Goal: Transaction & Acquisition: Purchase product/service

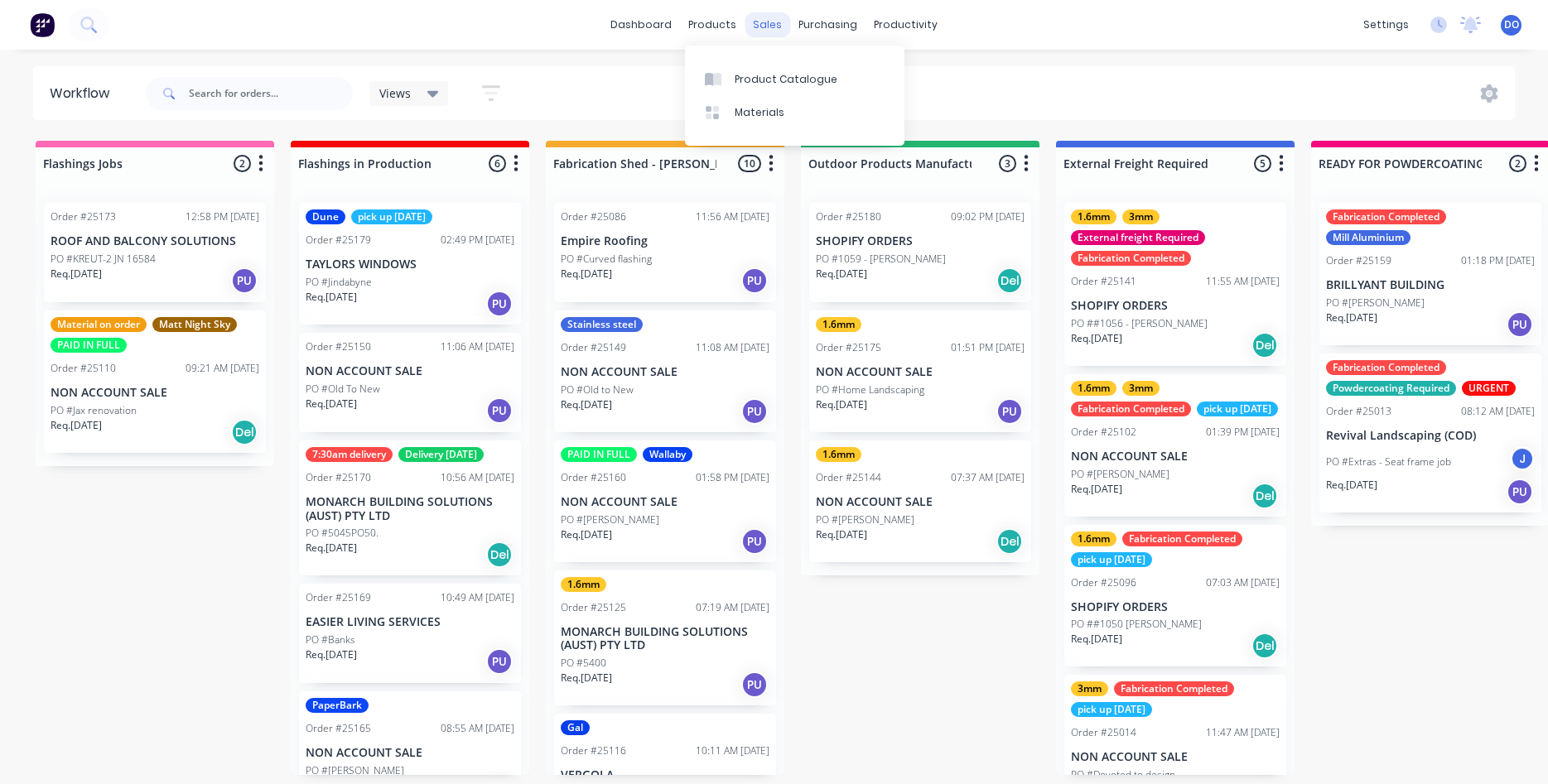
scroll to position [10565, 0]
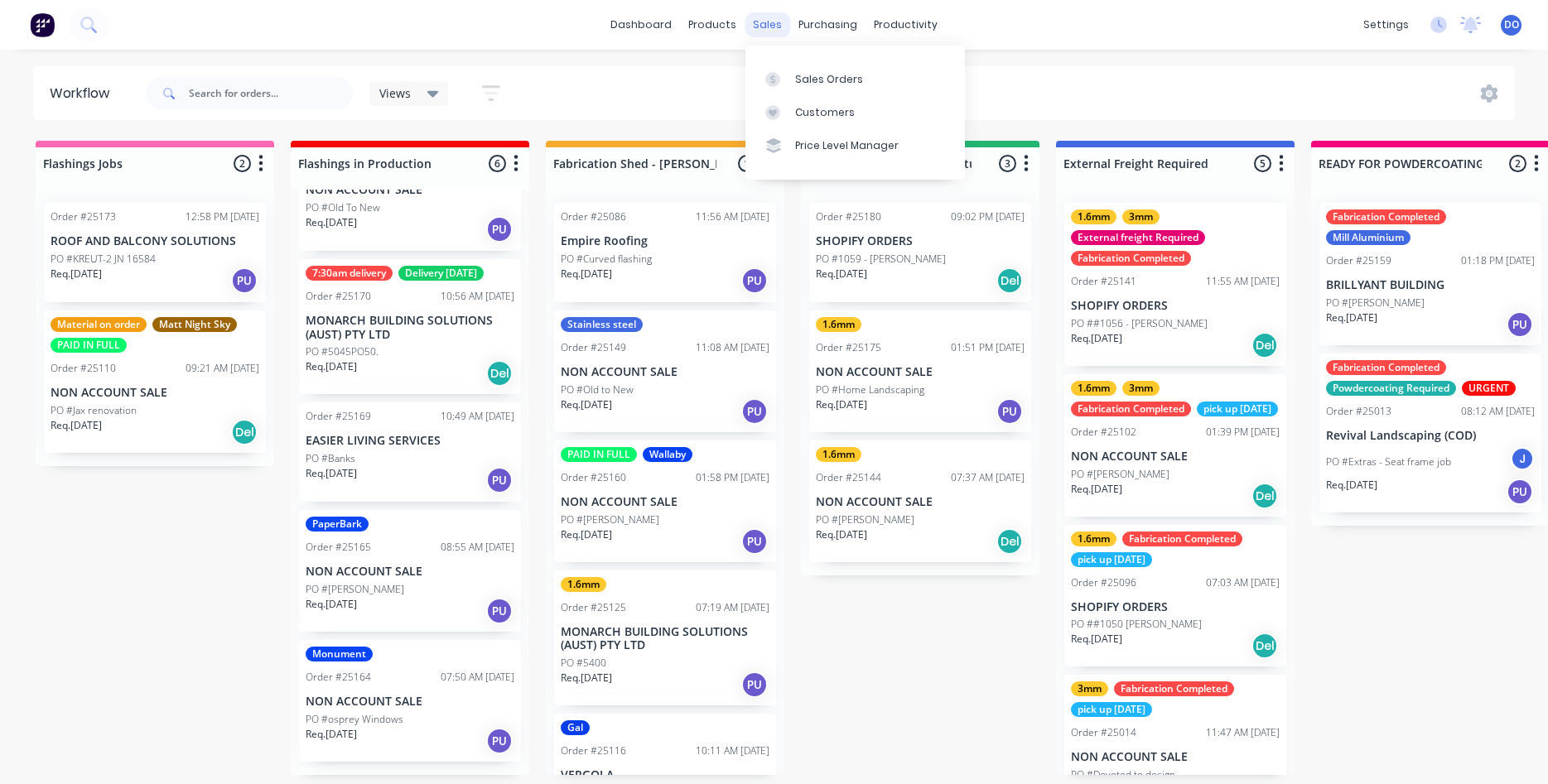
click at [767, 26] on div "sales" at bounding box center [767, 25] width 45 height 25
click at [813, 73] on div "Sales Orders" at bounding box center [829, 79] width 68 height 15
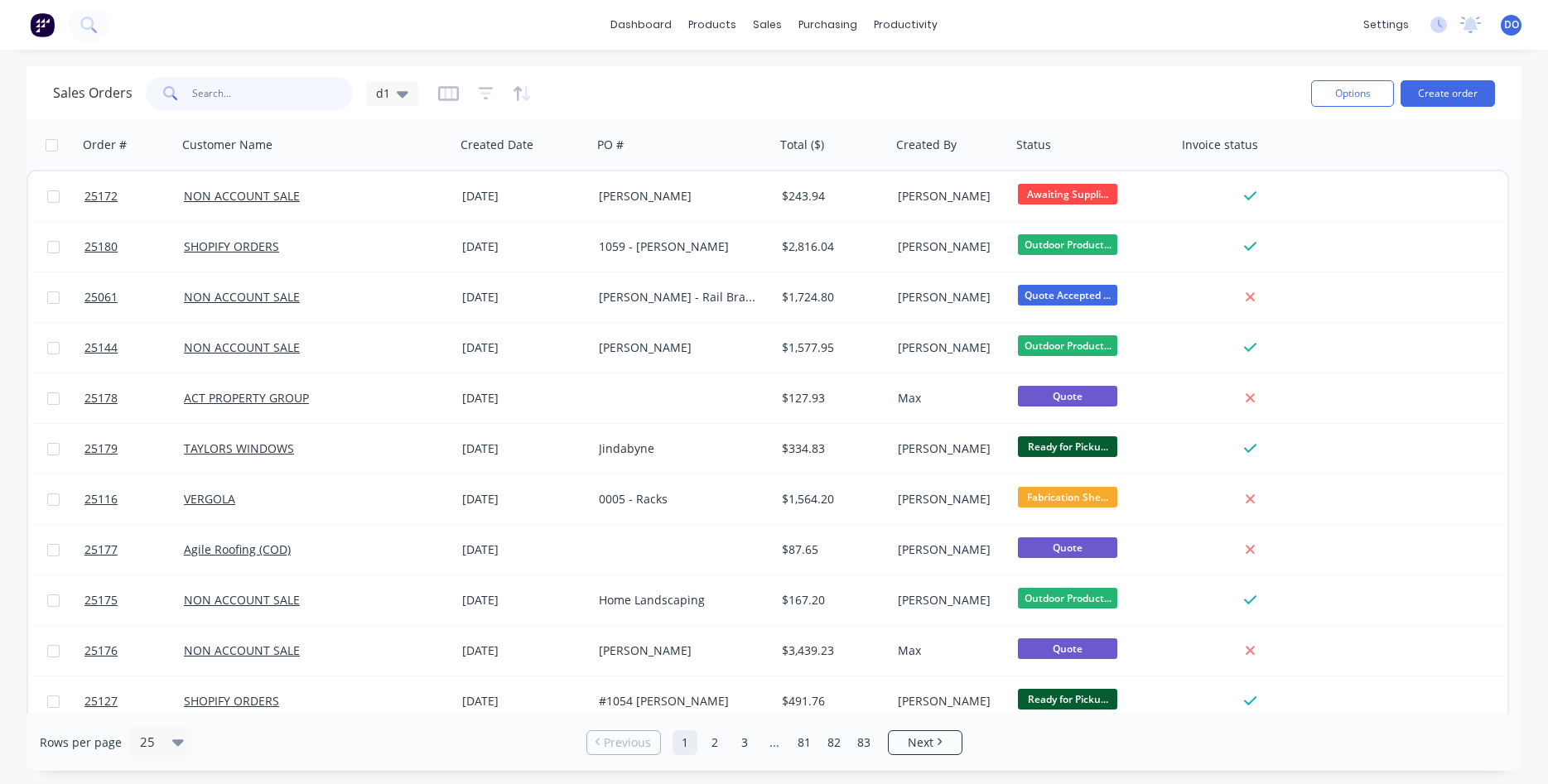
click at [216, 96] on input "text" at bounding box center [273, 94] width 161 height 33
click at [222, 102] on input "text" at bounding box center [273, 94] width 161 height 33
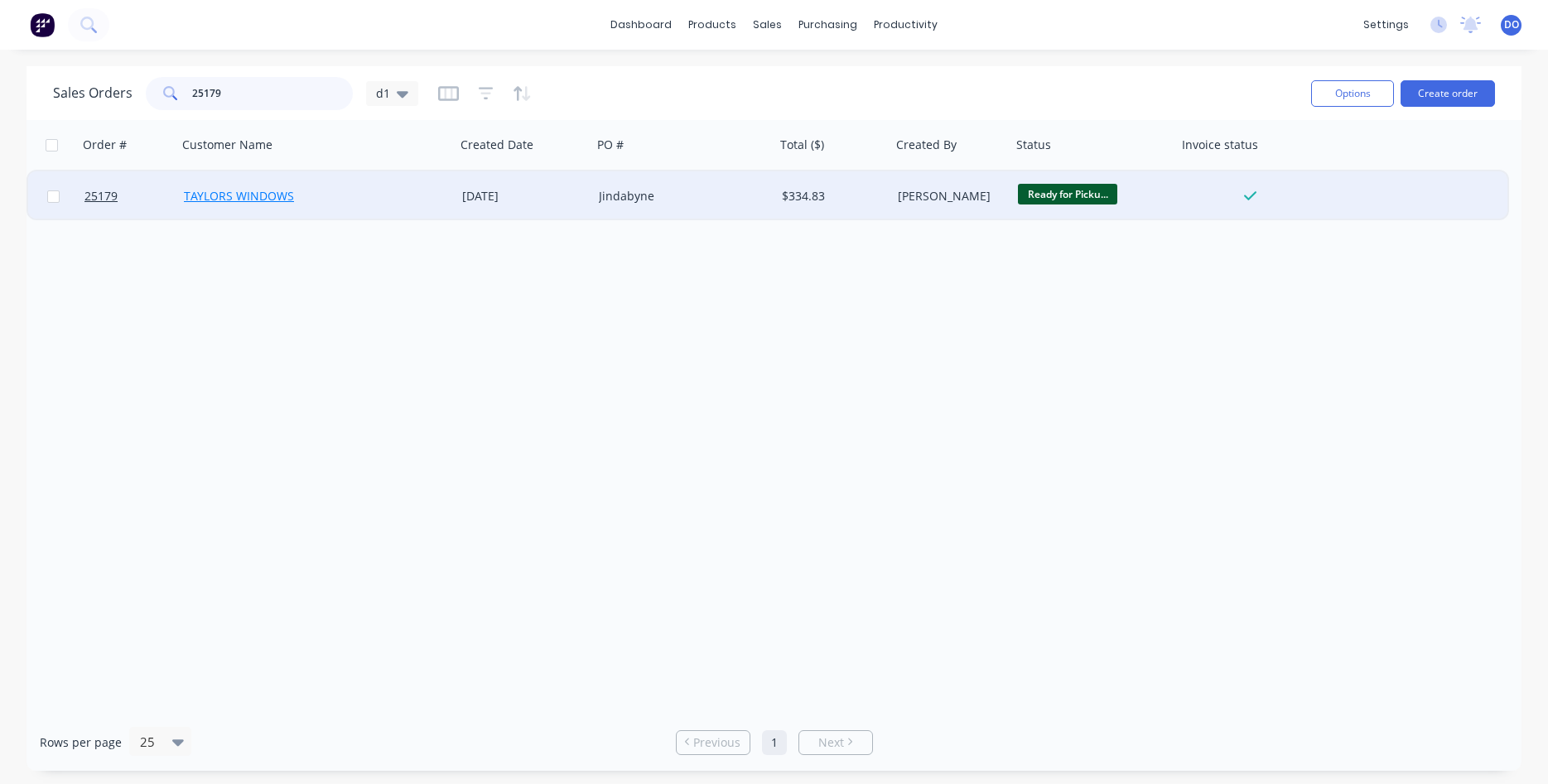
type input "25179"
click at [254, 192] on link "TAYLORS WINDOWS" at bounding box center [239, 195] width 110 height 15
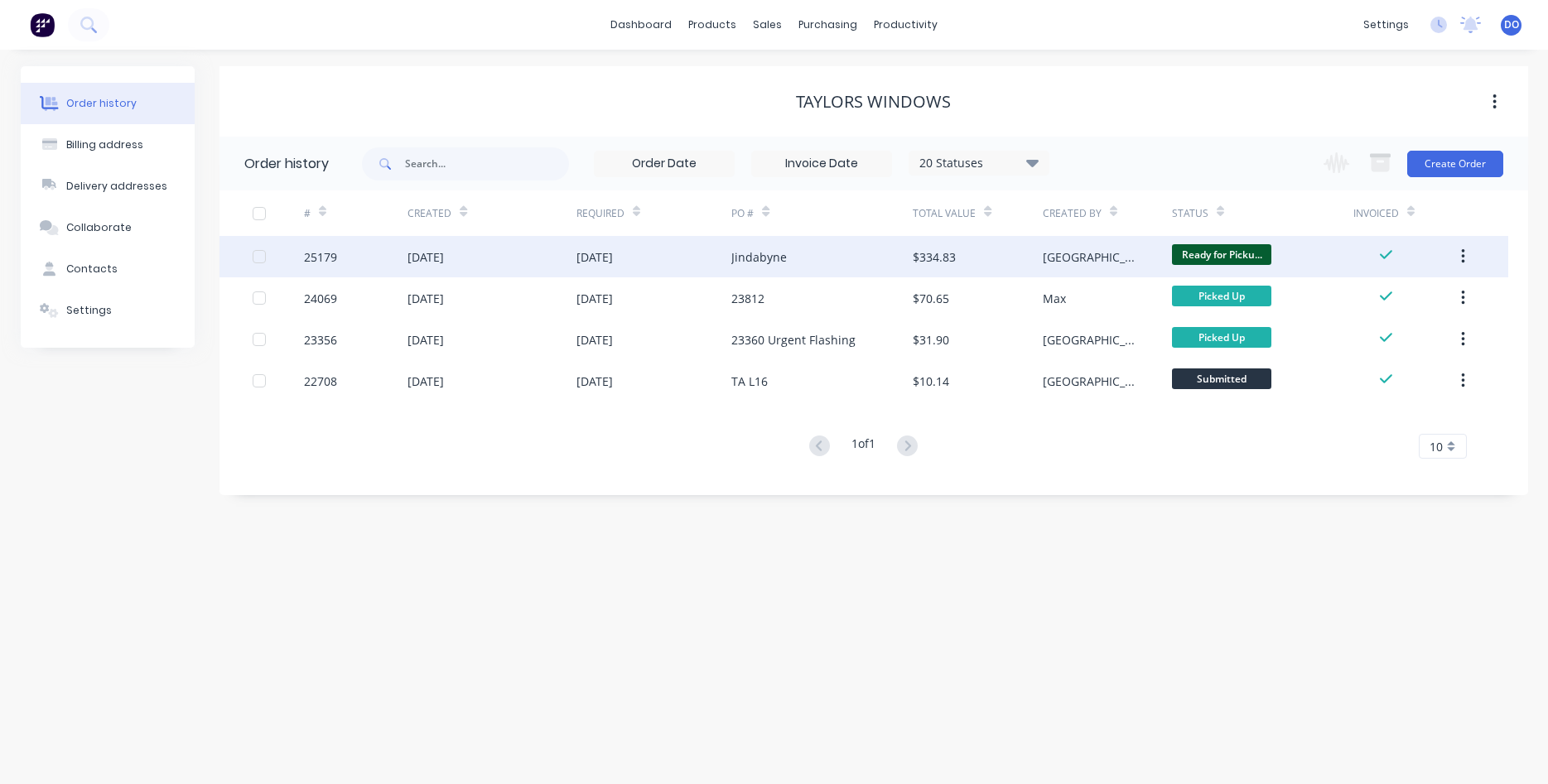
click at [527, 256] on div "[DATE]" at bounding box center [491, 256] width 168 height 42
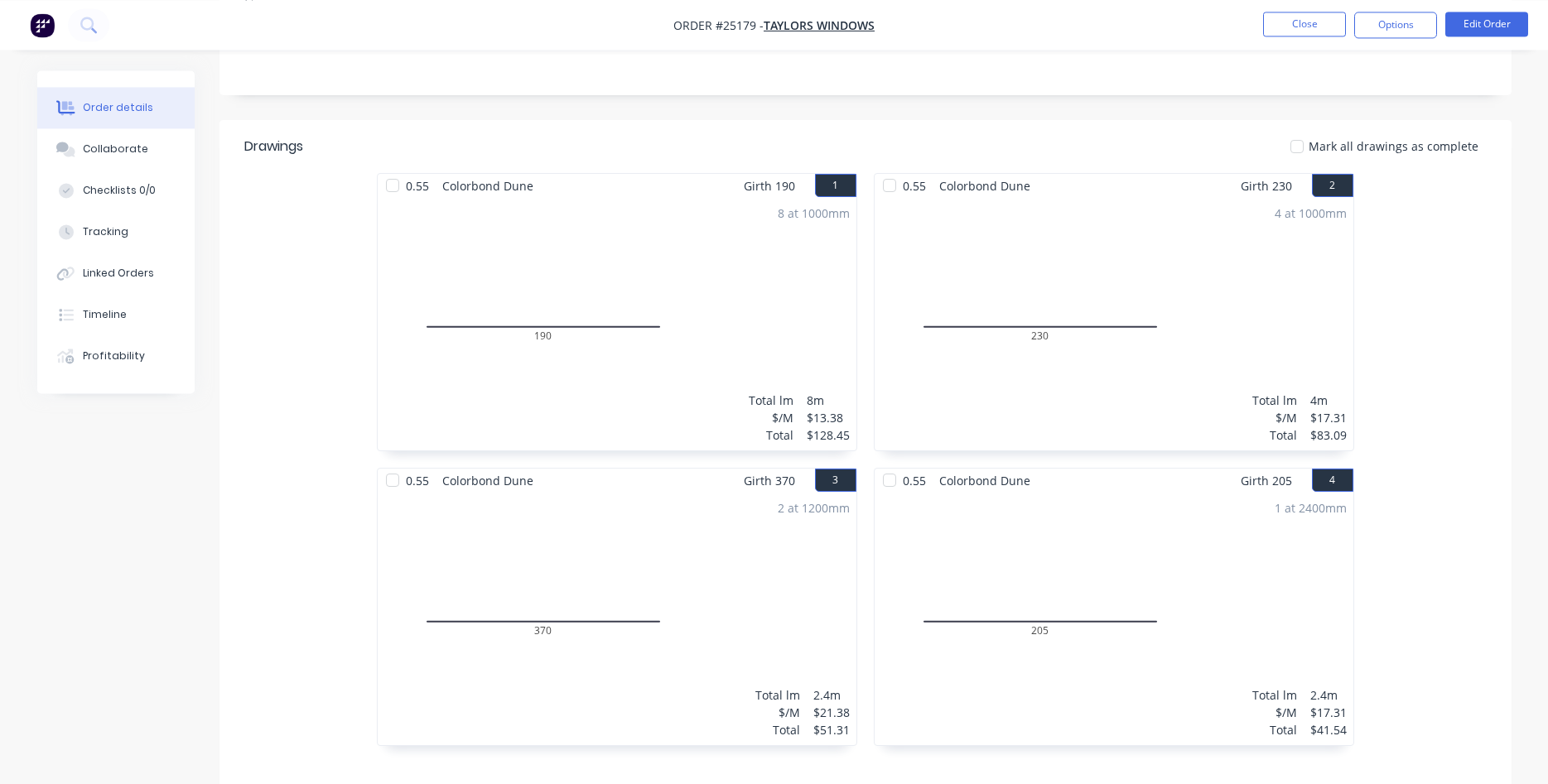
scroll to position [276, 0]
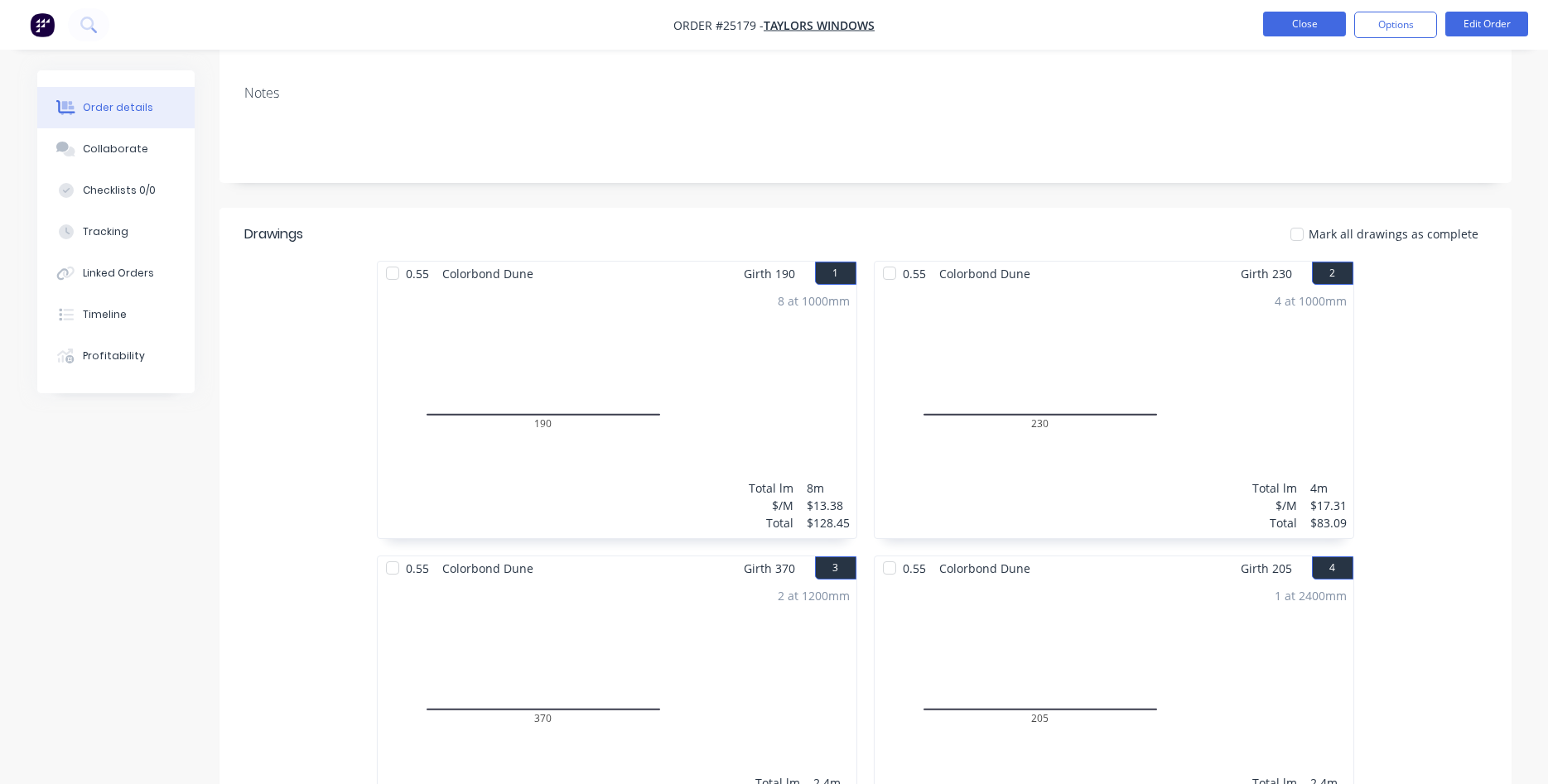
click at [1293, 26] on button "Close" at bounding box center [1304, 24] width 83 height 25
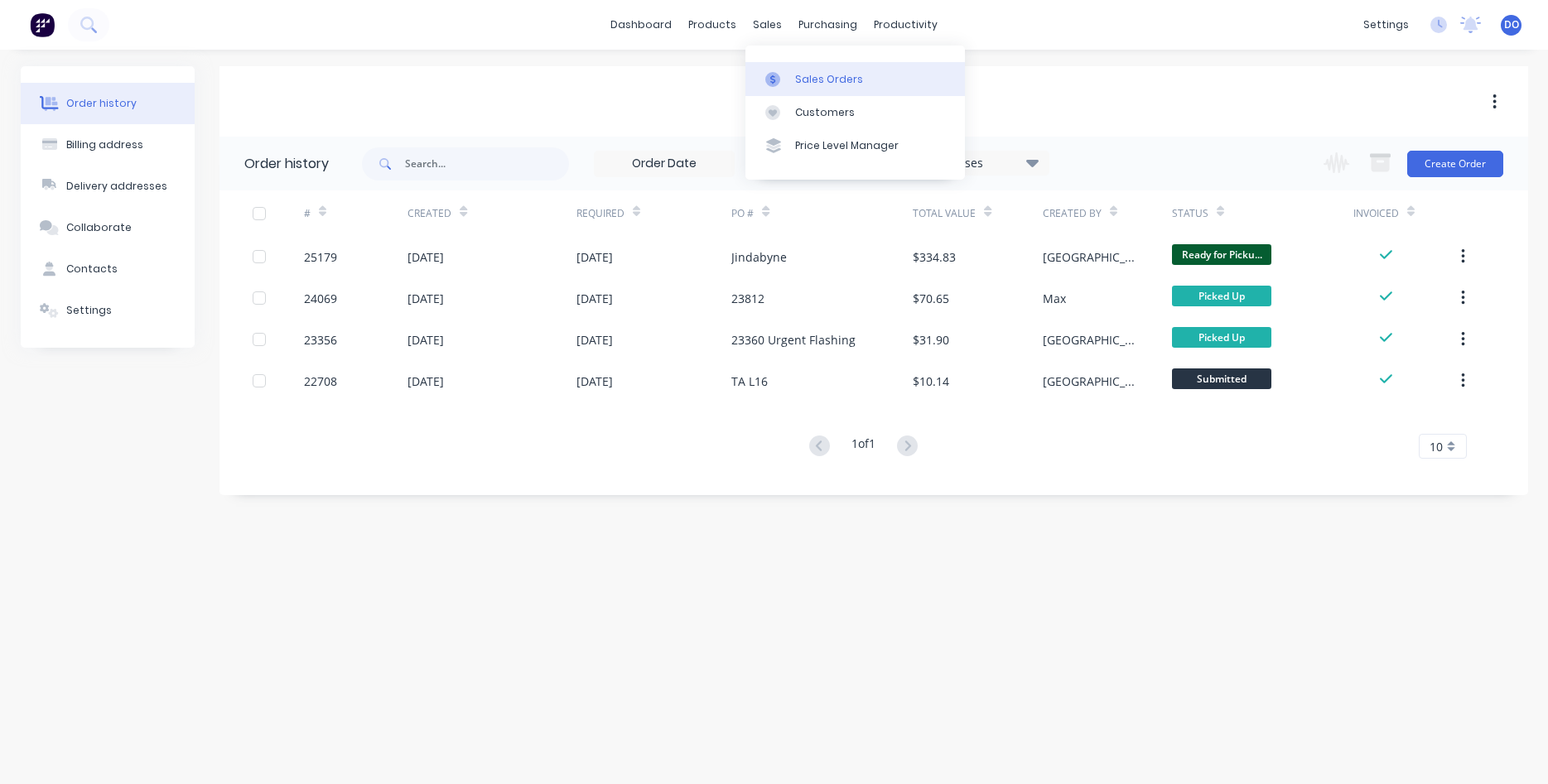
click at [793, 83] on link "Sales Orders" at bounding box center [855, 78] width 219 height 33
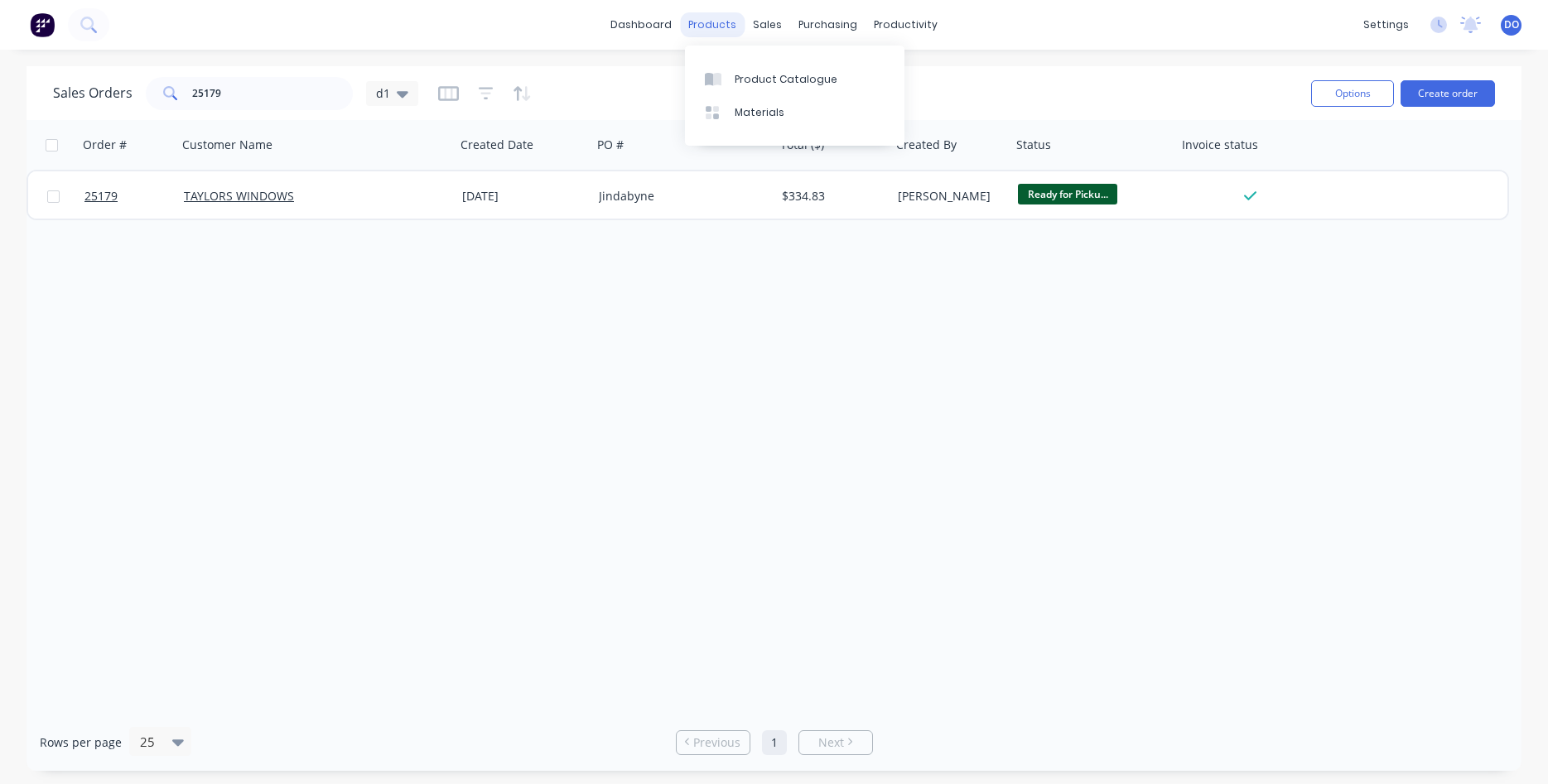
click at [718, 23] on div "products" at bounding box center [712, 25] width 65 height 25
drag, startPoint x: 284, startPoint y: 92, endPoint x: 124, endPoint y: 83, distance: 160.3
click at [192, 83] on input "25179" at bounding box center [273, 94] width 161 height 33
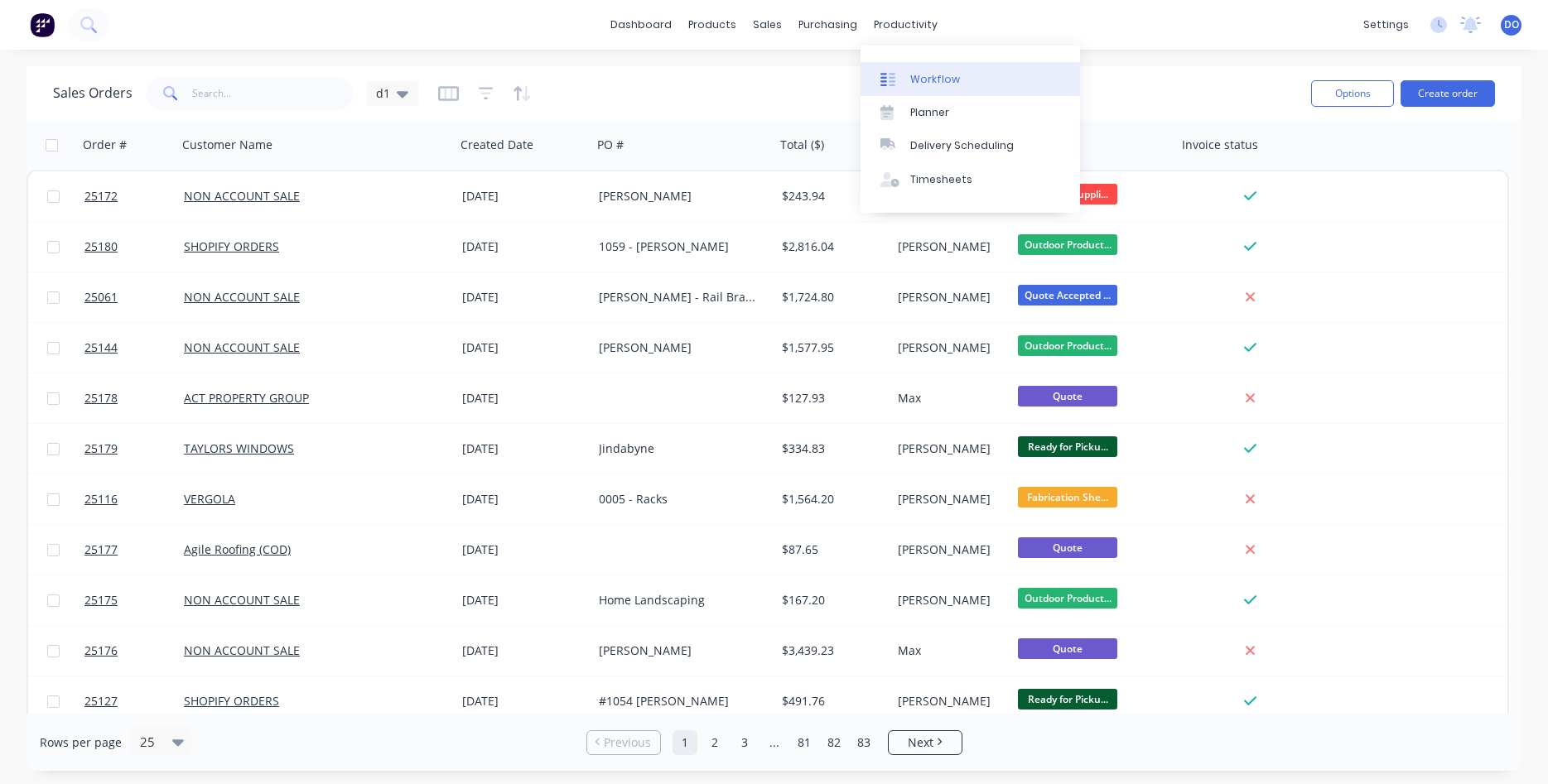
click at [925, 71] on link "Workflow" at bounding box center [970, 78] width 219 height 33
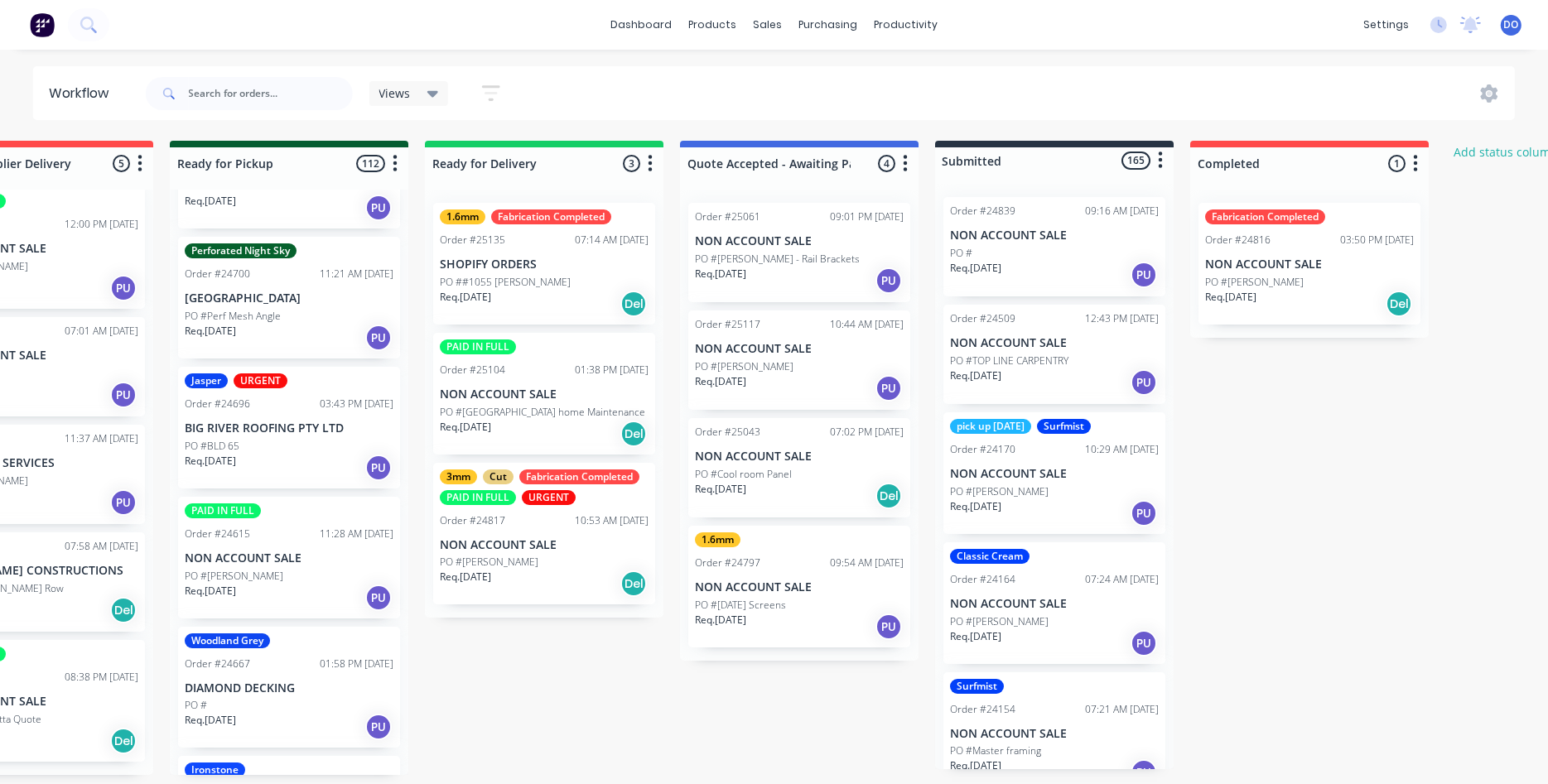
scroll to position [0, 1915]
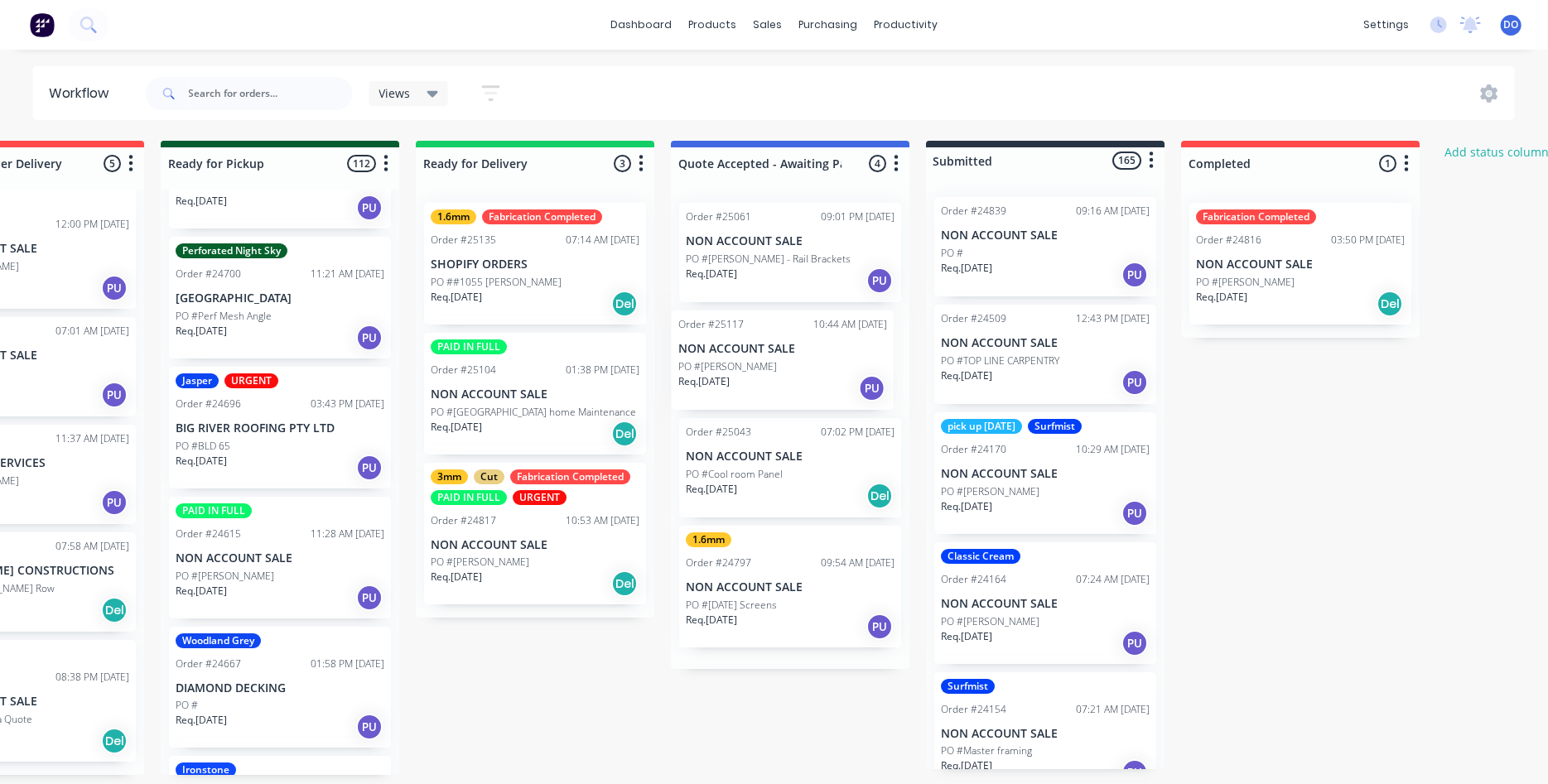
drag, startPoint x: 753, startPoint y: 364, endPoint x: 742, endPoint y: 364, distance: 11.0
click at [742, 364] on div "Order #25061 09:01 PM 09/10/25 NON ACCOUNT SALE PO #Steve Rankine - Rail Bracke…" at bounding box center [790, 429] width 239 height 479
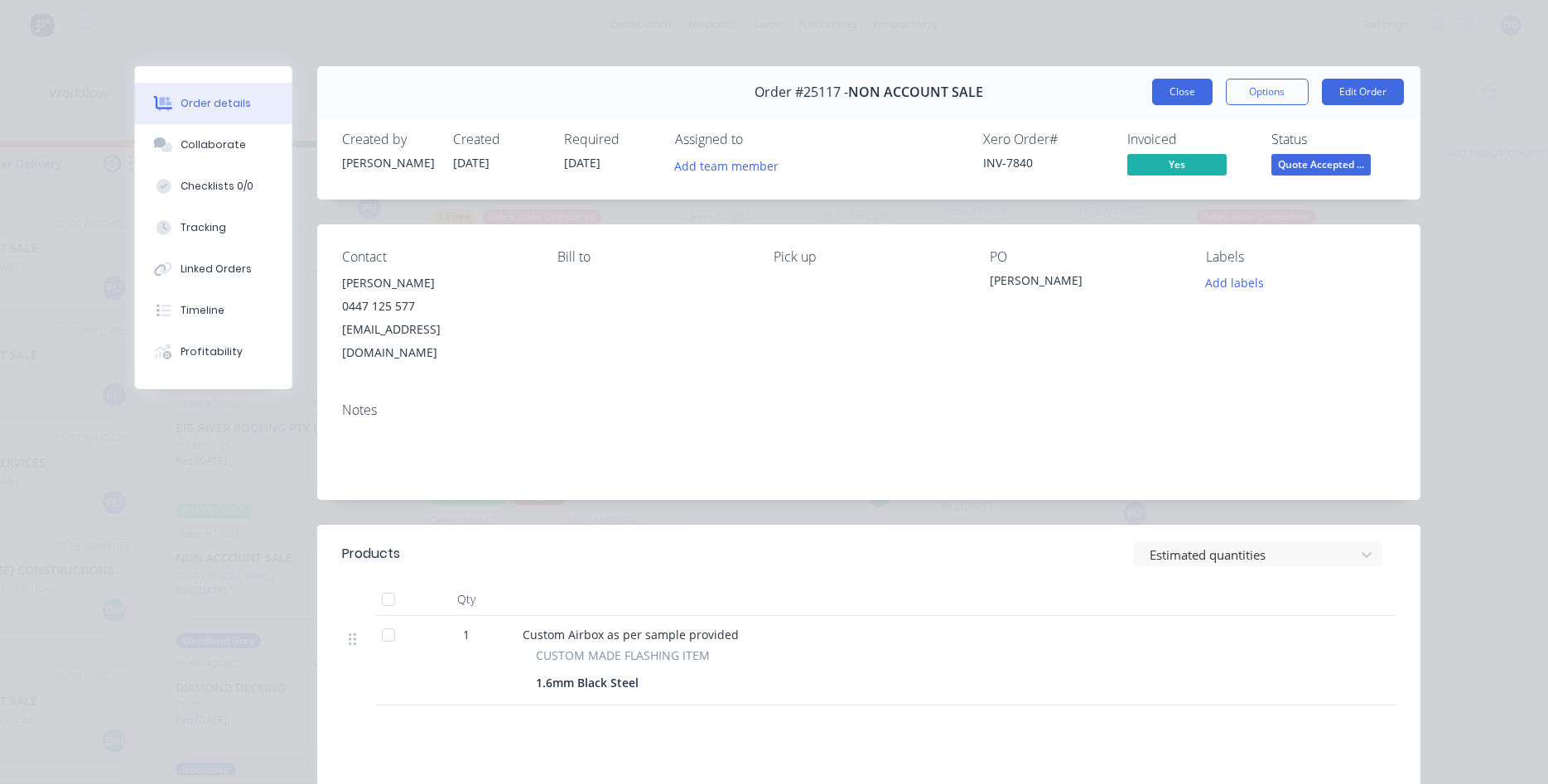
click at [1164, 88] on button "Close" at bounding box center [1182, 91] width 61 height 26
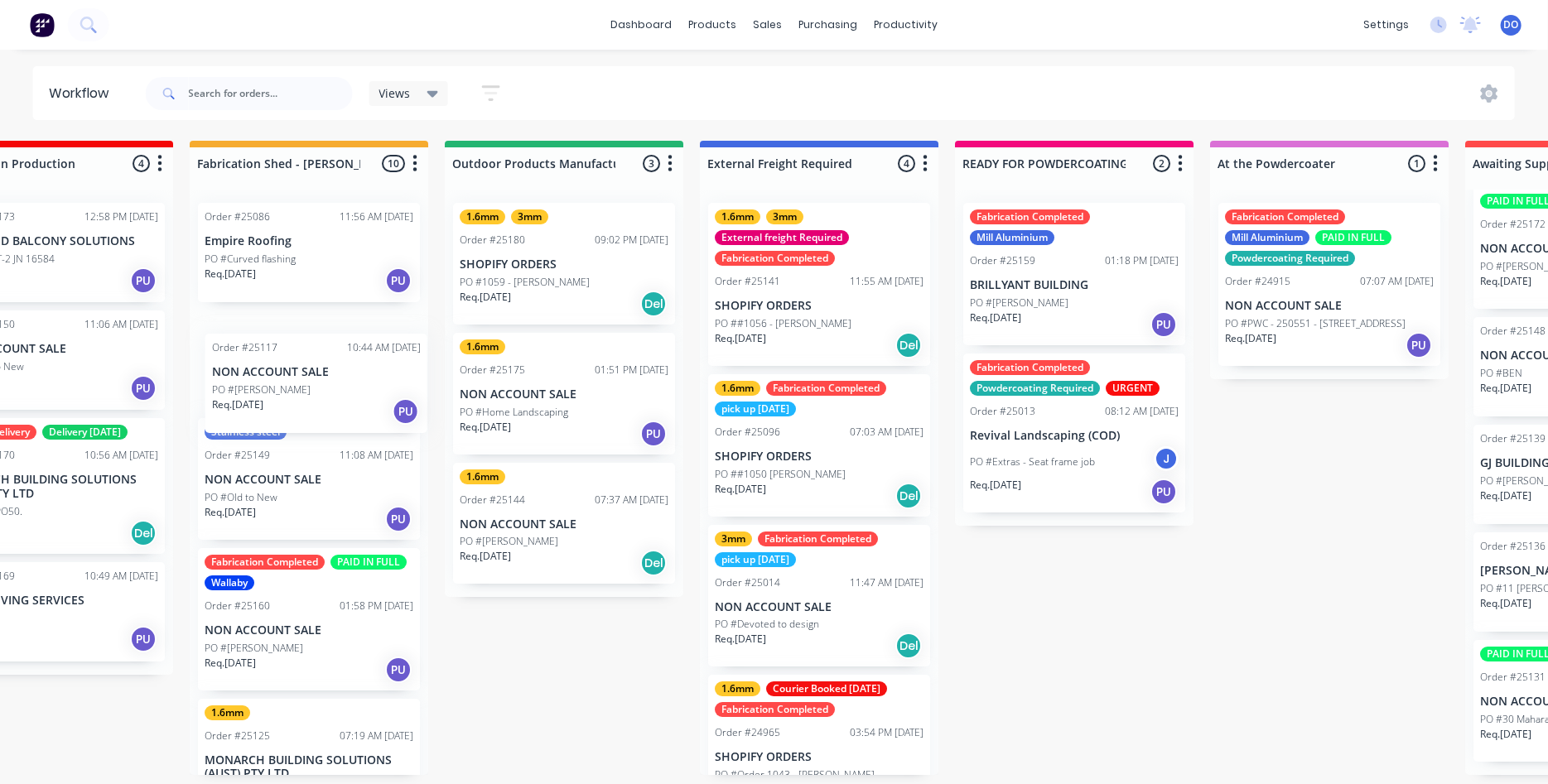
scroll to position [0, 354]
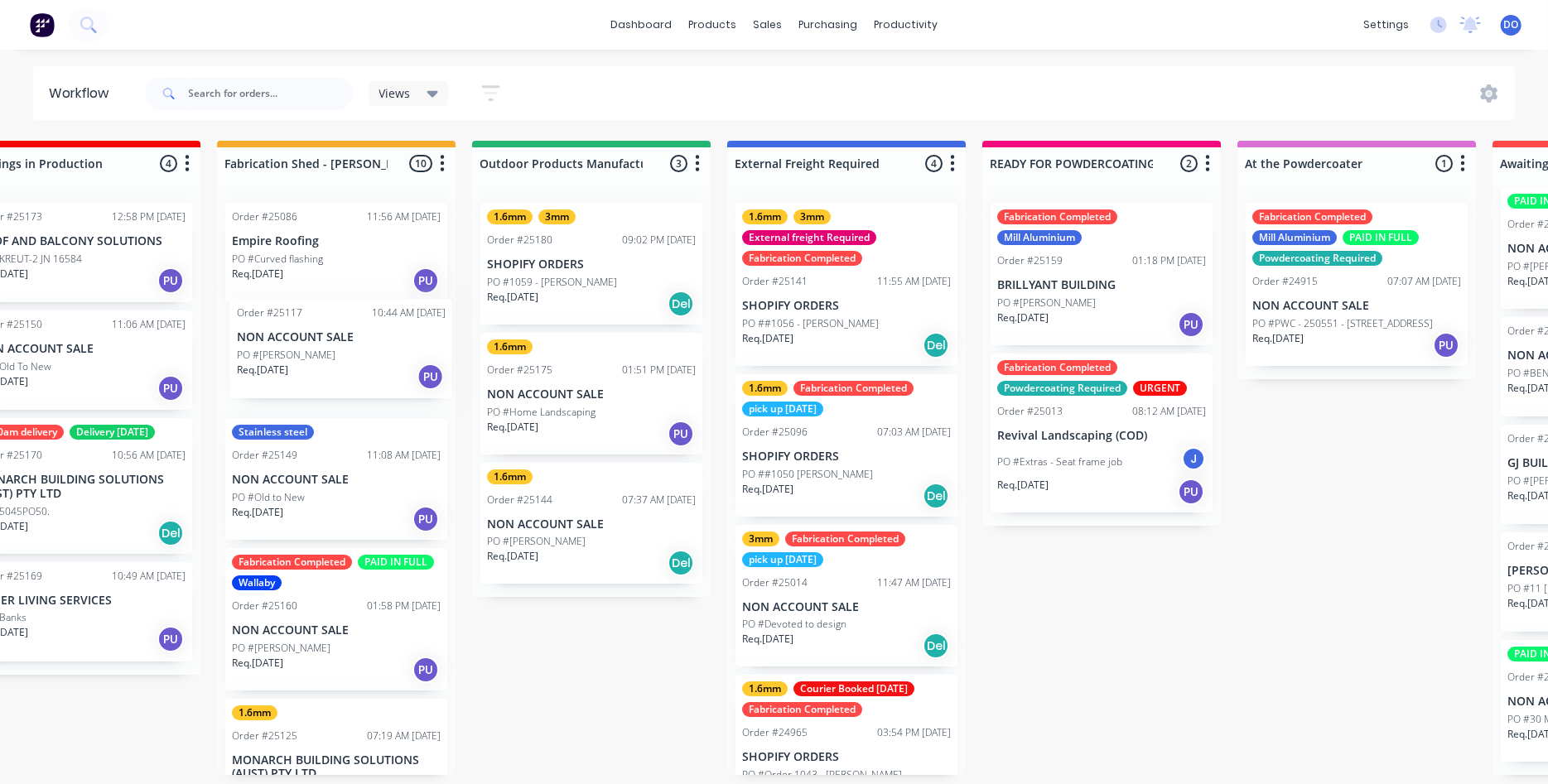
drag, startPoint x: 770, startPoint y: 364, endPoint x: 317, endPoint y: 353, distance: 453.1
click at [317, 353] on div "Flashings Jobs 1 Status colour #FF69B4 hex #FF69B4 Save Cancel Notifications Em…" at bounding box center [1519, 458] width 3722 height 634
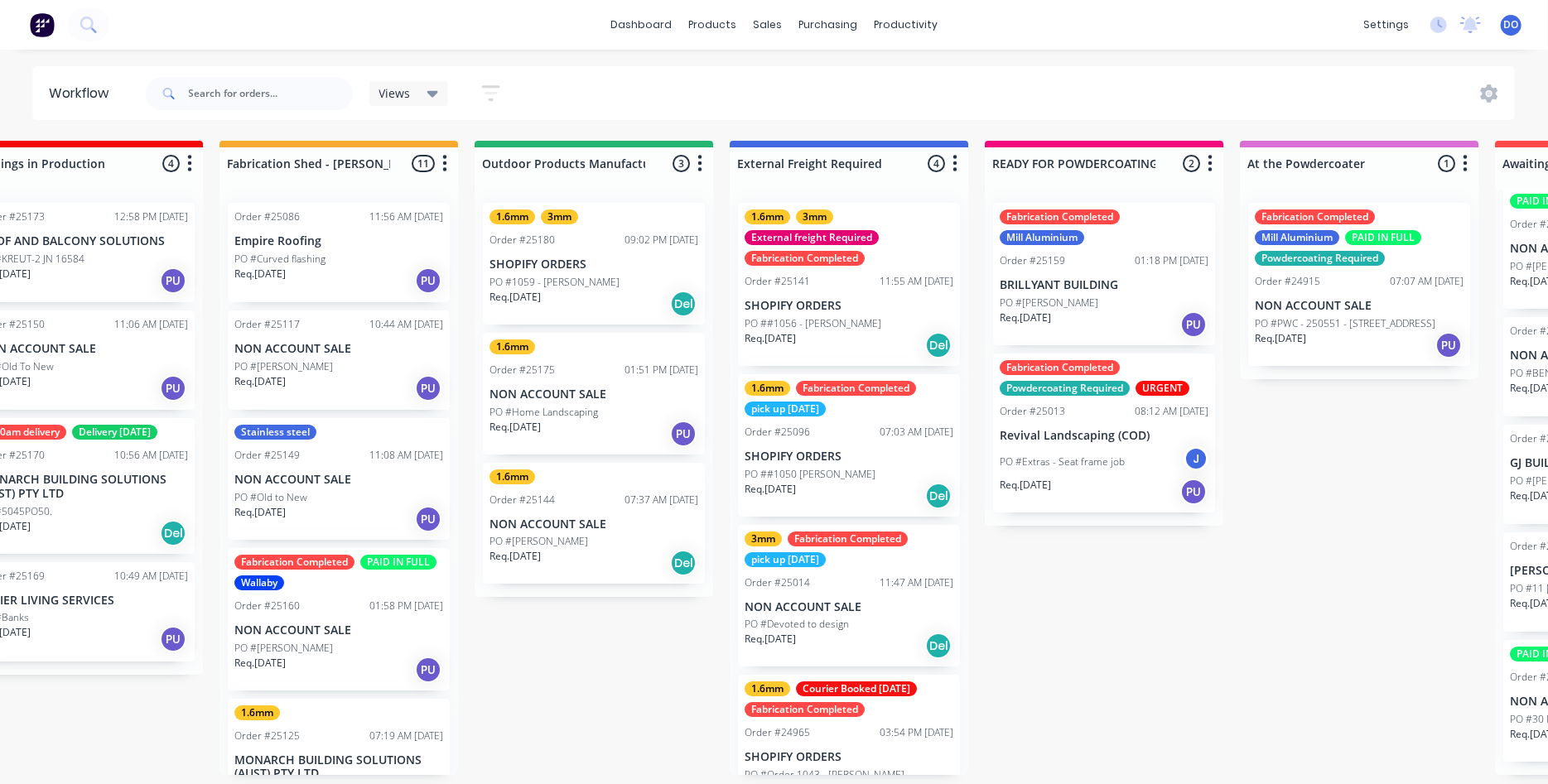
click at [355, 362] on div "PO #Stephen O'Connor" at bounding box center [338, 366] width 209 height 15
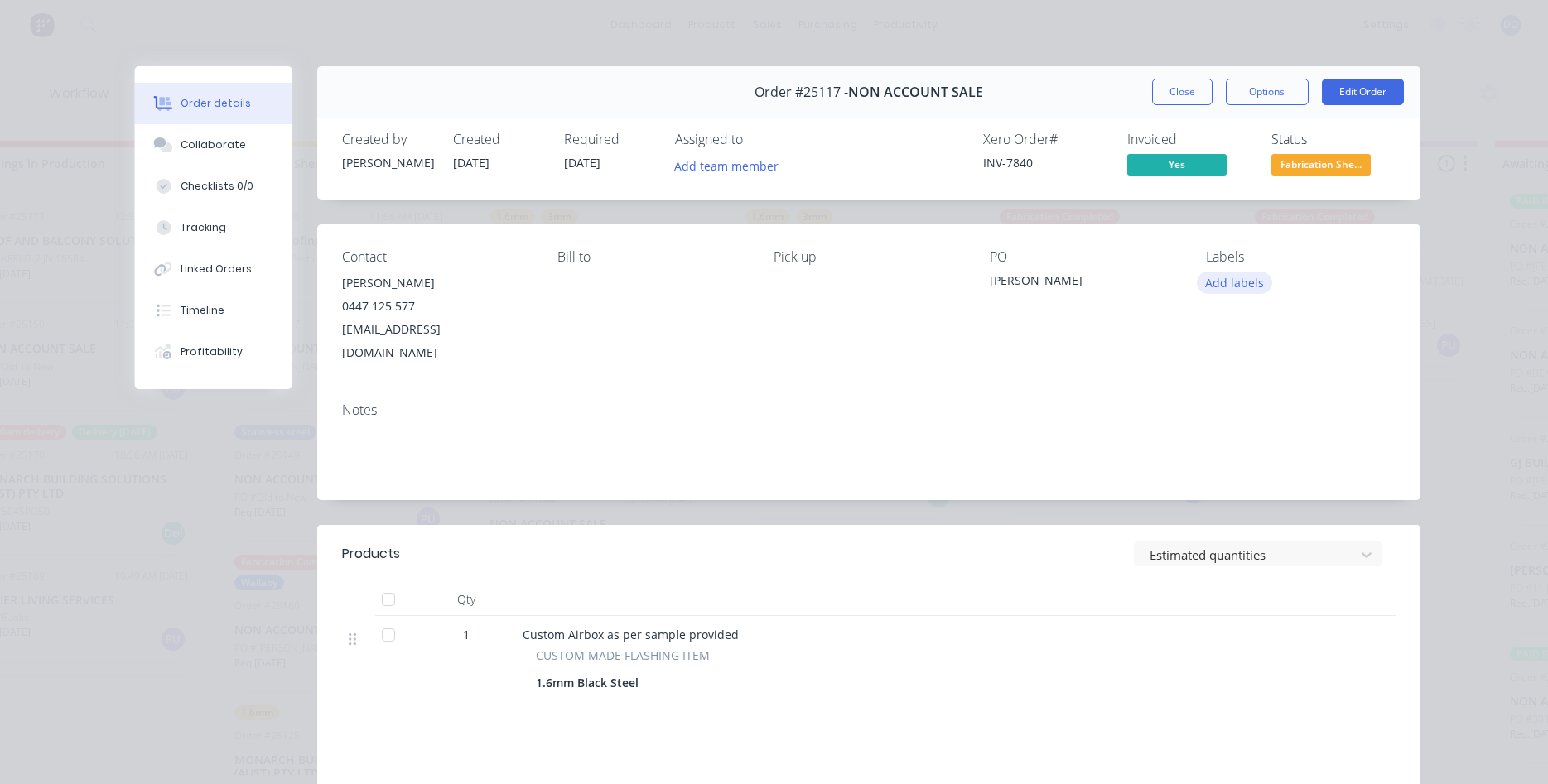
click at [1239, 287] on button "Add labels" at bounding box center [1234, 282] width 76 height 22
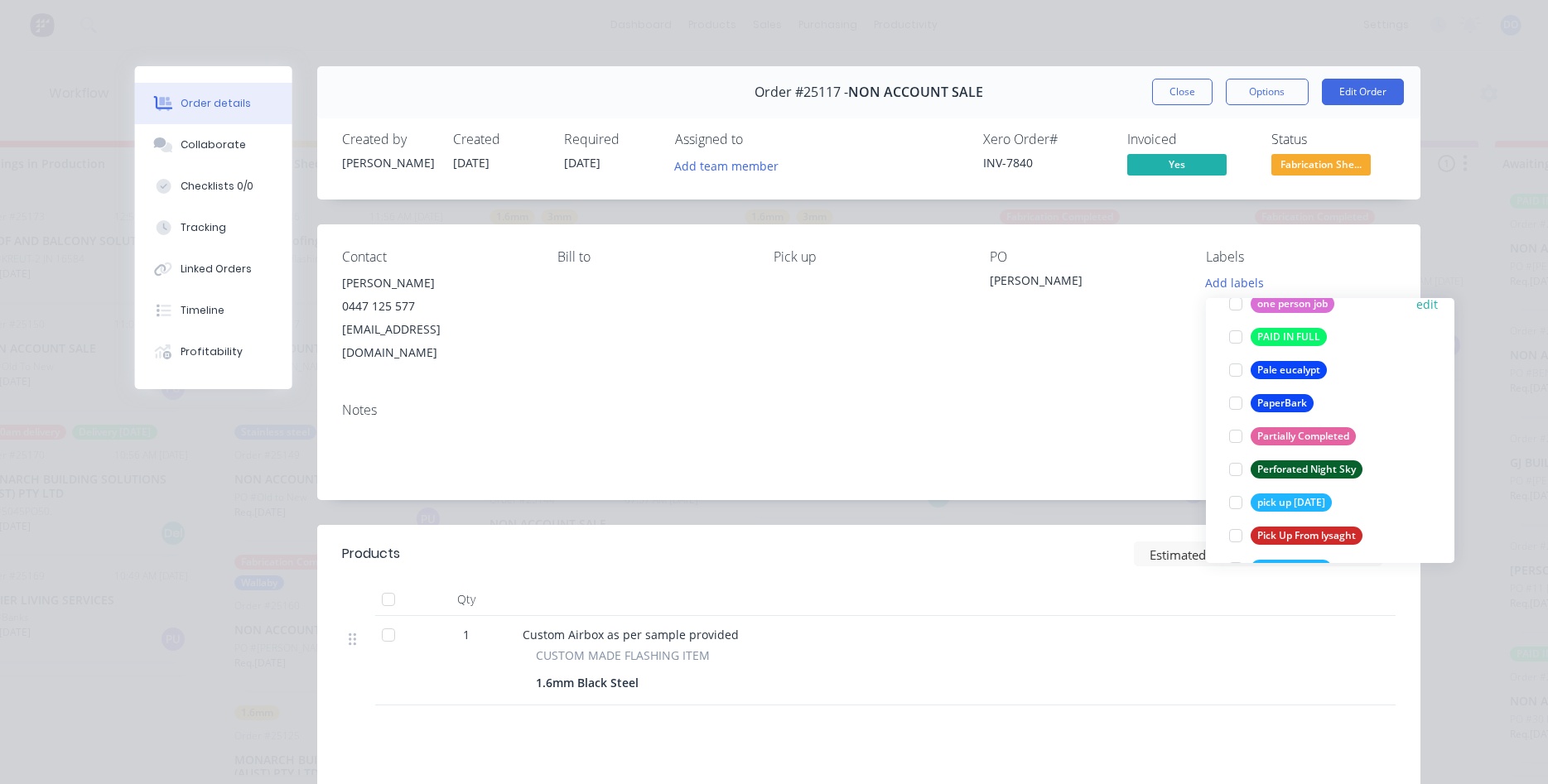
scroll to position [2642, 0]
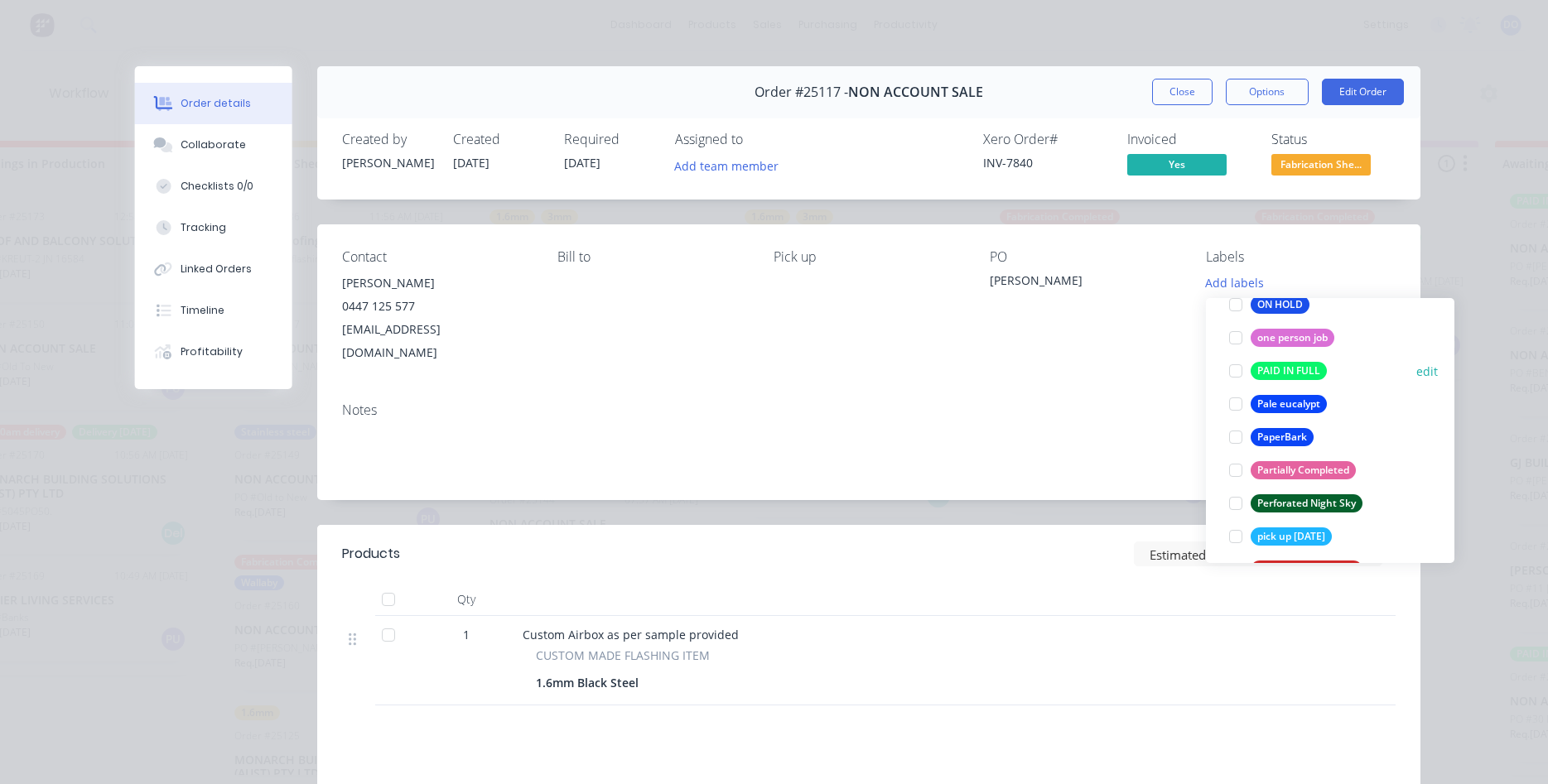
click at [1235, 369] on div at bounding box center [1236, 371] width 33 height 33
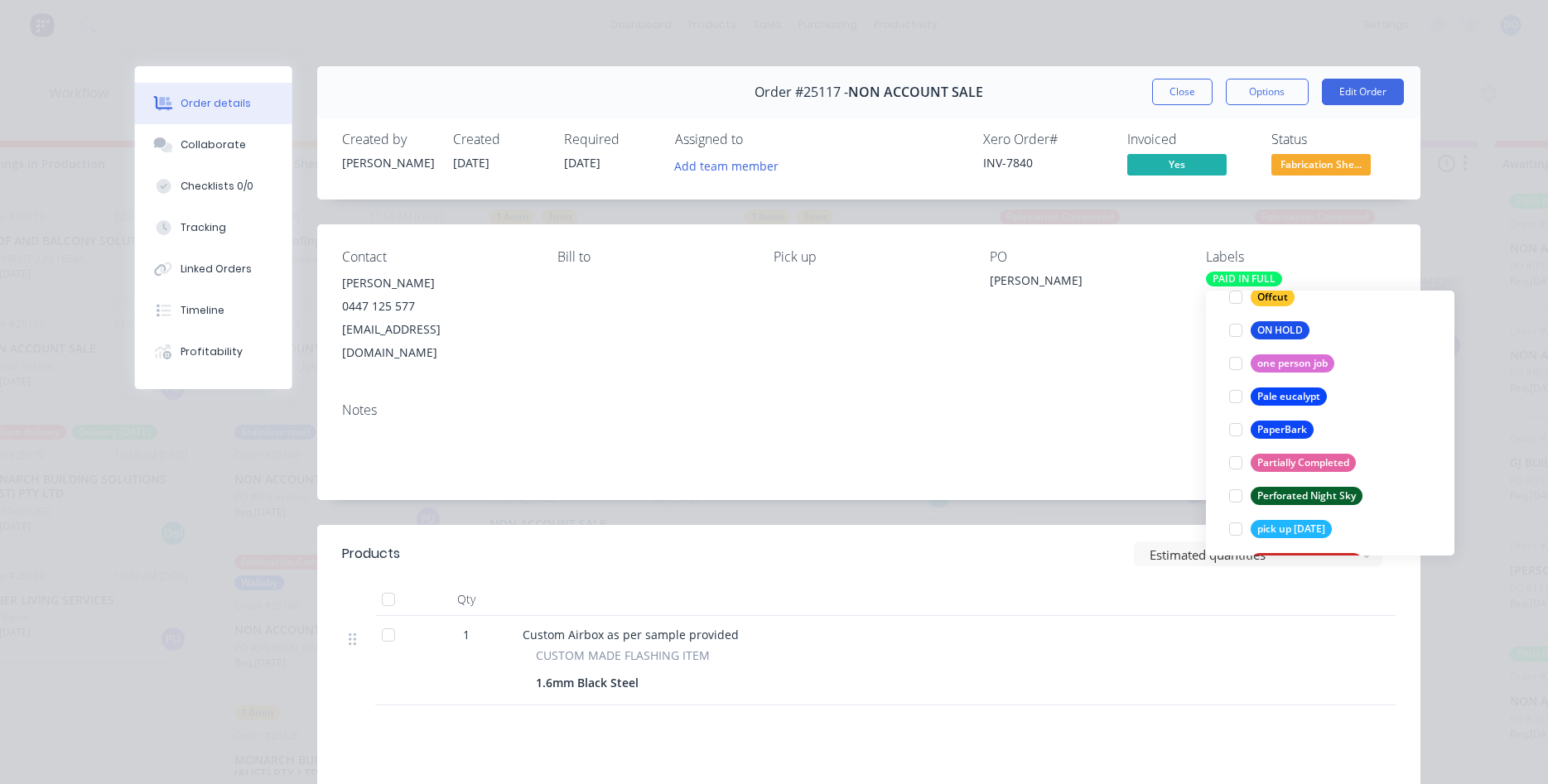
scroll to position [60, 0]
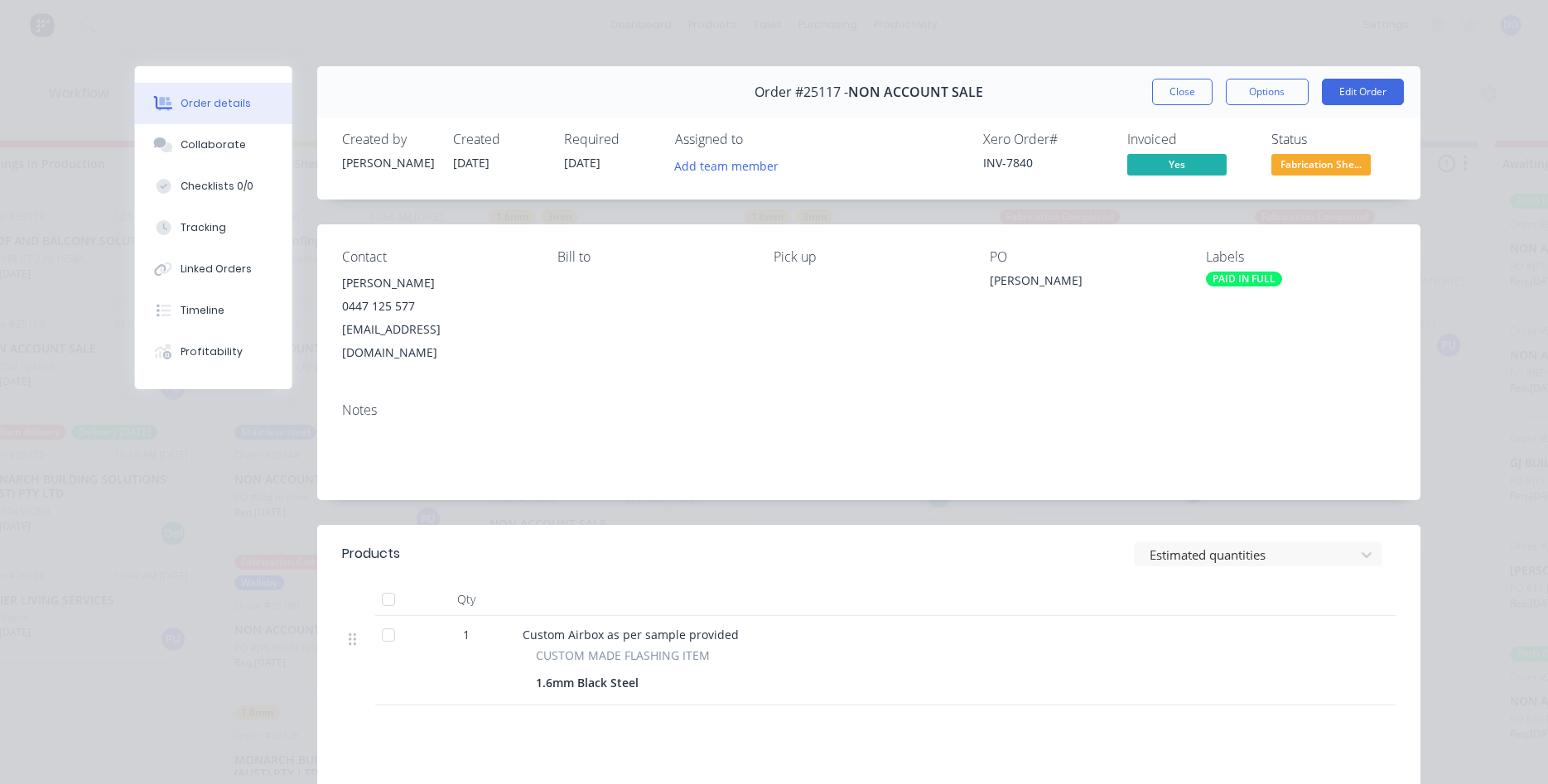
click at [1072, 400] on div "Notes" at bounding box center [868, 444] width 1103 height 111
click at [1179, 92] on button "Close" at bounding box center [1182, 91] width 61 height 26
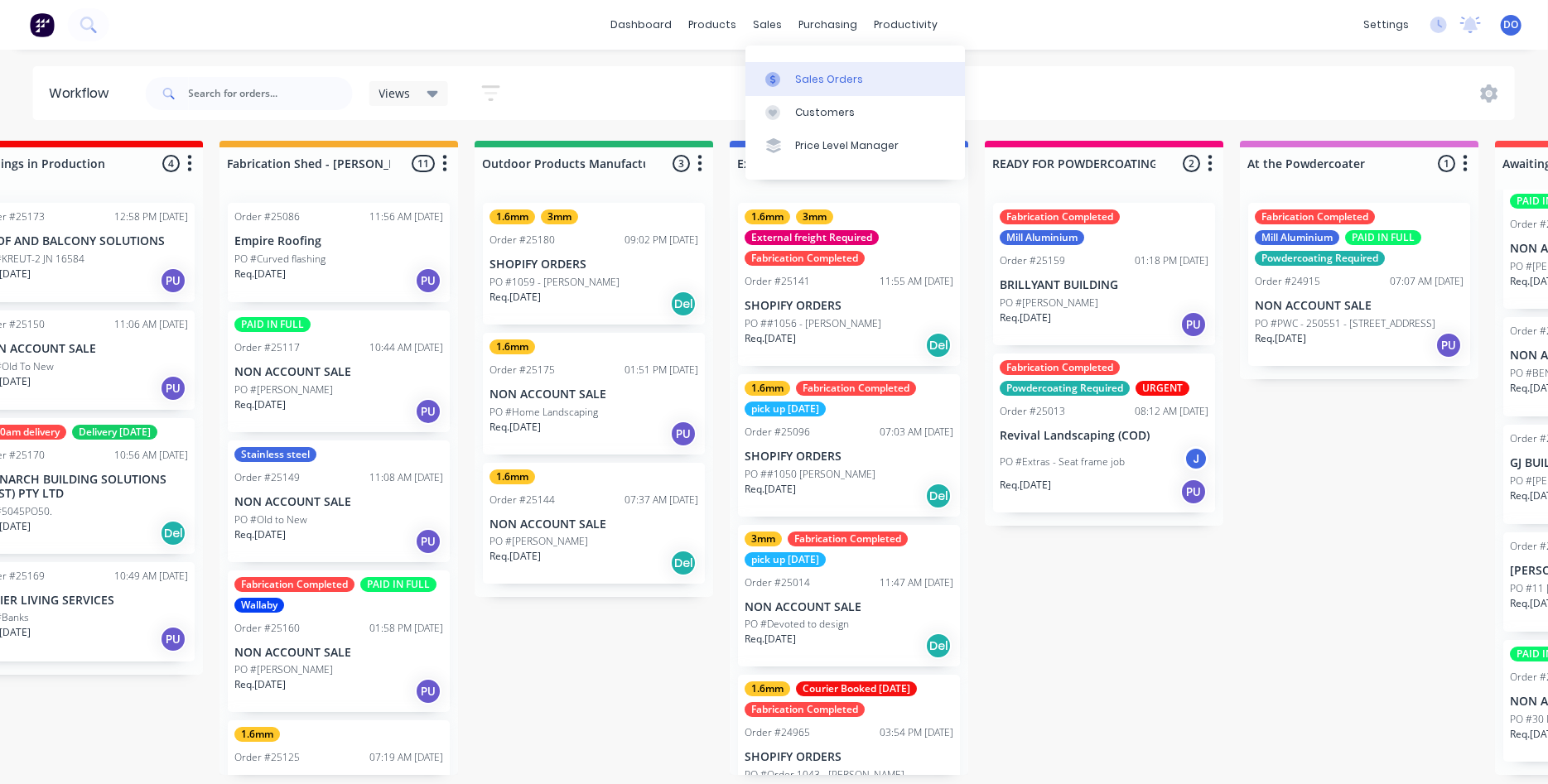
click at [808, 76] on div "Sales Orders" at bounding box center [829, 79] width 68 height 15
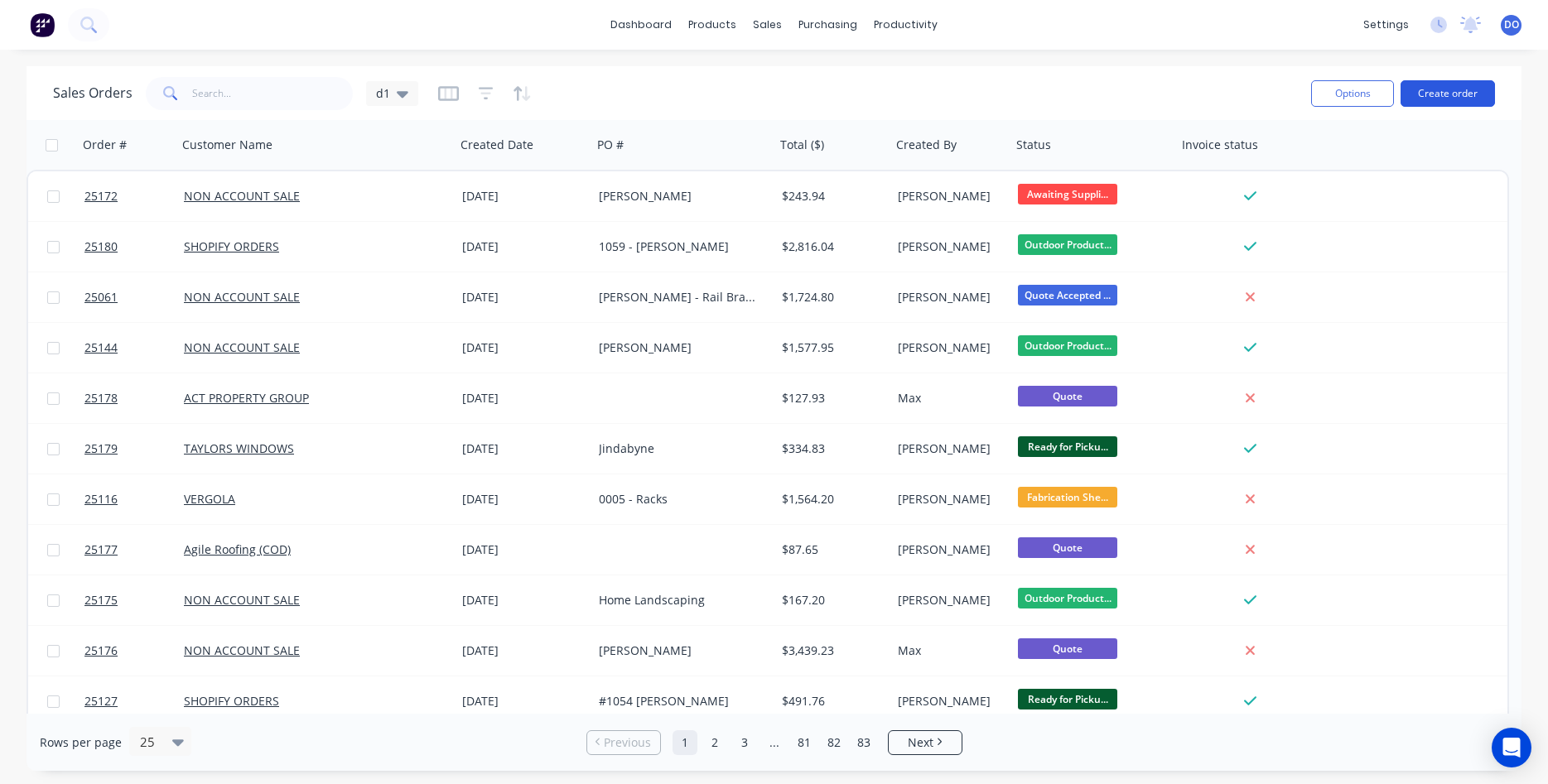
click at [1449, 96] on button "Create order" at bounding box center [1447, 93] width 95 height 26
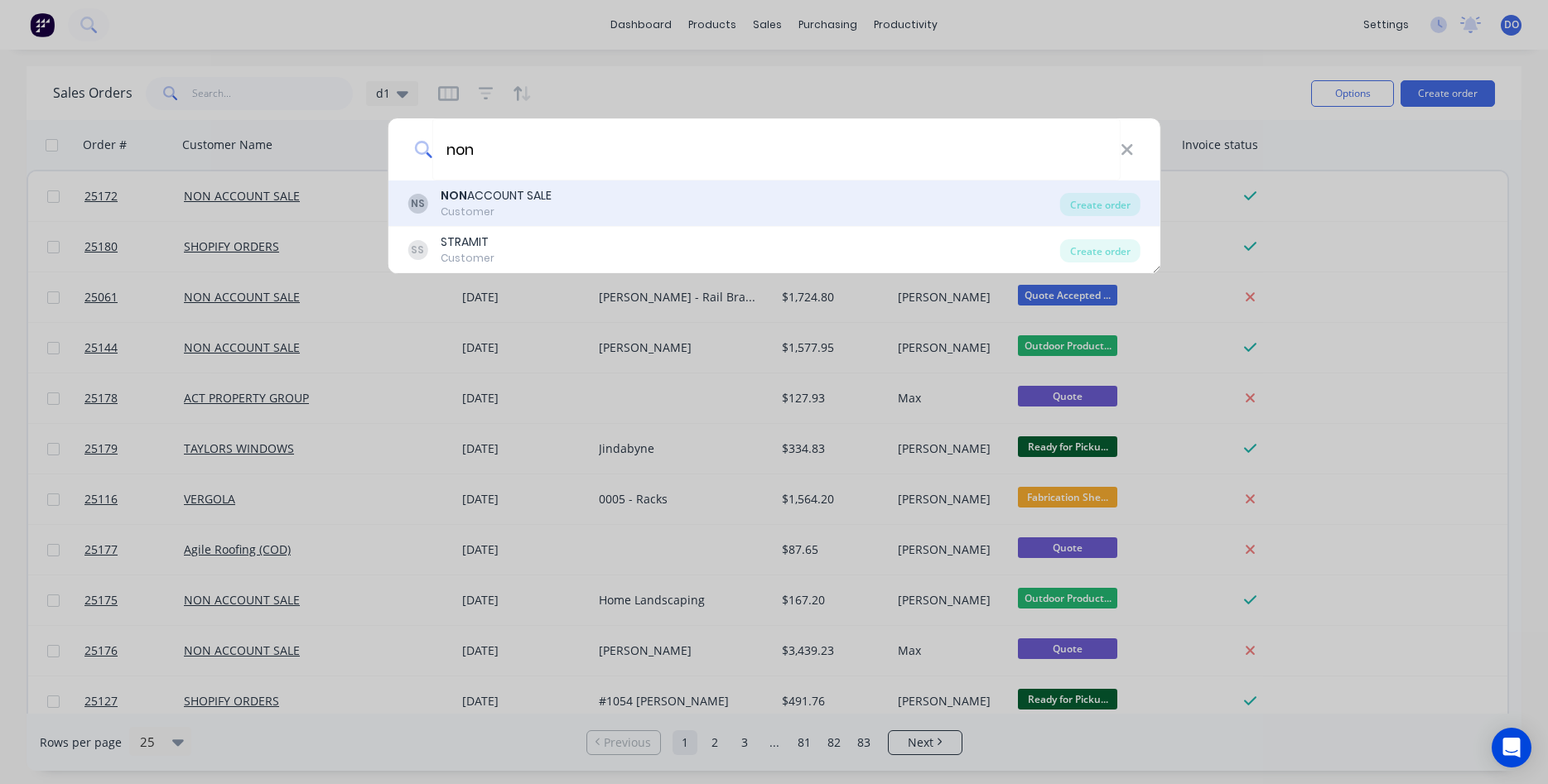
type input "non"
click at [639, 211] on div "NS NON ACCOUNT SALE Customer" at bounding box center [733, 203] width 653 height 32
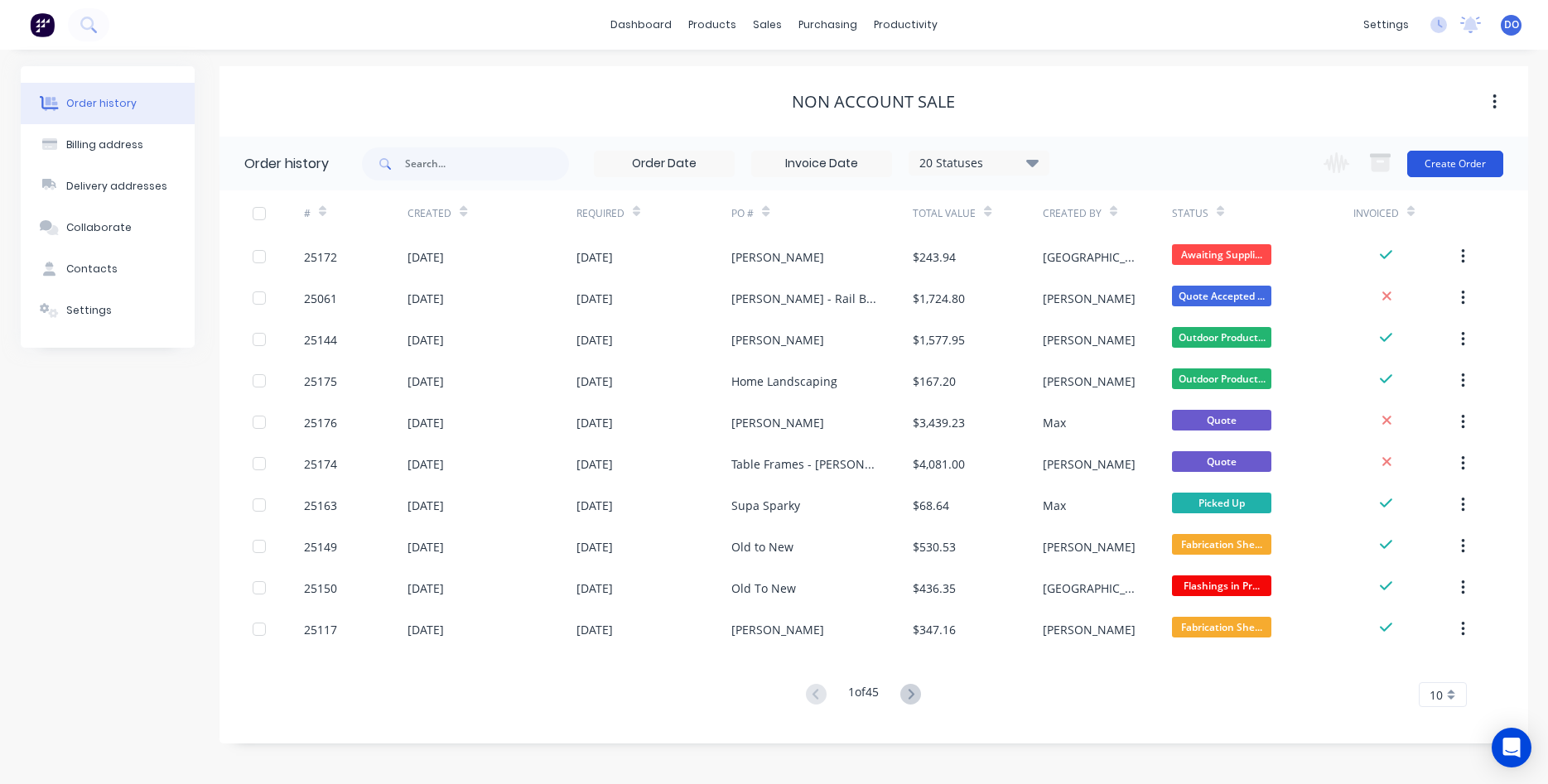
click at [1459, 161] on button "Create Order" at bounding box center [1454, 163] width 96 height 26
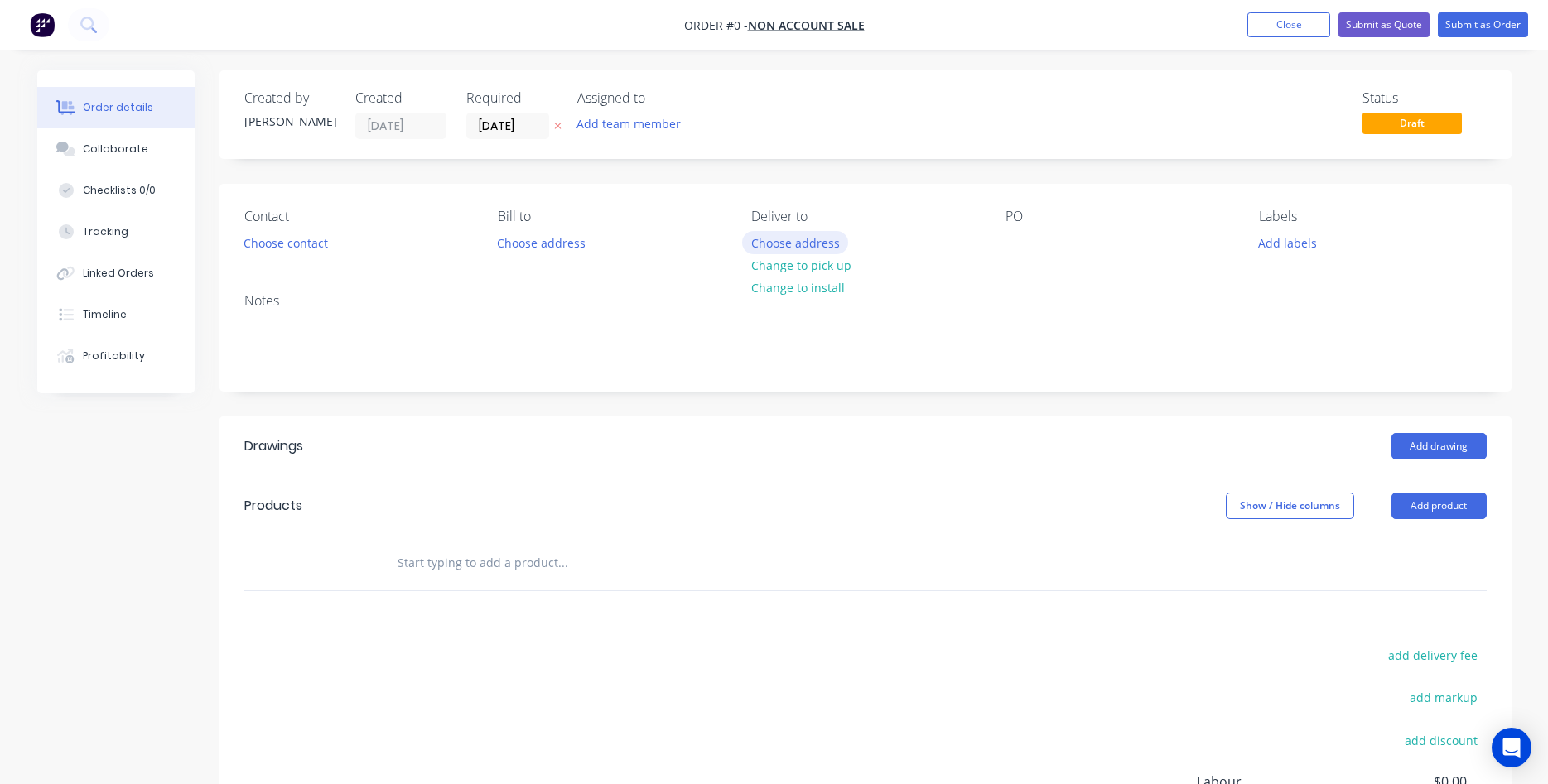
click at [815, 247] on button "Choose address" at bounding box center [795, 242] width 106 height 22
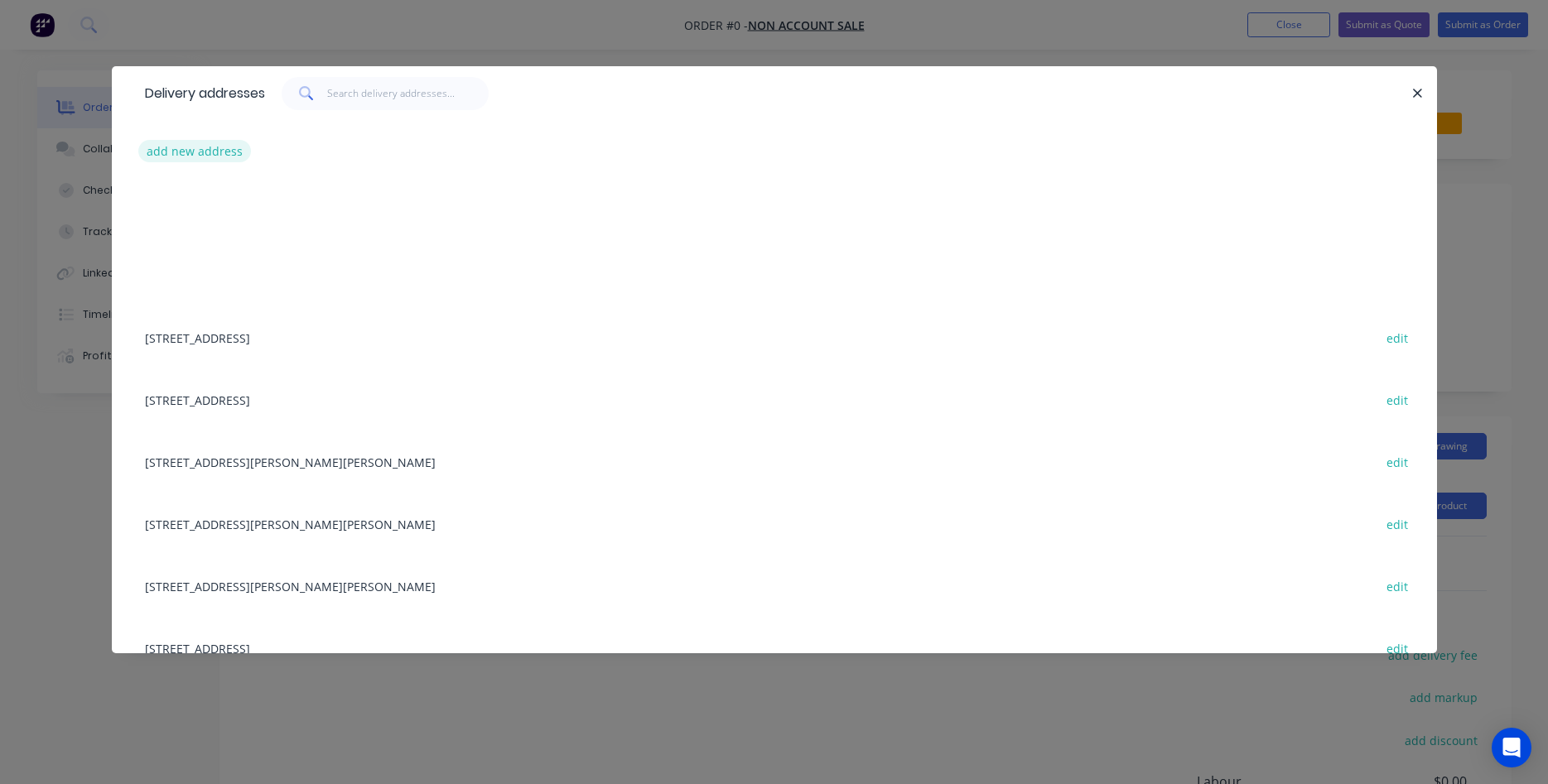
click at [193, 153] on button "add new address" at bounding box center [194, 151] width 113 height 22
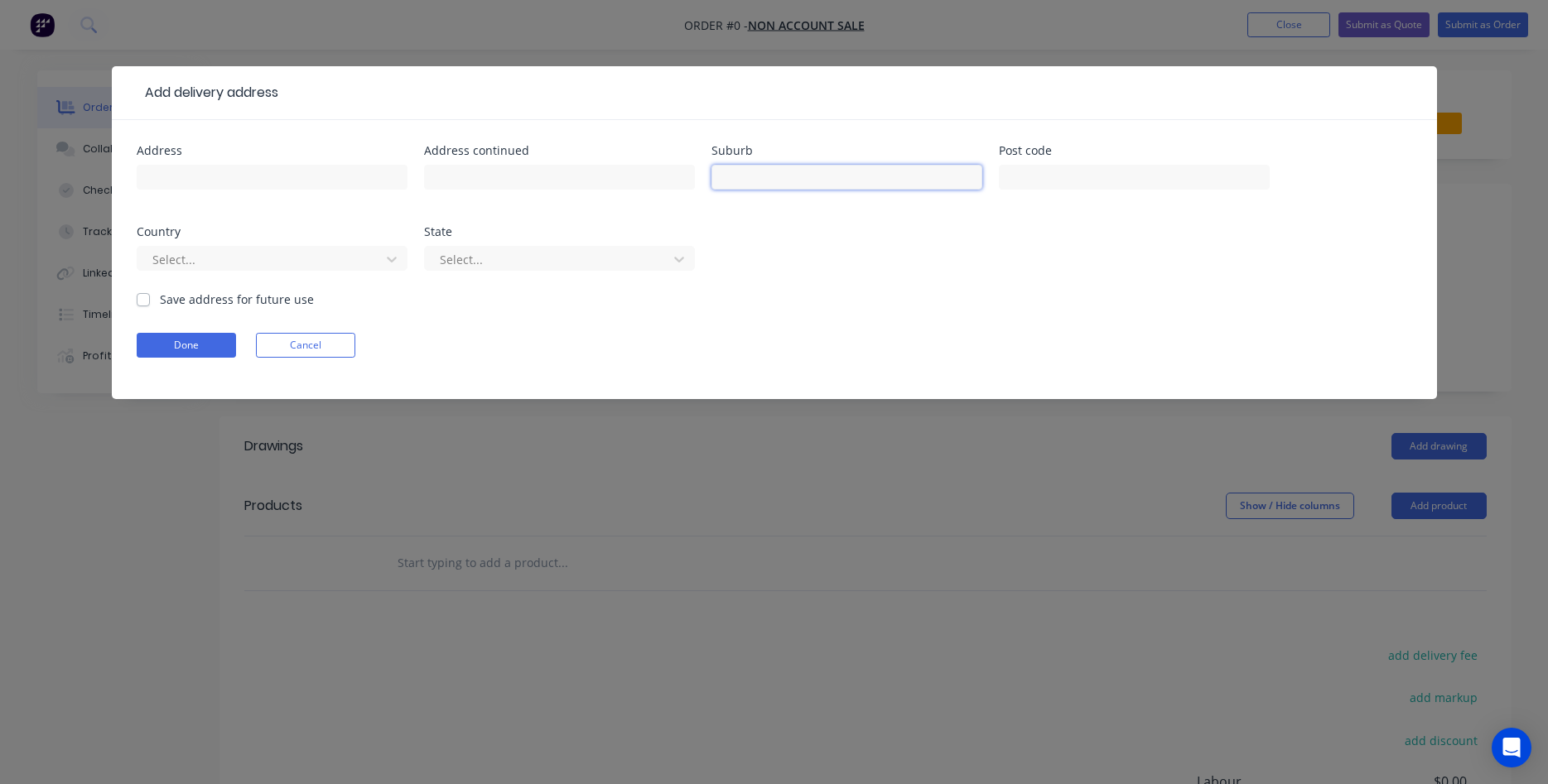
click at [762, 183] on input "text" at bounding box center [847, 177] width 271 height 25
type input "[PERSON_NAME]"
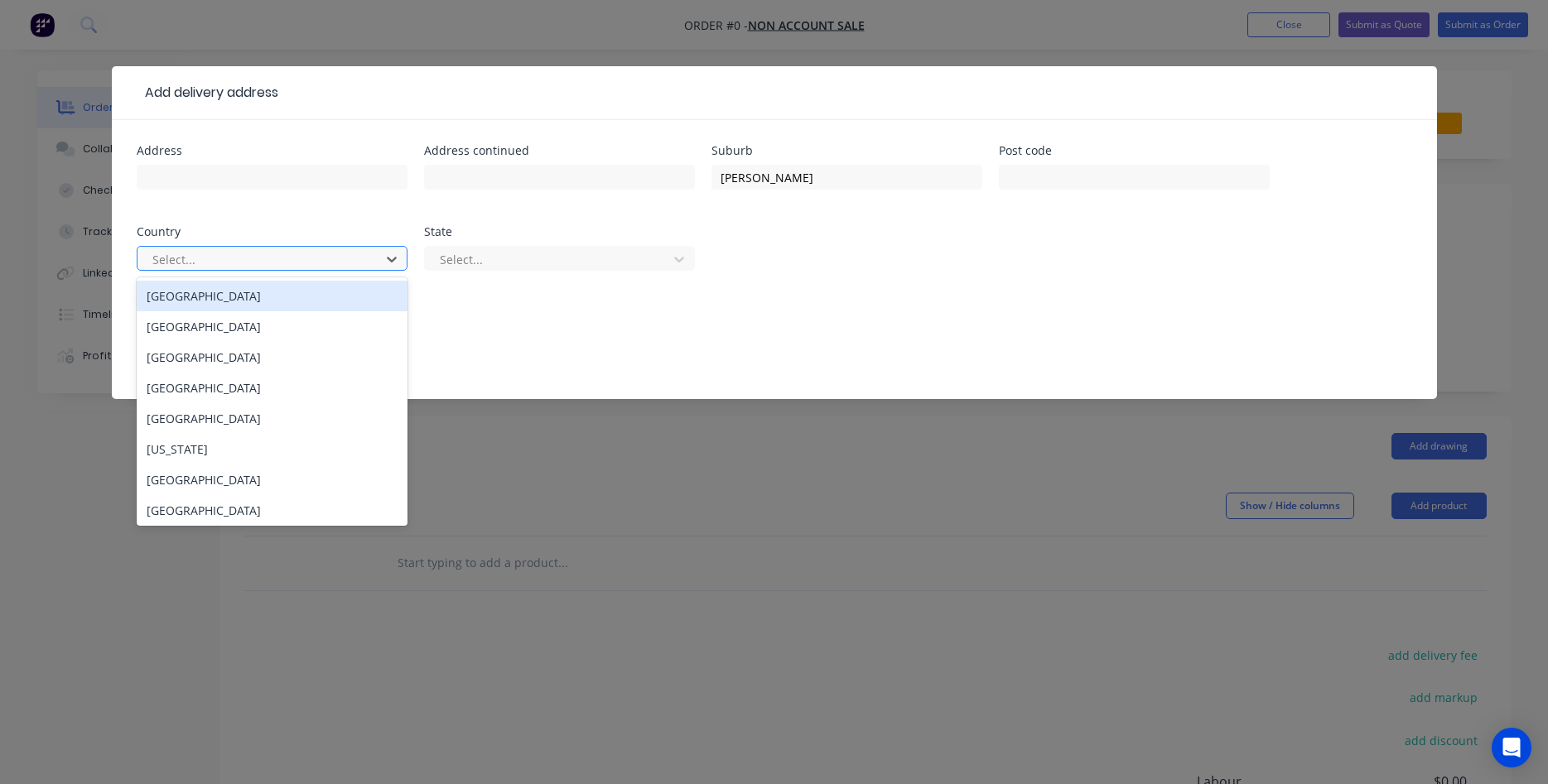
click at [288, 260] on div at bounding box center [261, 259] width 221 height 20
click at [260, 285] on div "[GEOGRAPHIC_DATA]" at bounding box center [272, 296] width 271 height 31
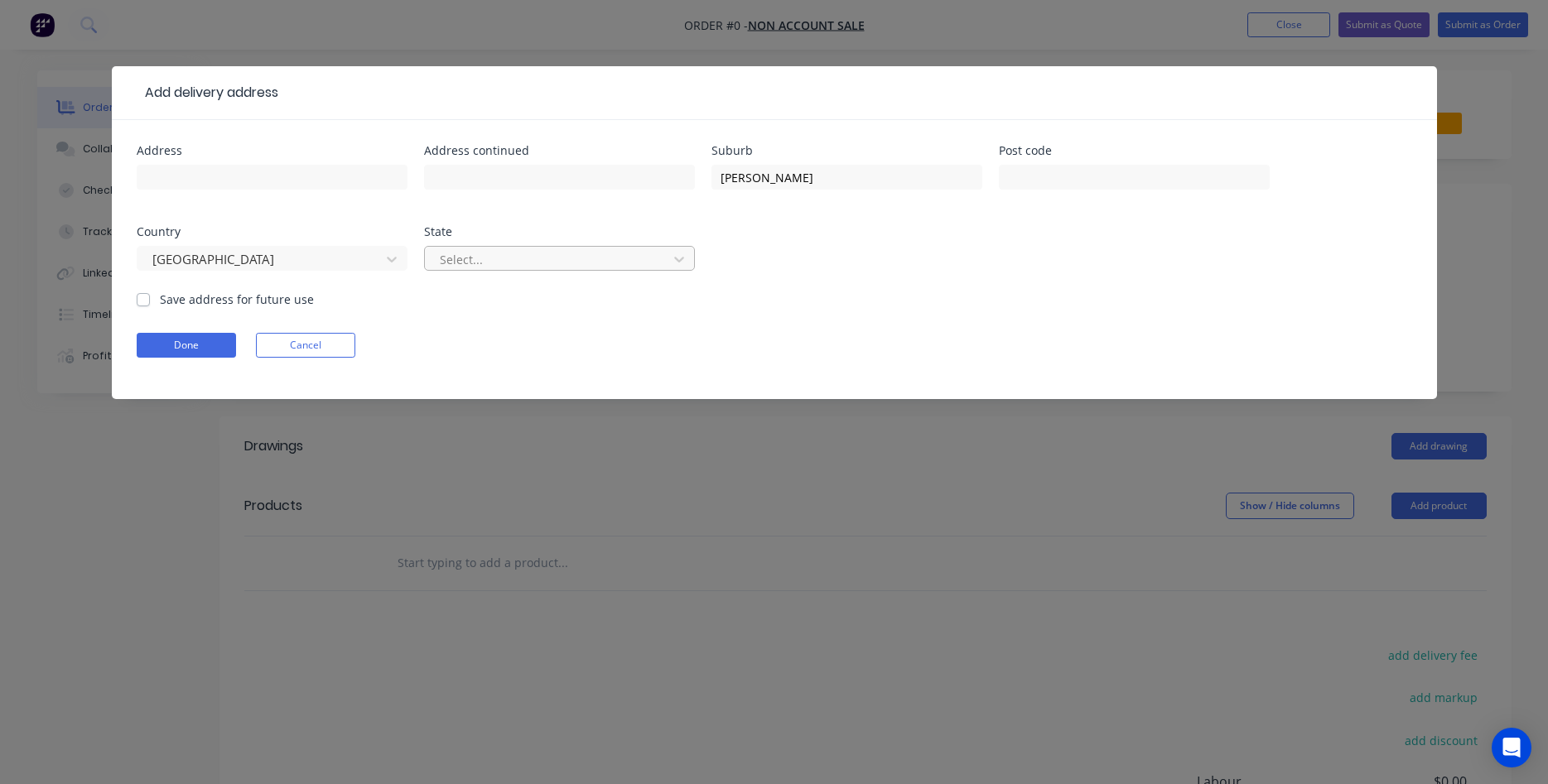
click at [490, 256] on div at bounding box center [548, 259] width 221 height 20
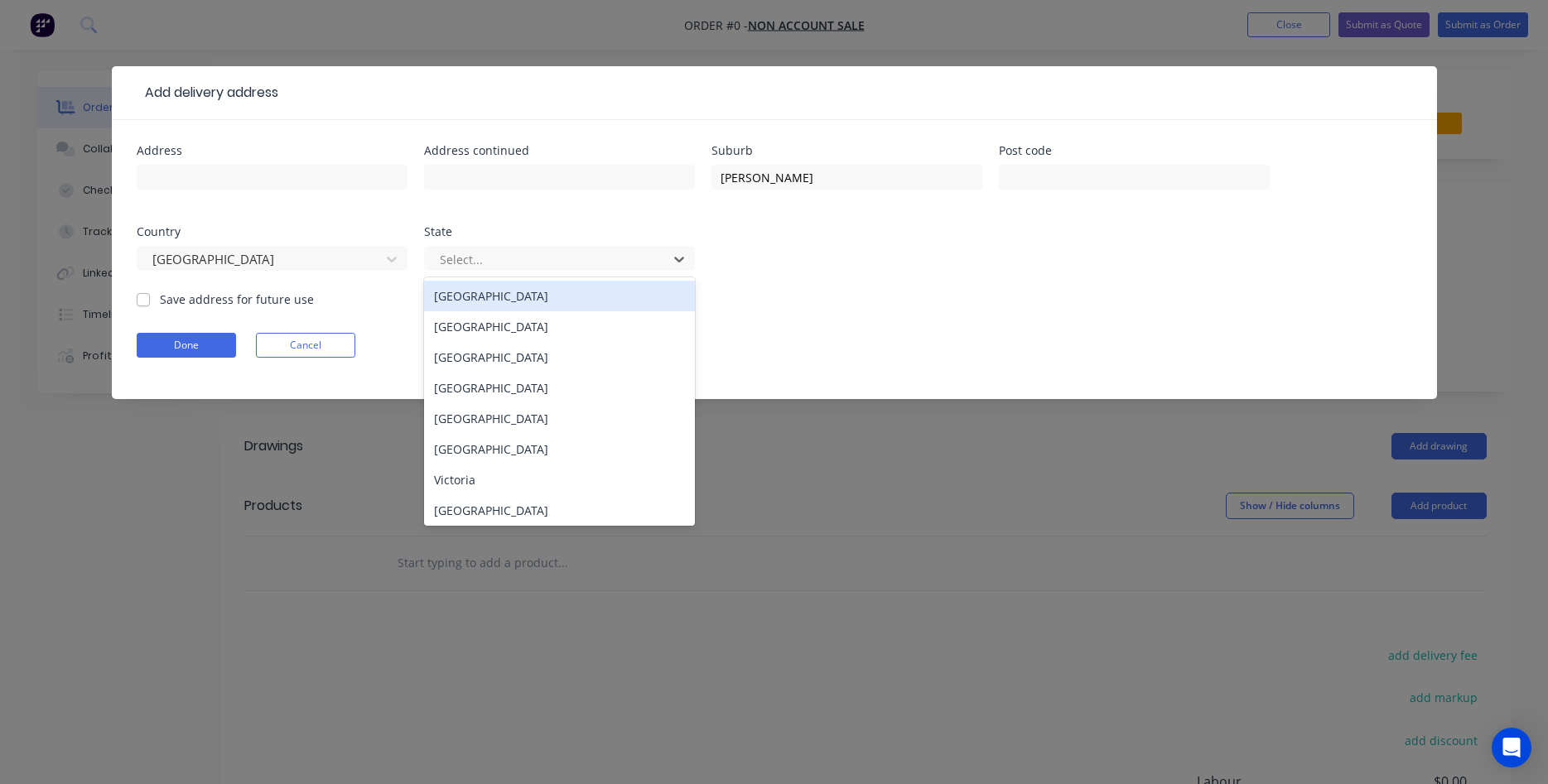
click at [473, 292] on div "[GEOGRAPHIC_DATA]" at bounding box center [559, 296] width 271 height 31
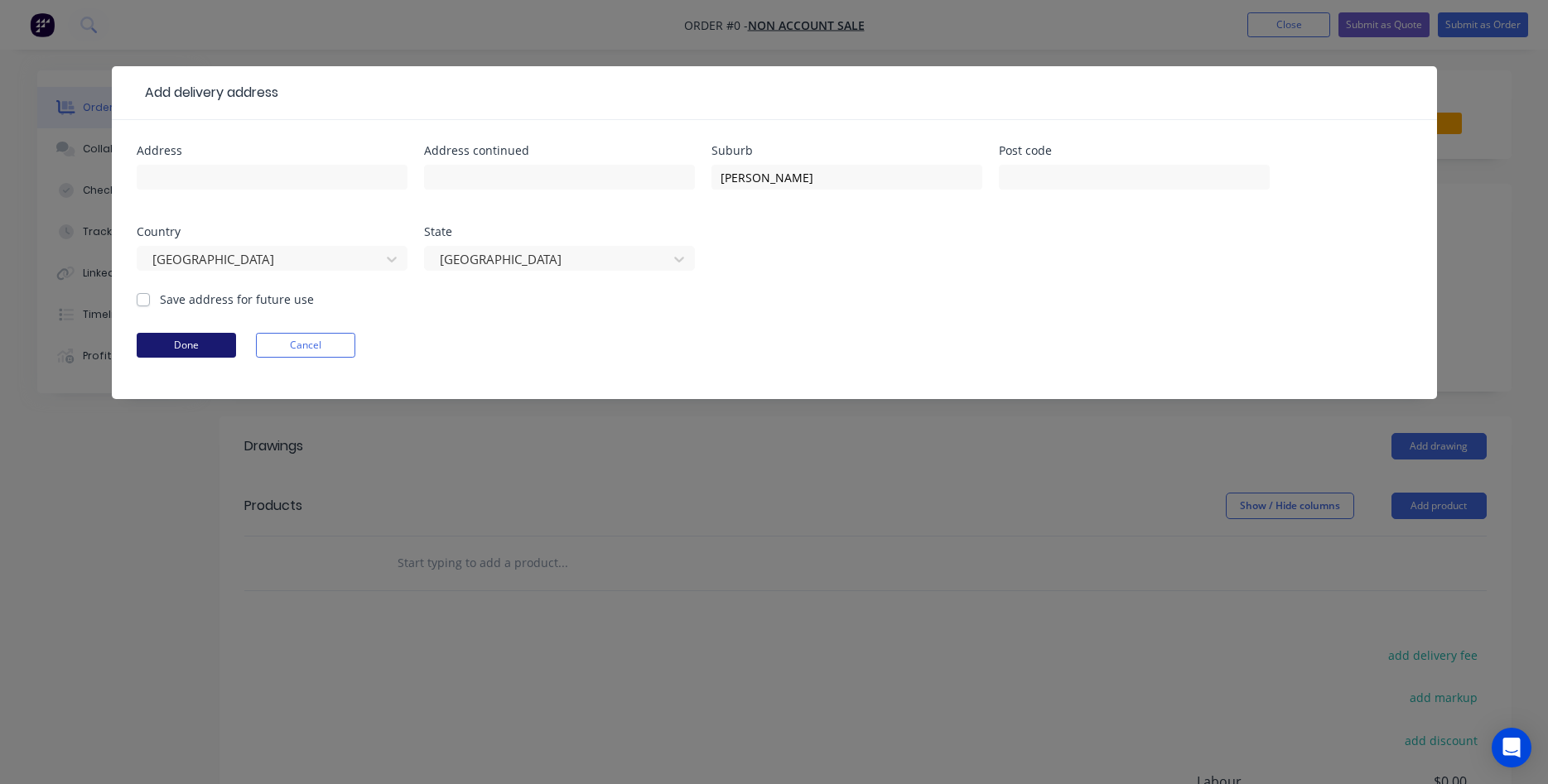
click at [191, 354] on button "Done" at bounding box center [186, 345] width 100 height 25
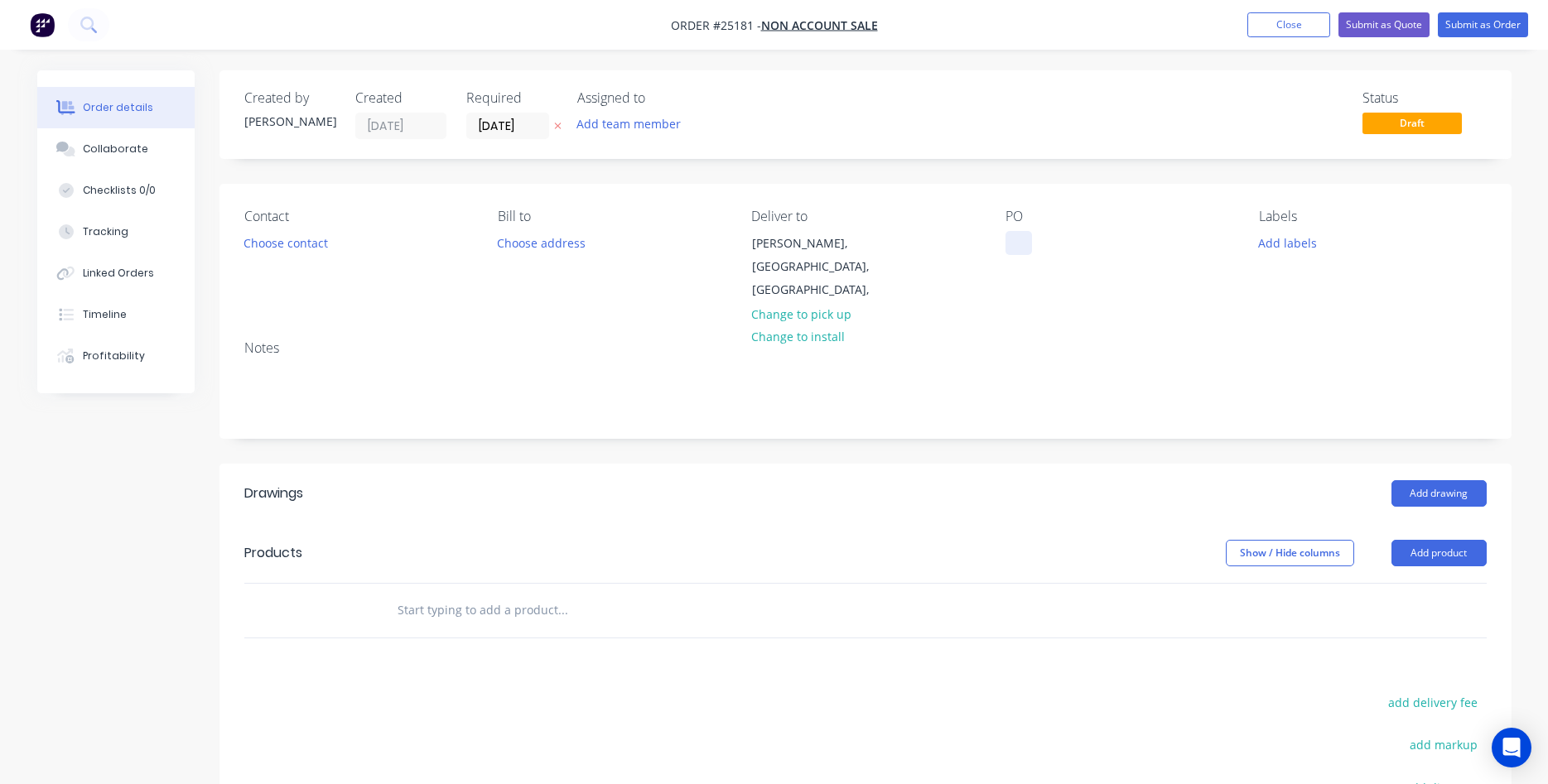
click at [1015, 244] on div at bounding box center [1018, 243] width 26 height 24
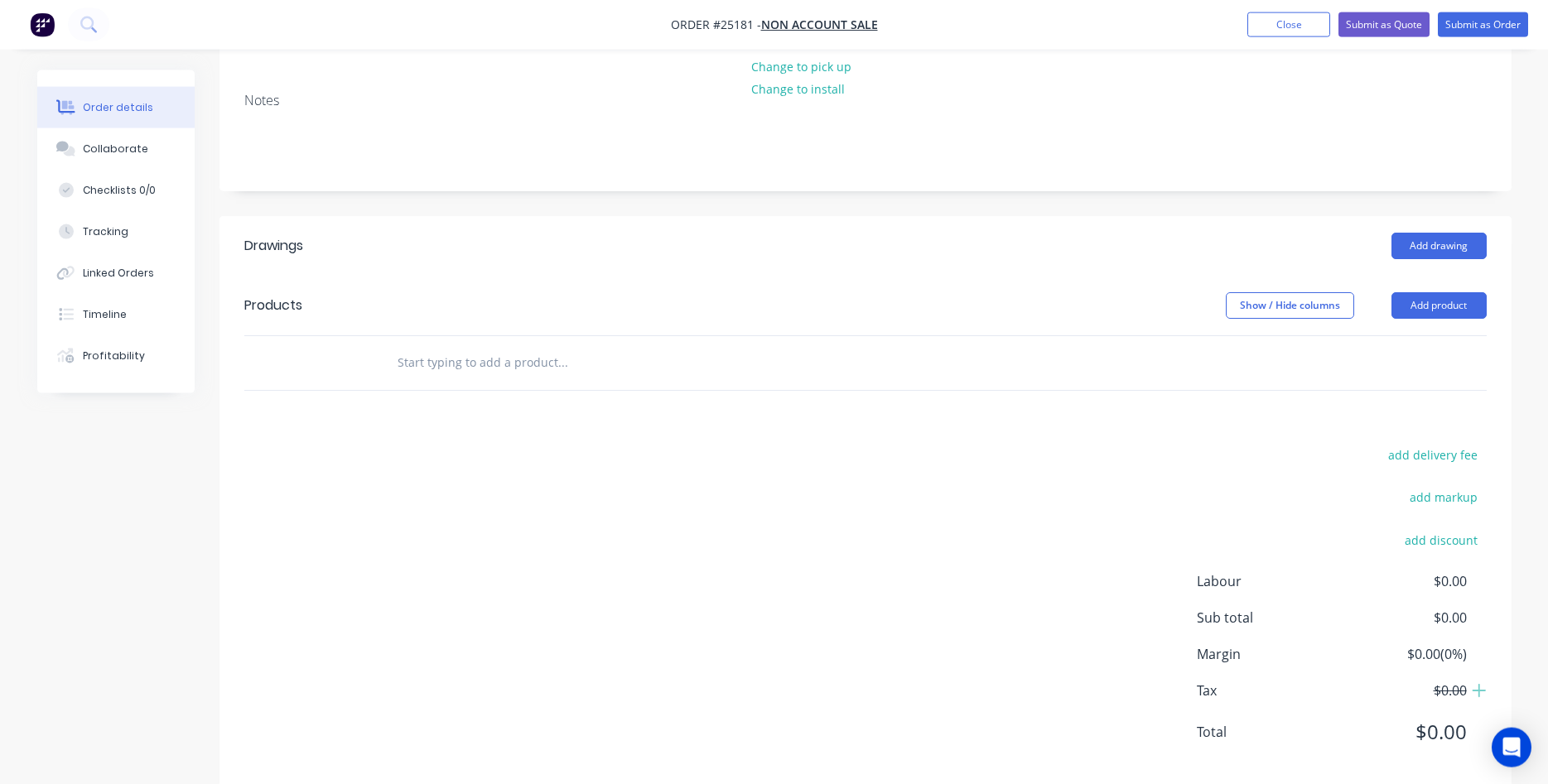
scroll to position [253, 0]
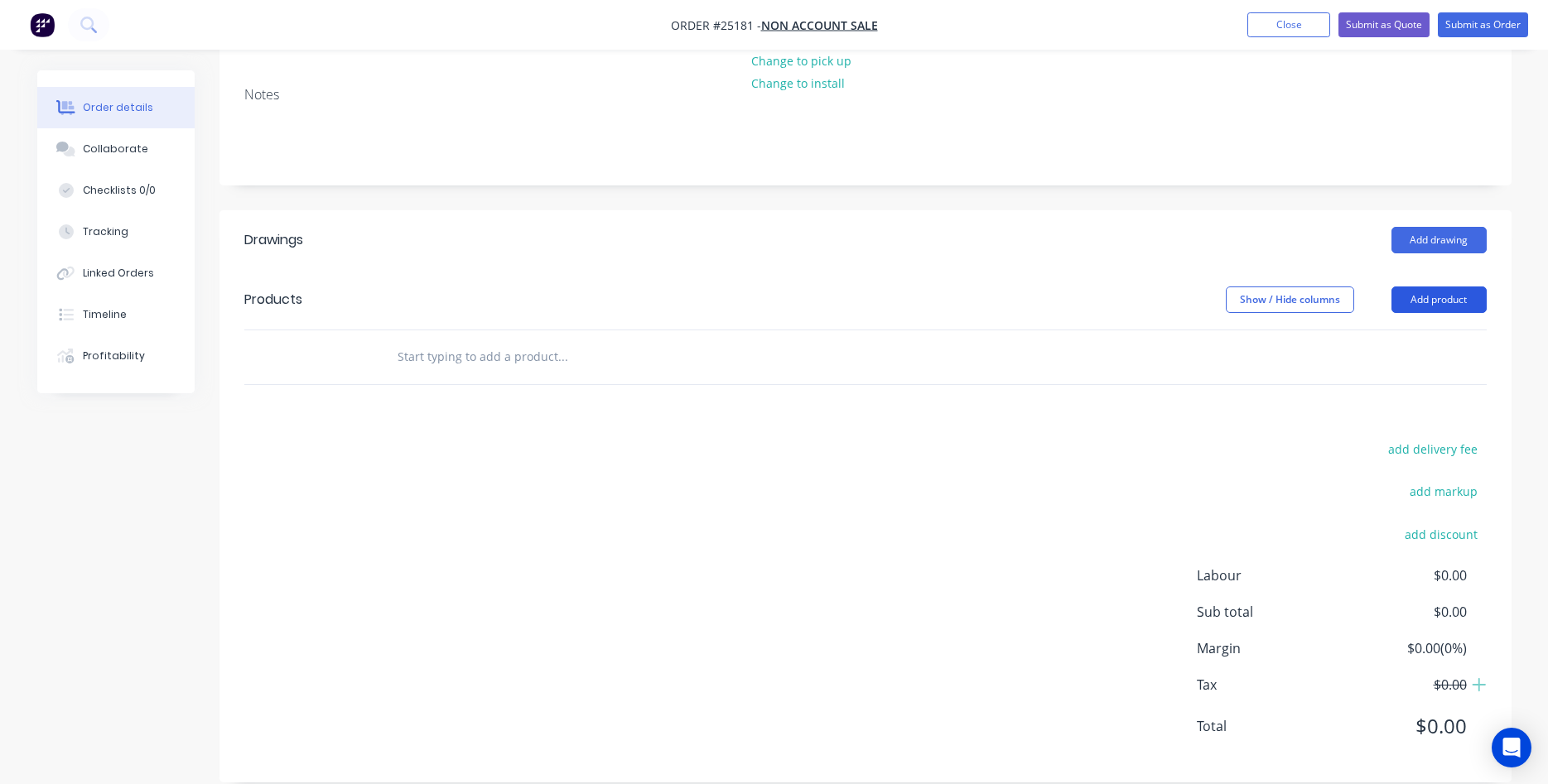
click at [1428, 305] on button "Add product" at bounding box center [1439, 299] width 95 height 26
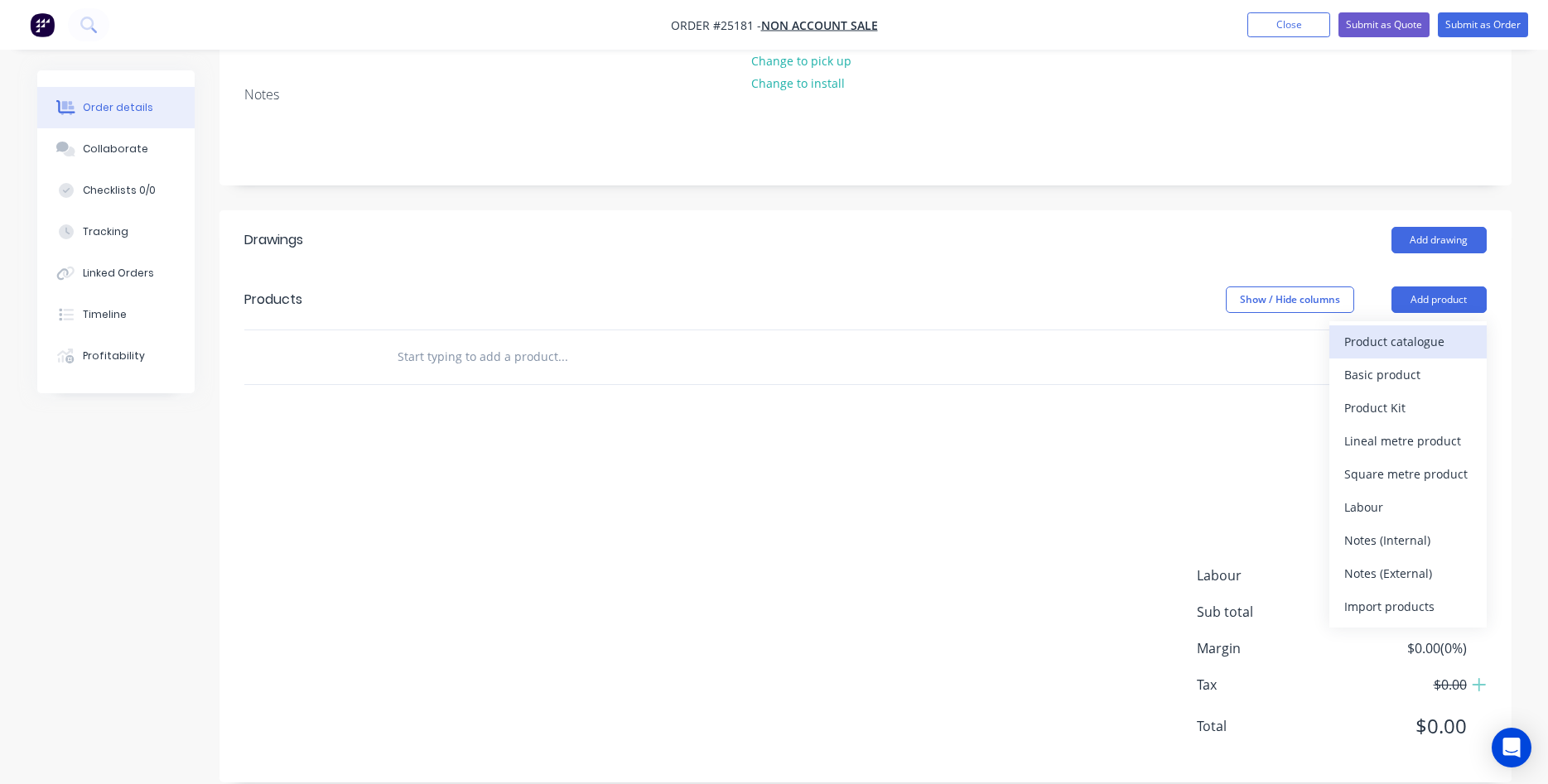
click at [1398, 340] on div "Product catalogue" at bounding box center [1408, 341] width 128 height 24
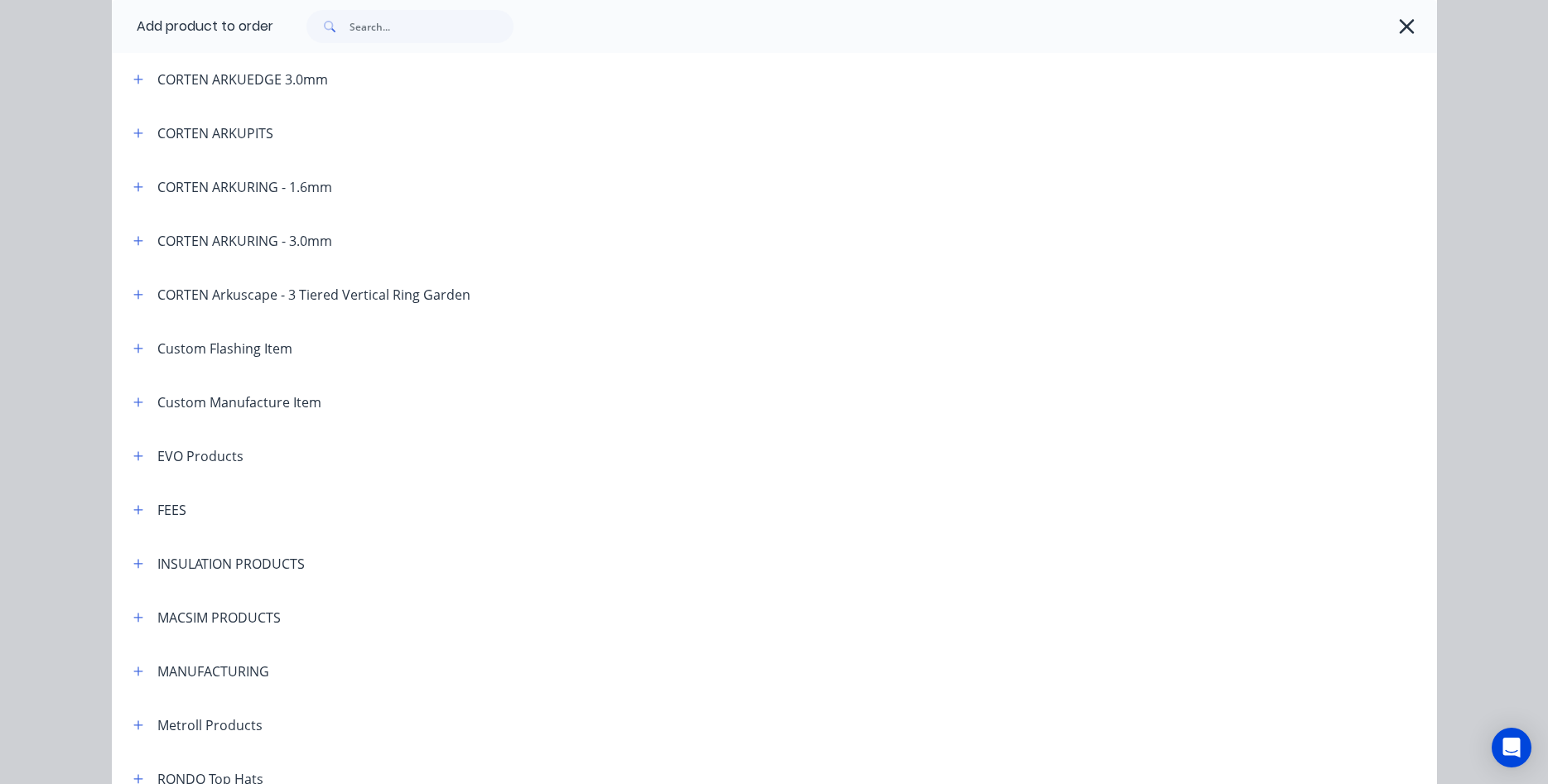
scroll to position [755, 0]
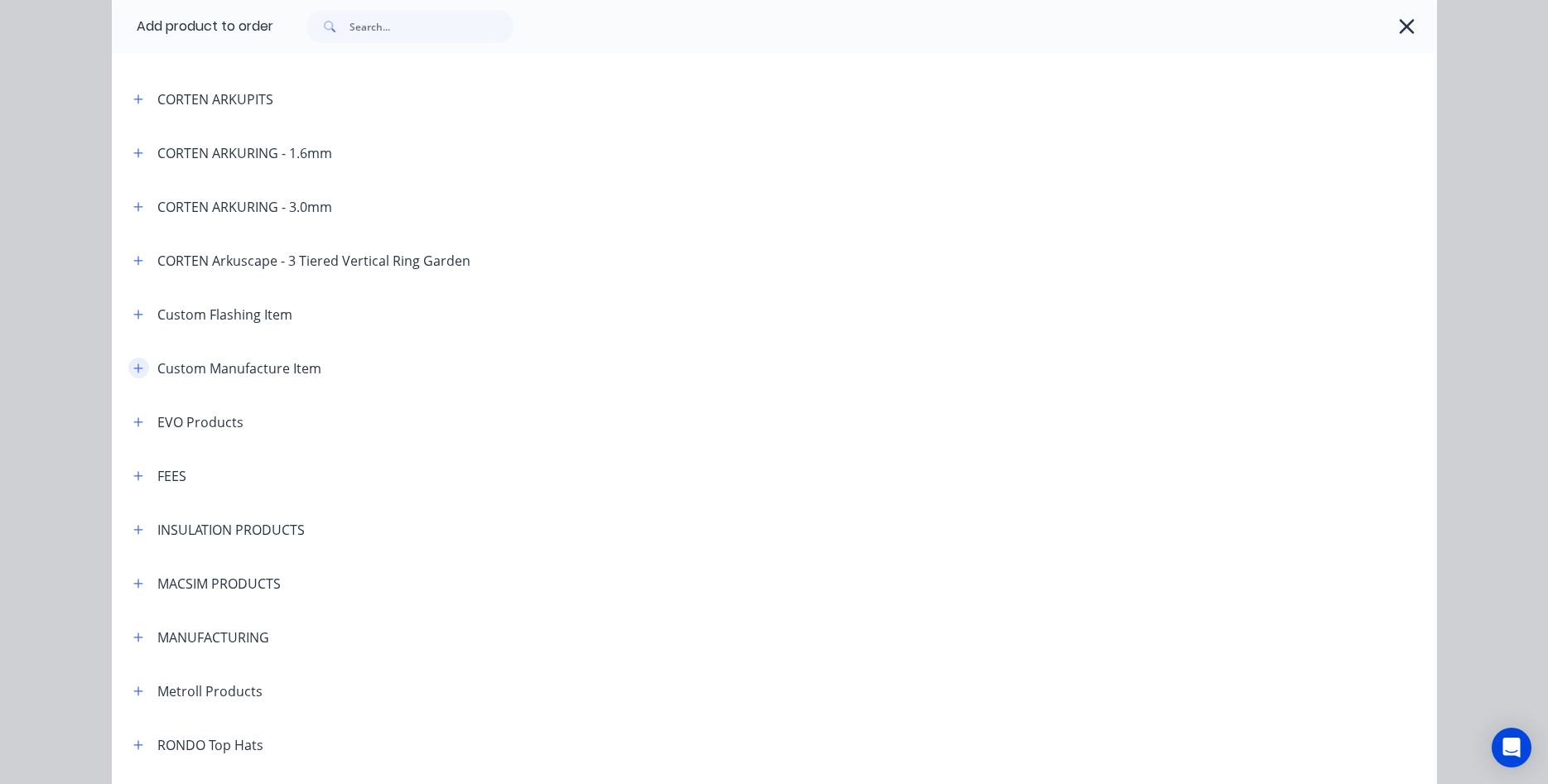
click at [133, 366] on icon "button" at bounding box center [138, 368] width 10 height 12
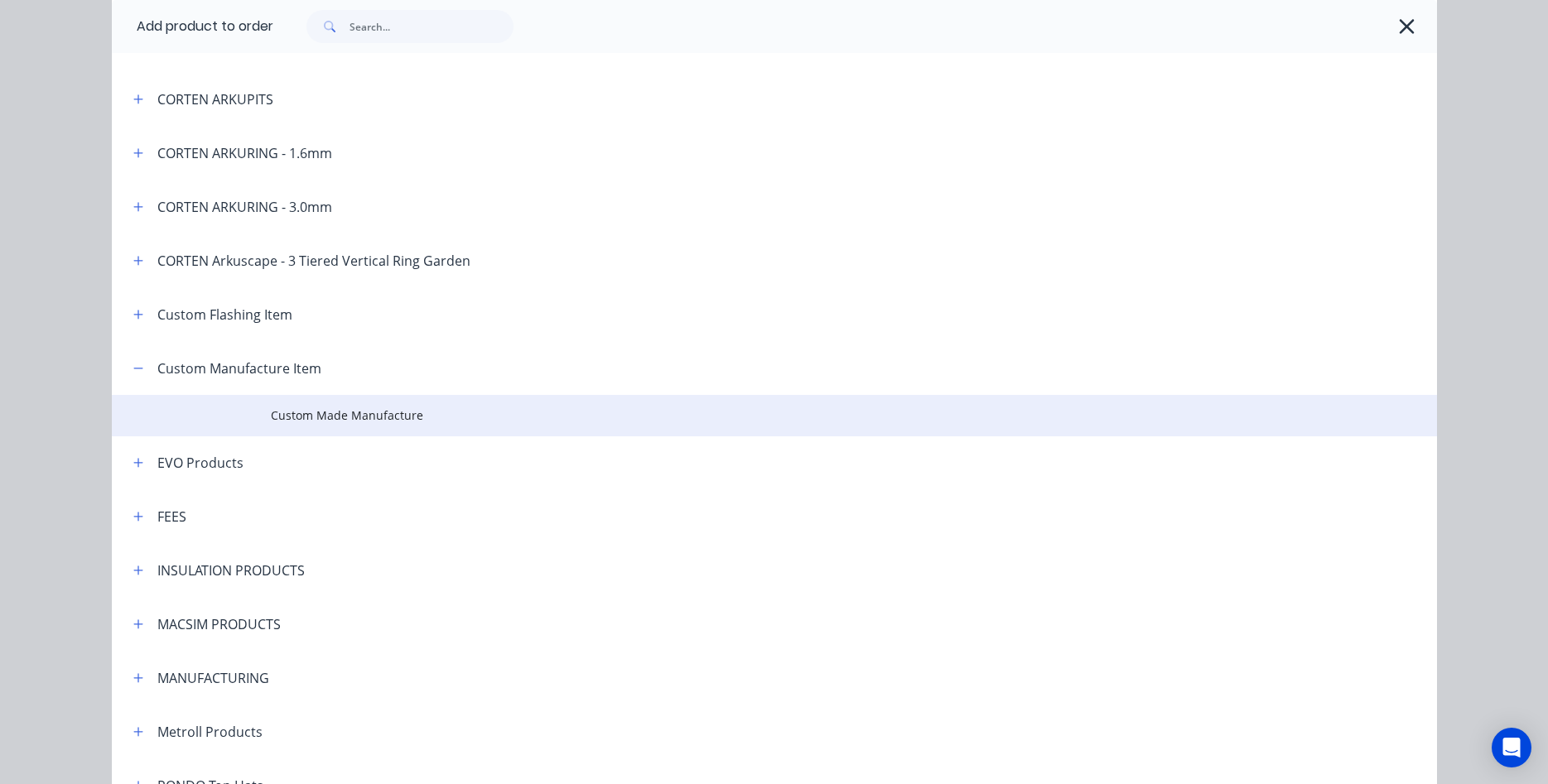
click at [313, 413] on span "Custom Made Manufacture" at bounding box center [737, 415] width 932 height 17
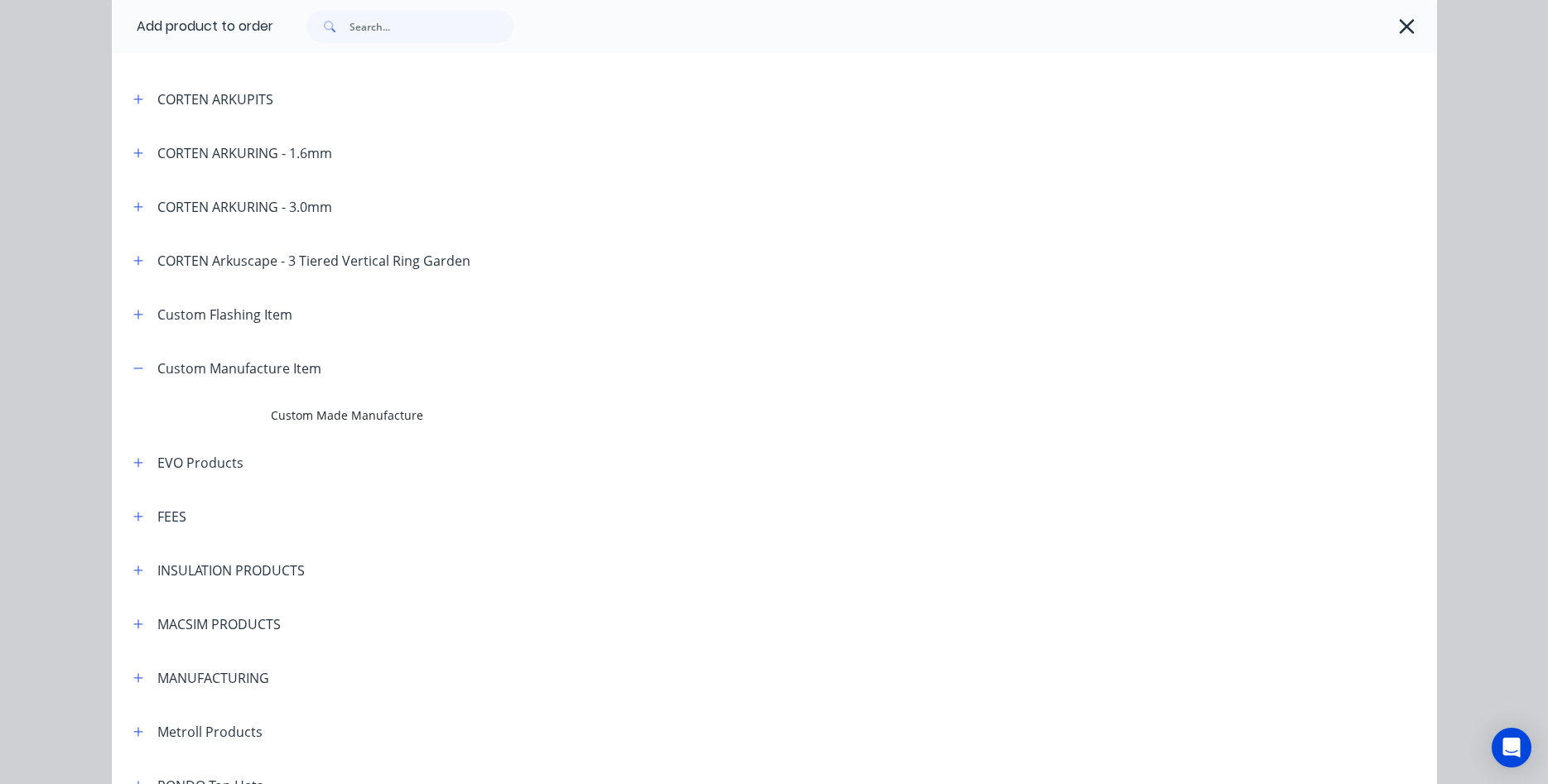
scroll to position [0, 0]
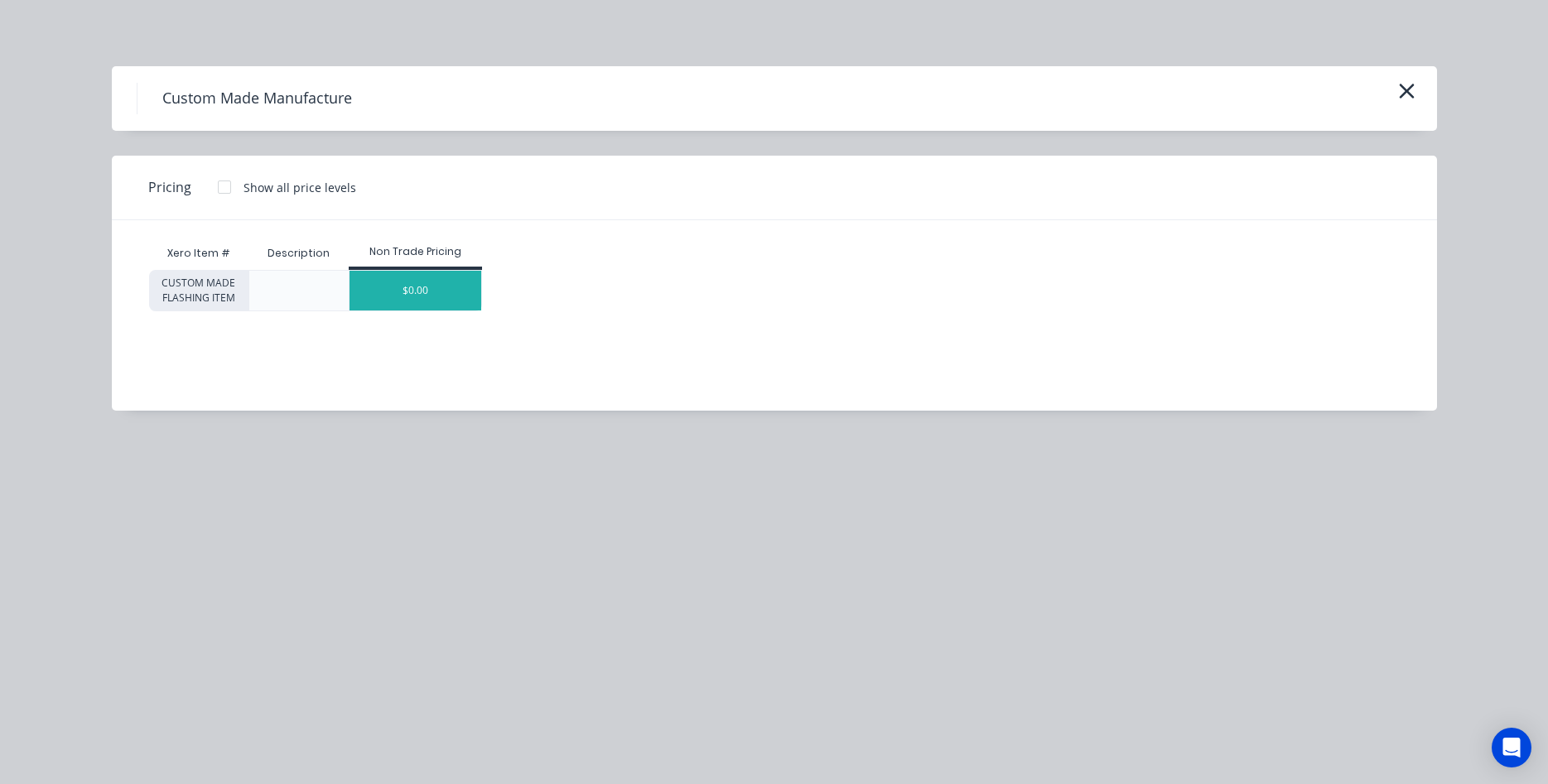
click at [420, 282] on div "$0.00" at bounding box center [415, 290] width 131 height 40
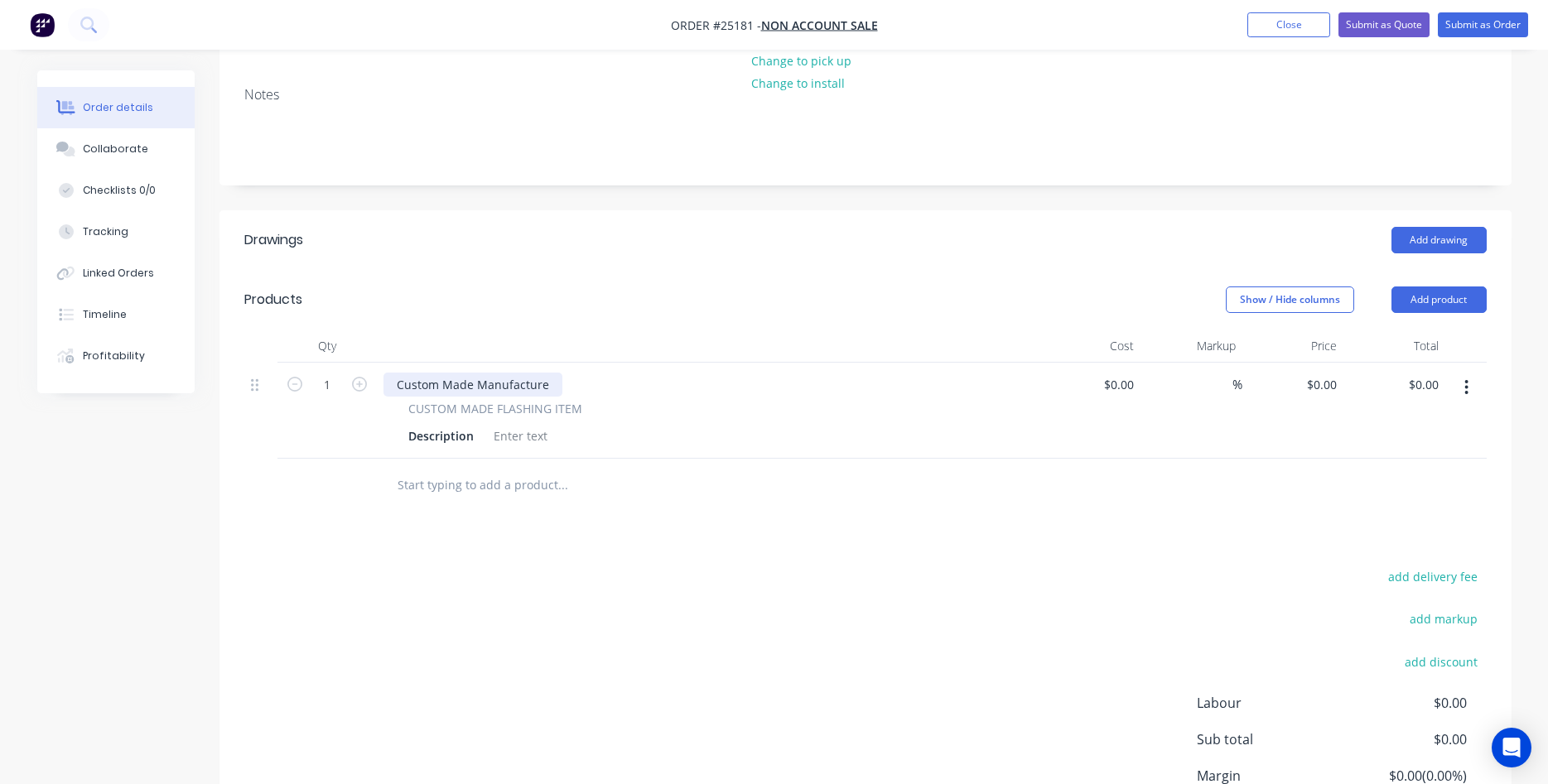
click at [479, 387] on div "Custom Made Manufacture" at bounding box center [472, 384] width 179 height 24
drag, startPoint x: 549, startPoint y: 383, endPoint x: 334, endPoint y: 377, distance: 215.1
click at [383, 377] on div "Custom Made Manufacture" at bounding box center [472, 384] width 179 height 24
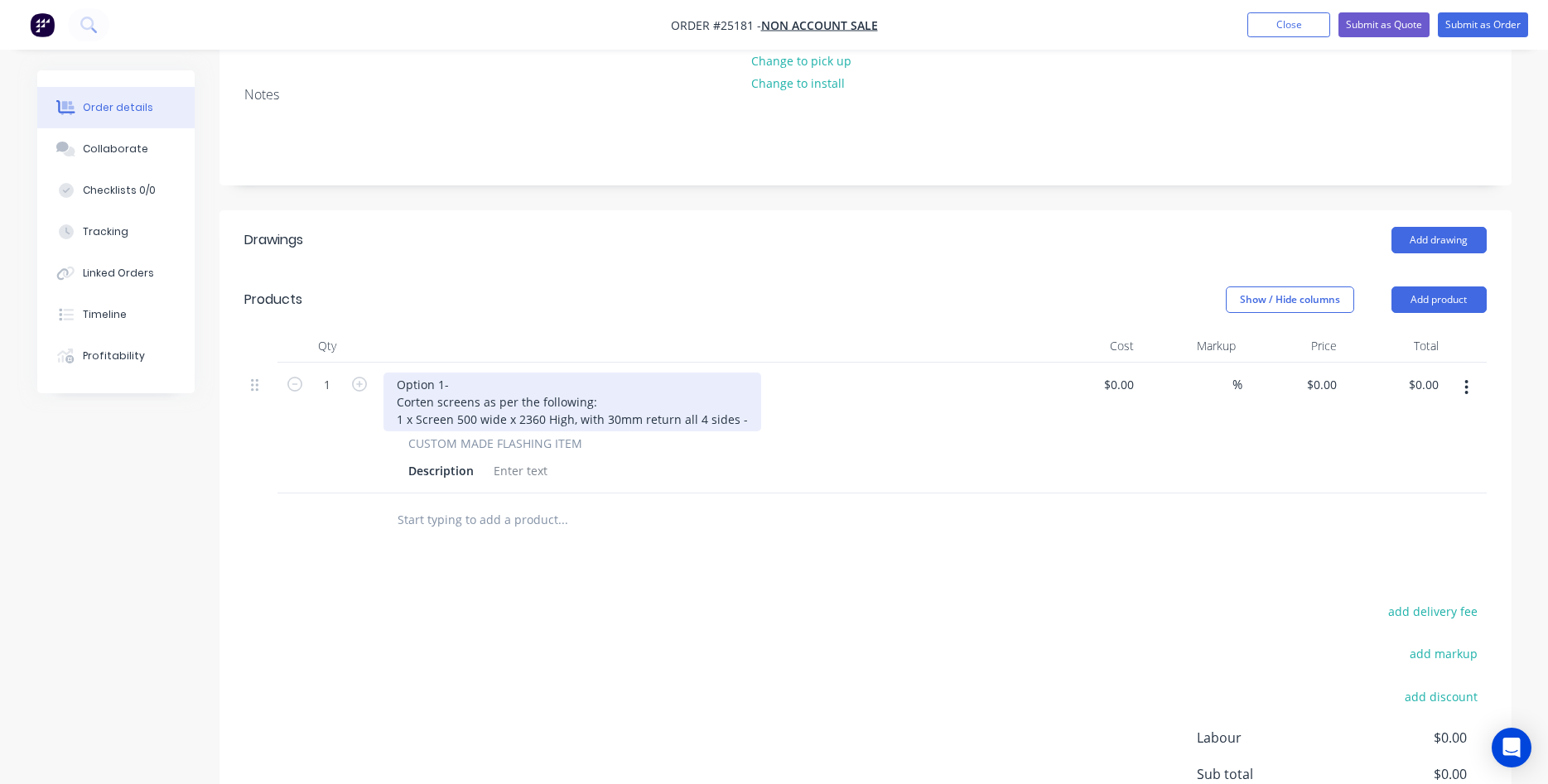
click at [746, 423] on div "Option 1- Corten screens as per the following: 1 x Screen 500 wide x 2360 High,…" at bounding box center [571, 401] width 377 height 59
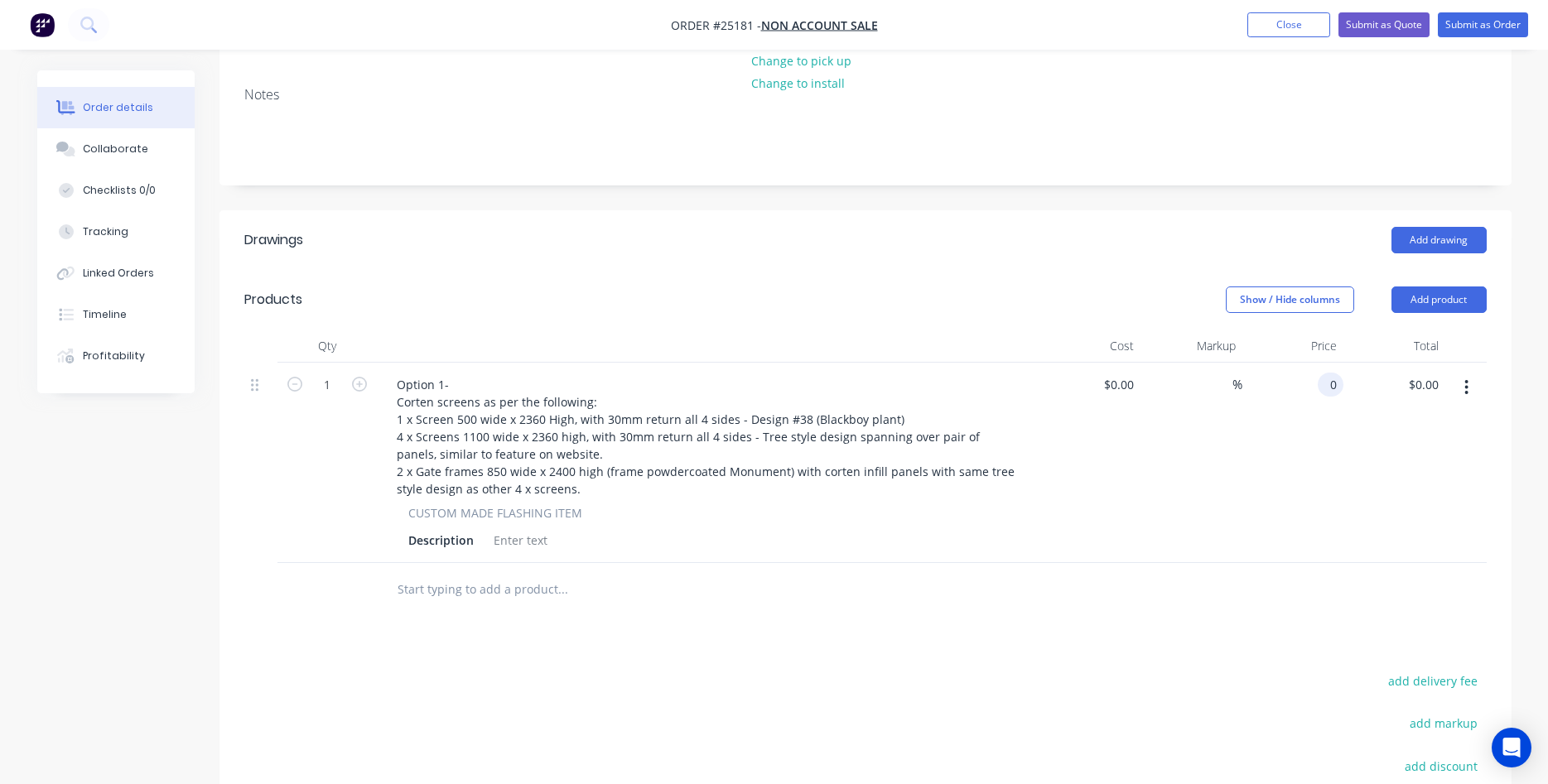
click at [1324, 383] on input "0" at bounding box center [1333, 384] width 19 height 24
type input "$4,565.00"
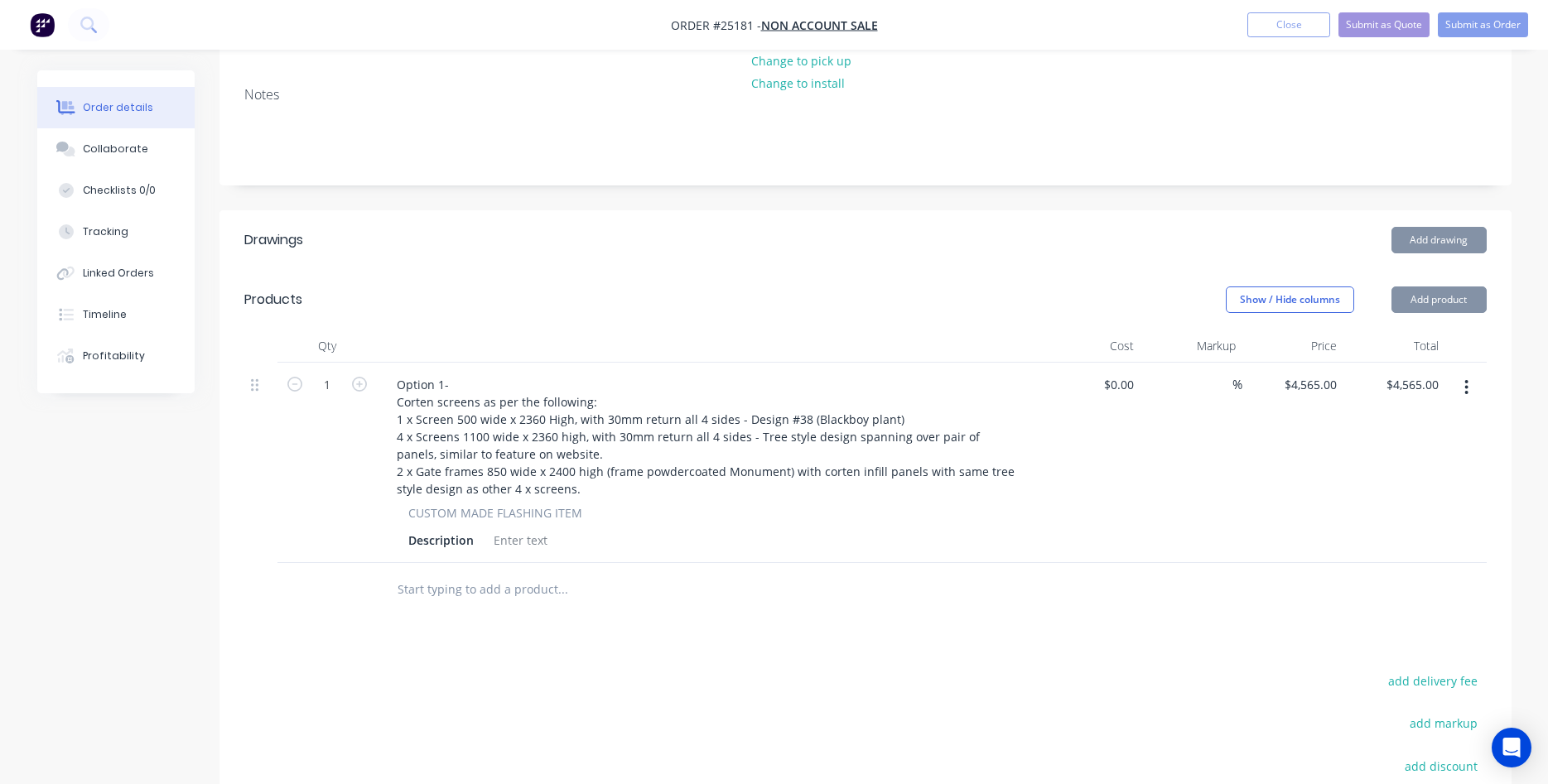
click at [1471, 392] on button "button" at bounding box center [1466, 387] width 39 height 30
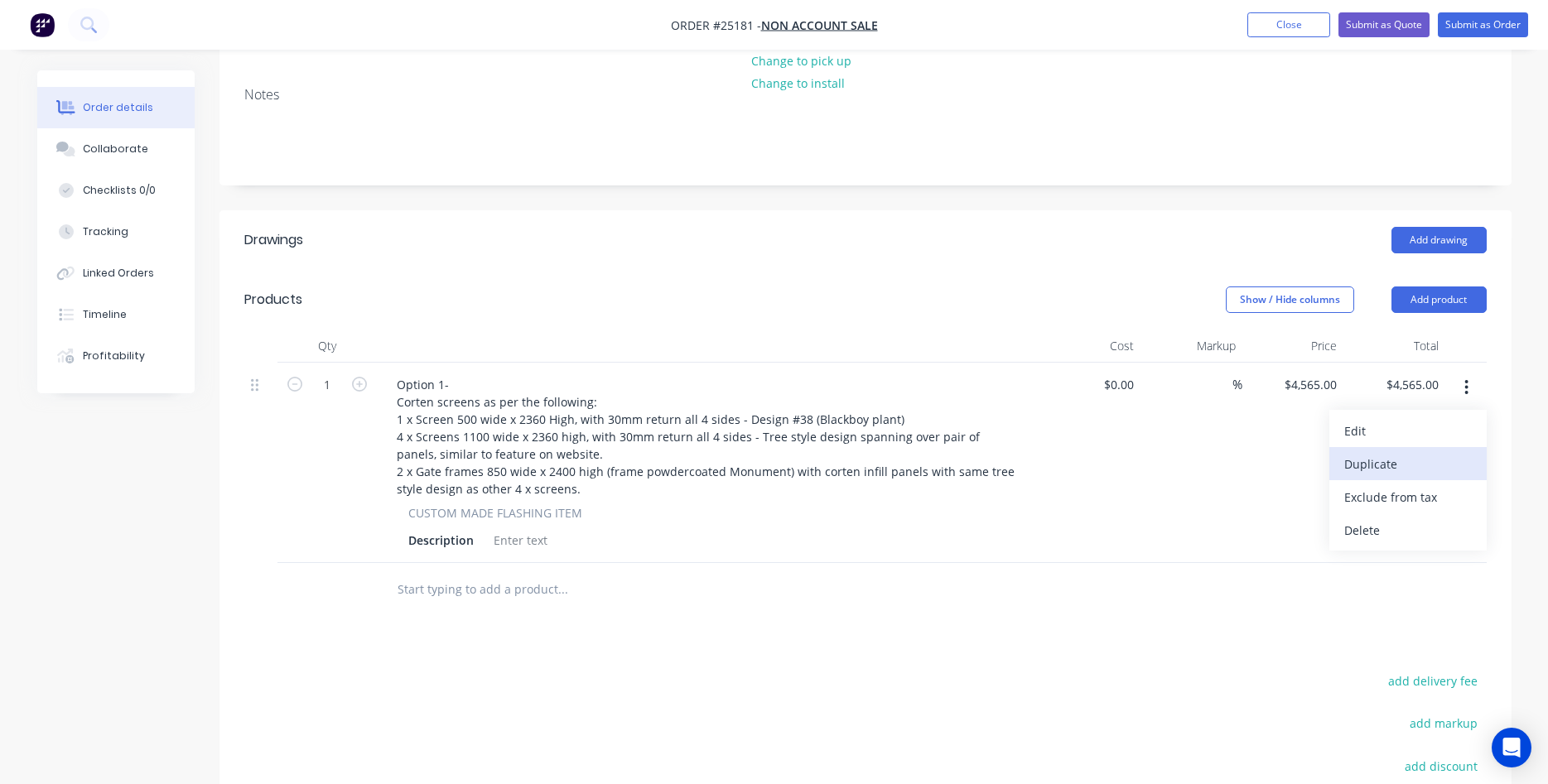
click at [1407, 463] on div "Duplicate" at bounding box center [1408, 464] width 128 height 24
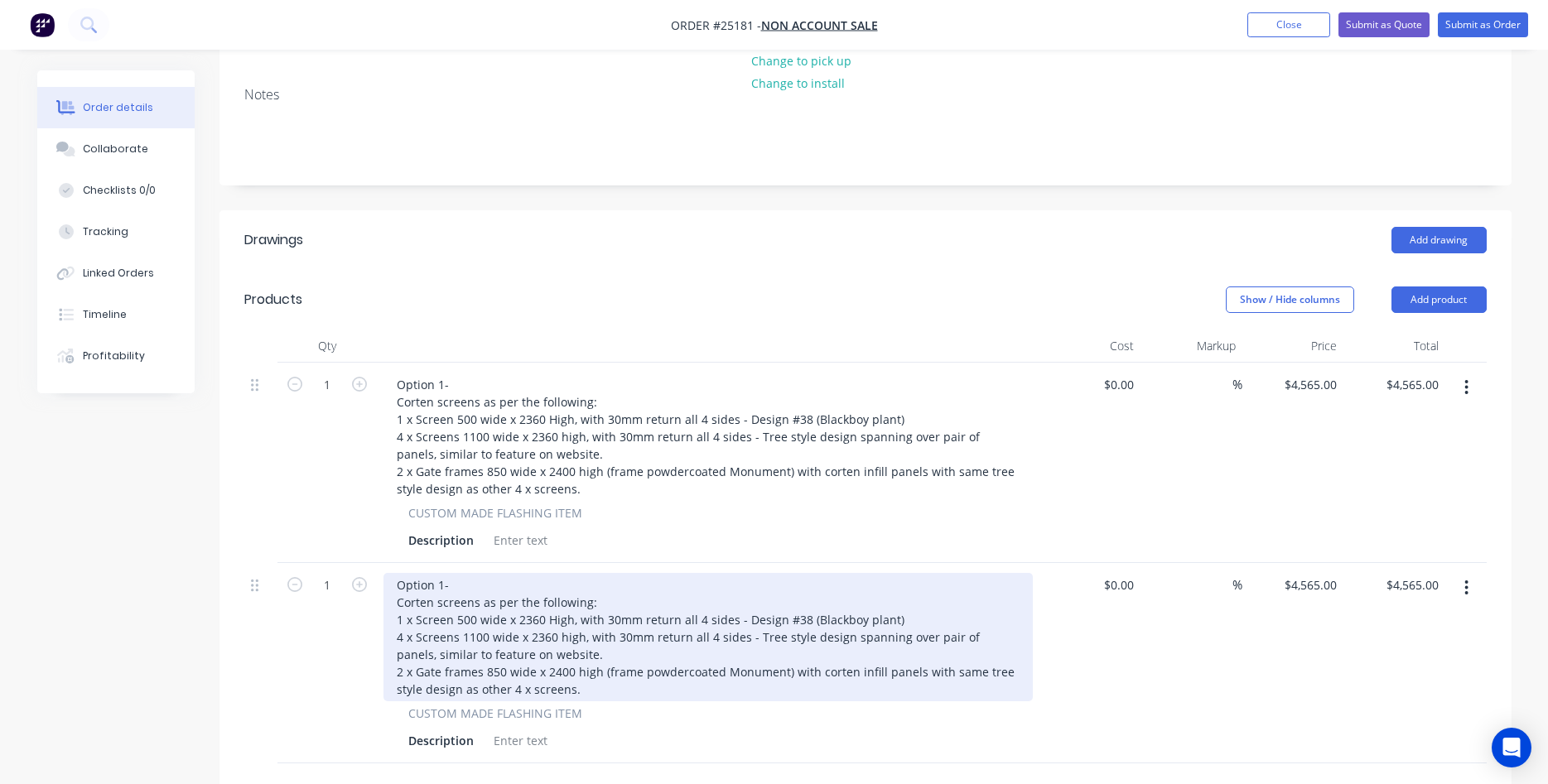
click at [440, 582] on div "Option 1- Corten screens as per the following: 1 x Screen 500 wide x 2360 High,…" at bounding box center [707, 637] width 649 height 129
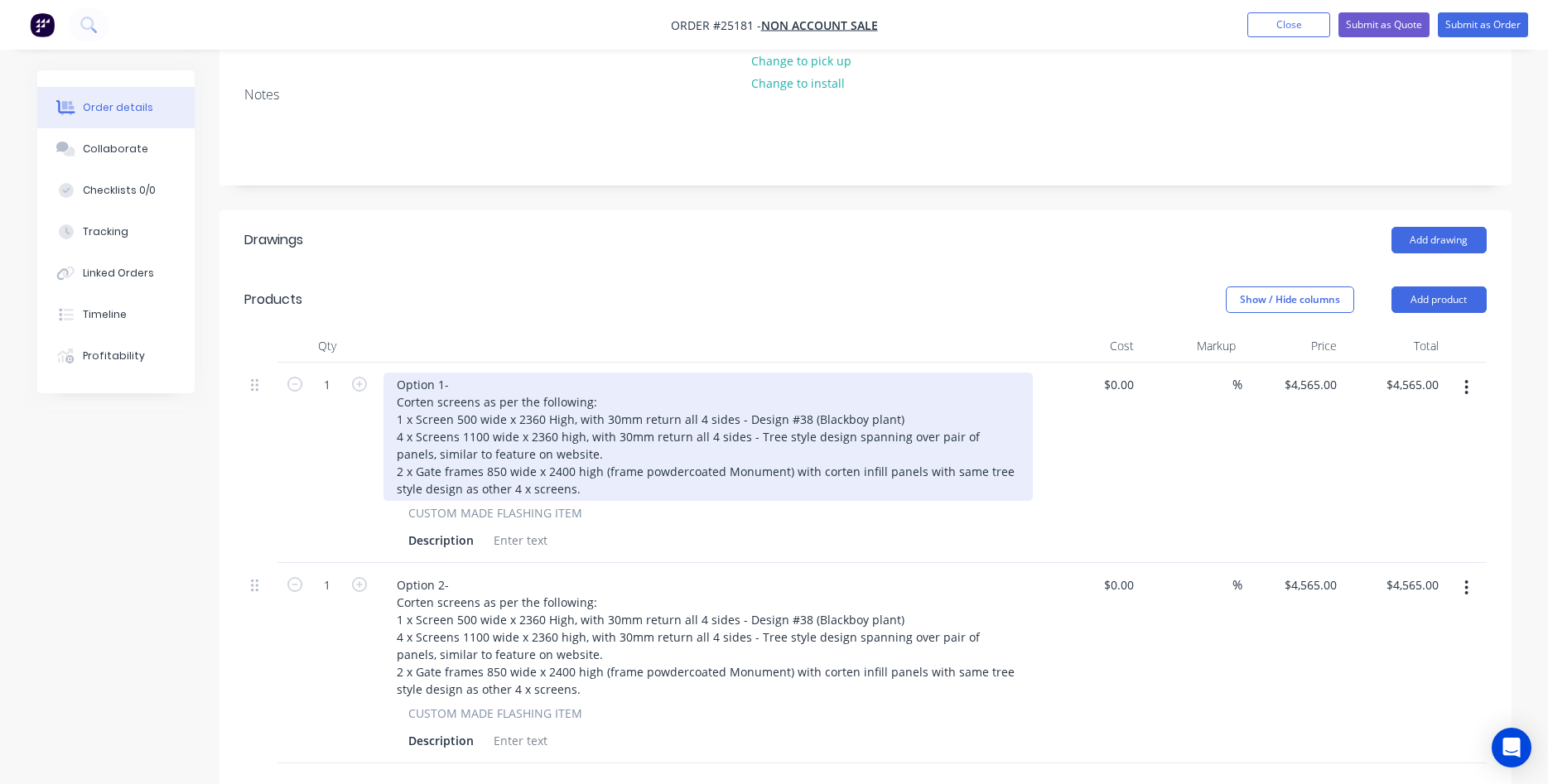
click at [581, 491] on div "Option 1- Corten screens as per the following: 1 x Screen 500 wide x 2360 High,…" at bounding box center [707, 436] width 649 height 129
click at [585, 487] on div "Option 1- Corten screens as per the following: 1 x Screen 500 wide x 2360 High,…" at bounding box center [707, 436] width 649 height 129
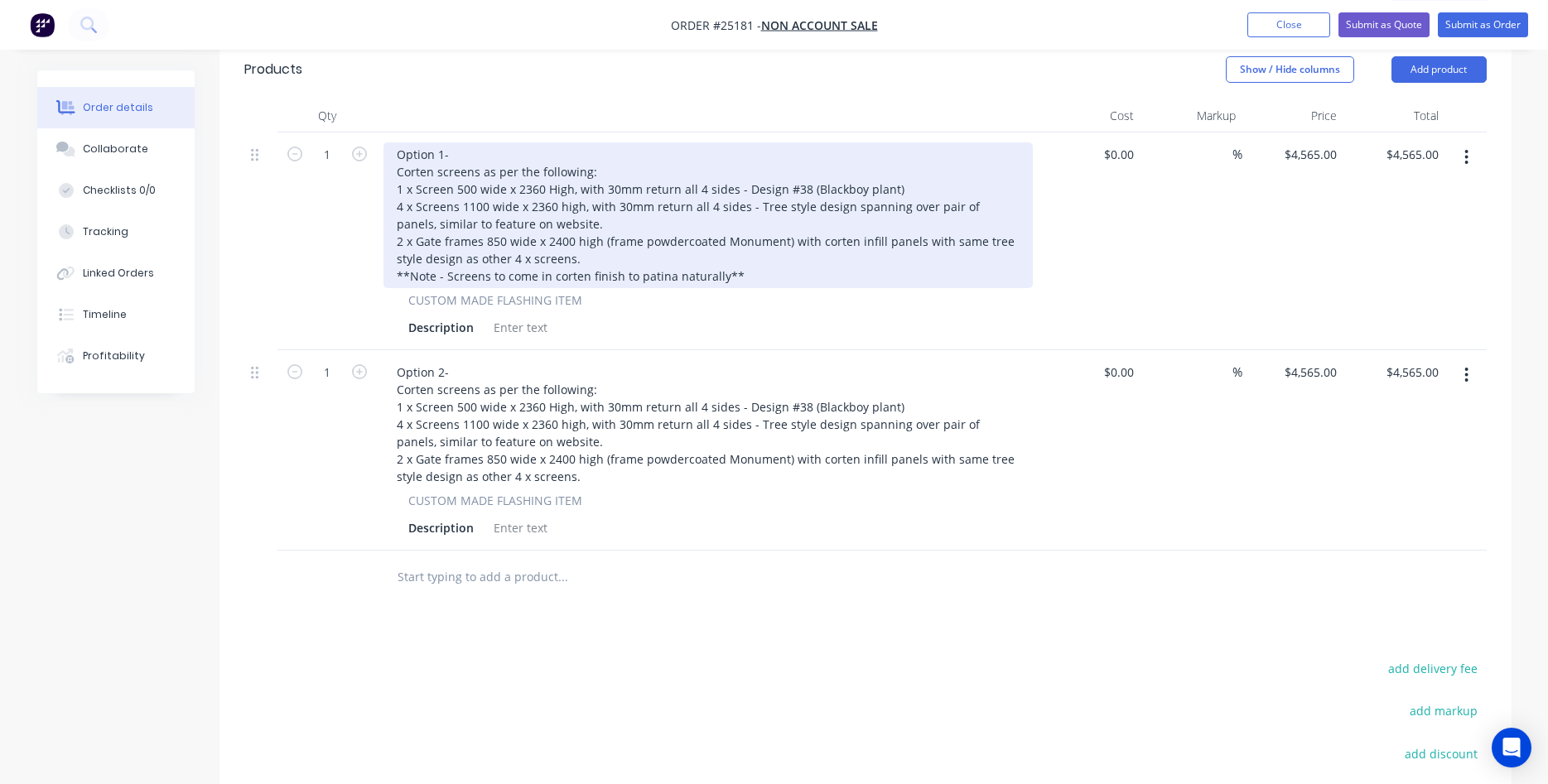
scroll to position [507, 0]
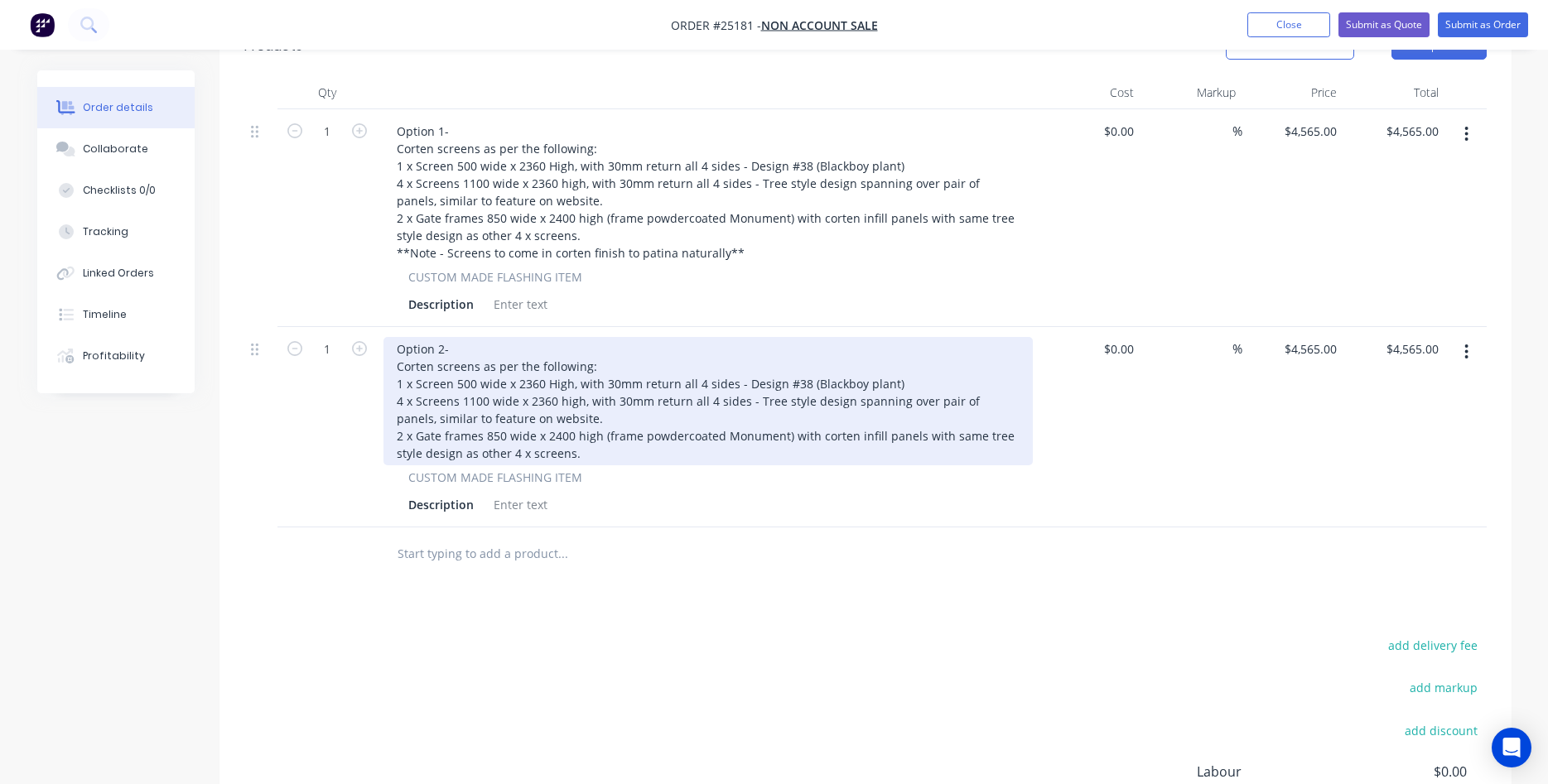
click at [580, 458] on div "Option 2- Corten screens as per the following: 1 x Screen 500 wide x 2360 High,…" at bounding box center [707, 401] width 649 height 129
click at [579, 451] on div "Option 2- Corten screens as per the following: 1 x Screen 500 wide x 2360 High,…" at bounding box center [707, 401] width 649 height 129
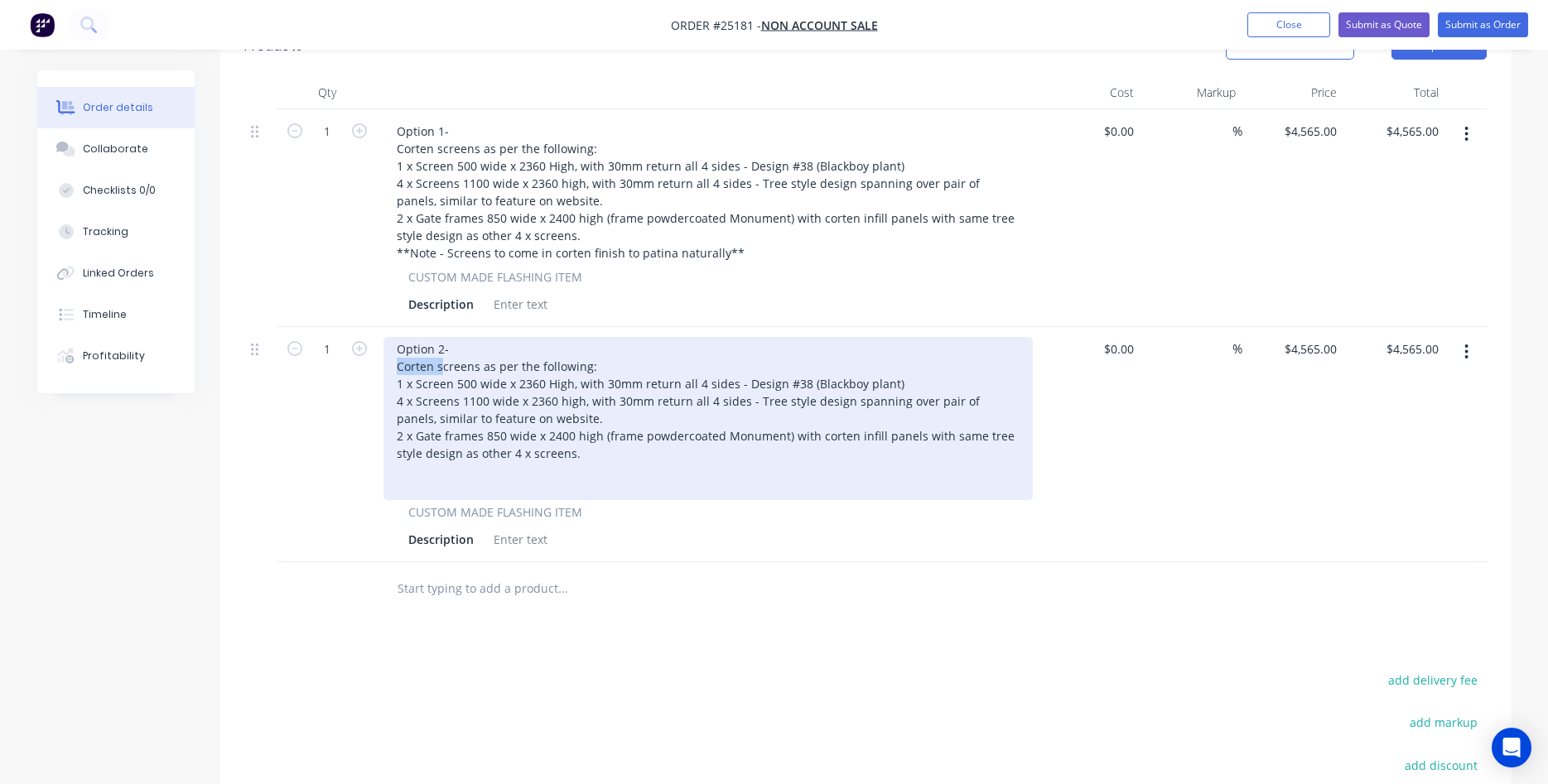
drag, startPoint x: 439, startPoint y: 367, endPoint x: 396, endPoint y: 371, distance: 43.2
click at [396, 371] on div "Option 2- Corten screens as per the following: 1 x Screen 500 wide x 2360 High,…" at bounding box center [707, 419] width 649 height 163
click at [408, 479] on div "Option 2- Screens as per the following: 1 x Screen 500 wide x 2360 High, with 3…" at bounding box center [707, 419] width 649 height 163
click at [911, 382] on div "Option 2- Screens as per the following: 1 x Screen 500 wide x 2360 High, with 3…" at bounding box center [707, 419] width 649 height 163
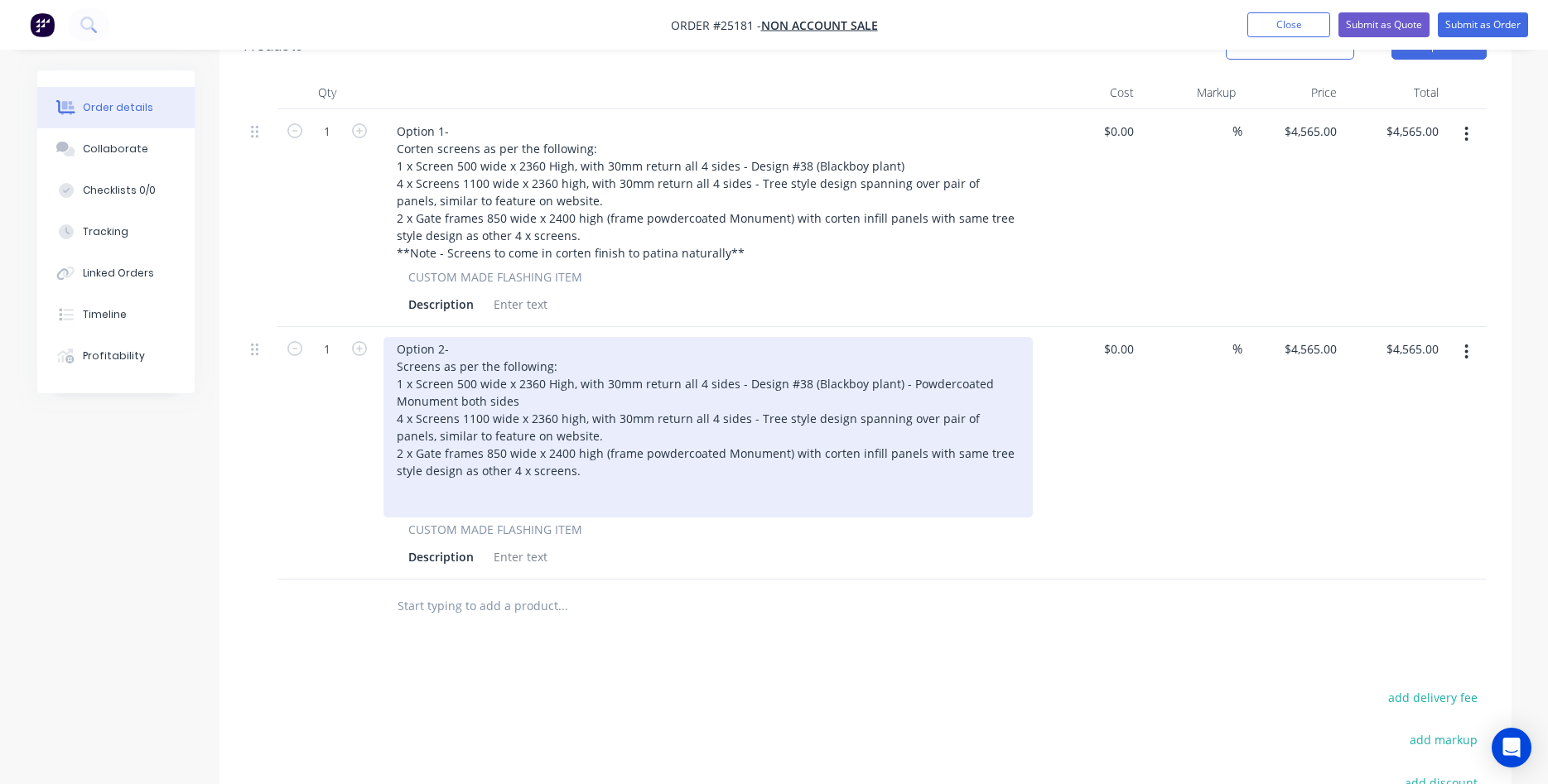
click at [569, 437] on div "Option 2- Screens as per the following: 1 x Screen 500 wide x 2360 High, with 3…" at bounding box center [707, 427] width 649 height 181
click at [581, 471] on div "Option 2- Screens as per the following: 1 x Screen 500 wide x 2360 High, with 3…" at bounding box center [707, 427] width 649 height 181
click at [473, 352] on div "Option 2- Screens as per the following: 1 x Screen 500 wide x 2360 High, with 3…" at bounding box center [707, 427] width 649 height 181
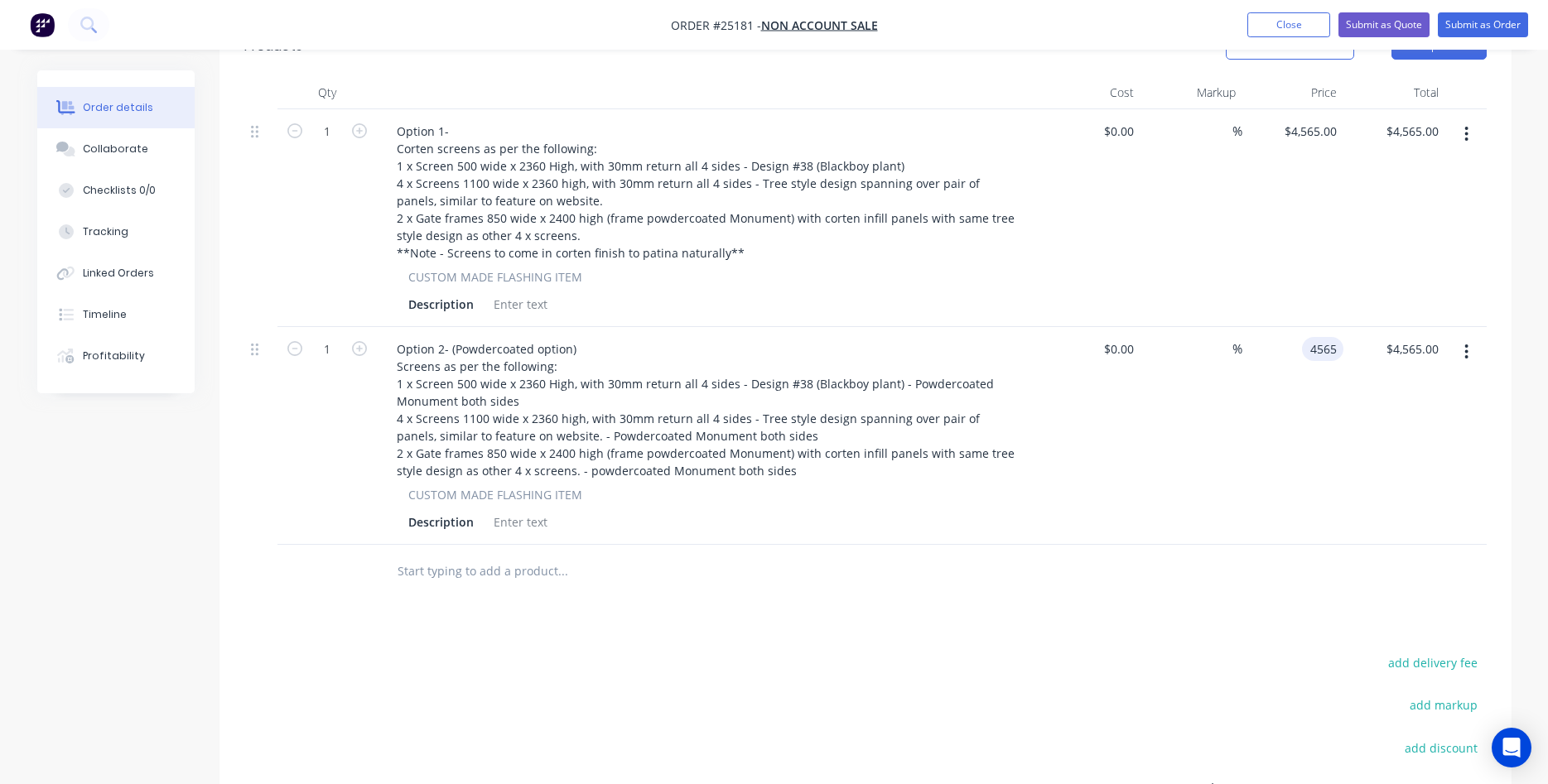
click at [1313, 356] on input "4565" at bounding box center [1326, 349] width 35 height 24
type input "$6,835.00"
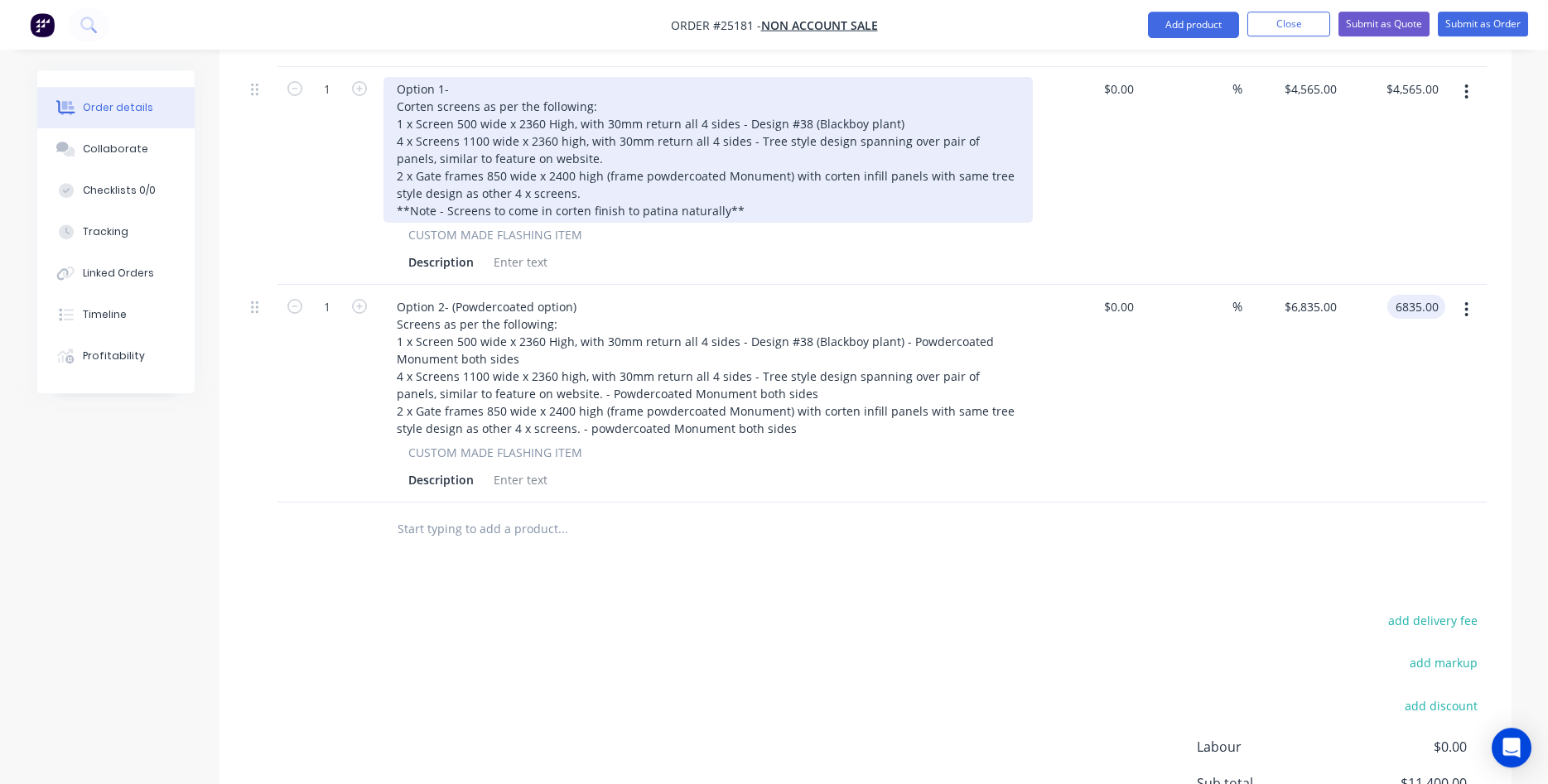
scroll to position [490, 0]
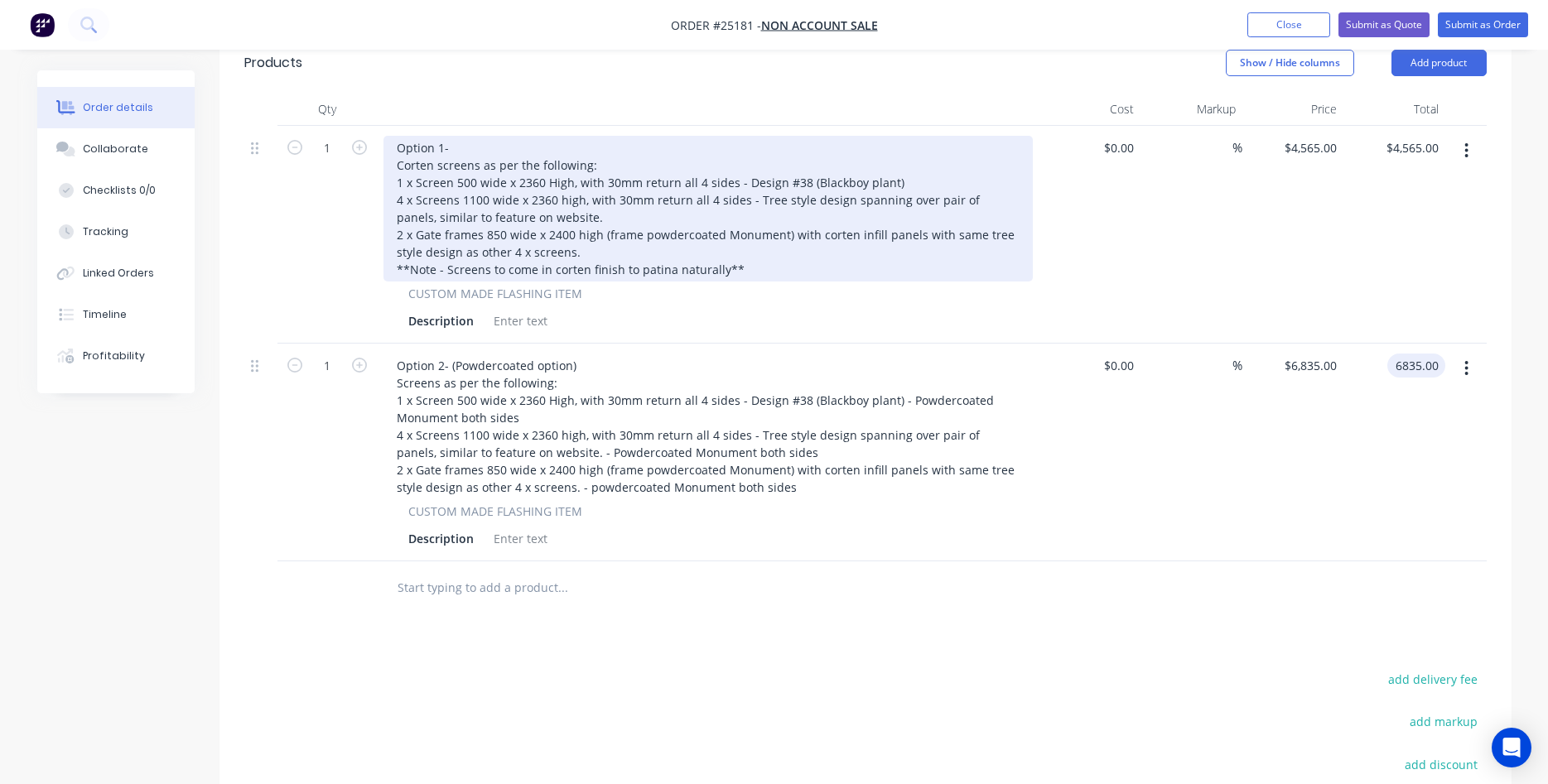
type input "$6,835.00"
click at [394, 166] on div "Option 1- Corten screens as per the following: 1 x Screen 500 wide x 2360 High,…" at bounding box center [707, 208] width 649 height 146
click at [394, 160] on div "Option 1- Corten screens as per the following: 1 x Screen 500 wide x 2360 High,…" at bounding box center [707, 208] width 649 height 146
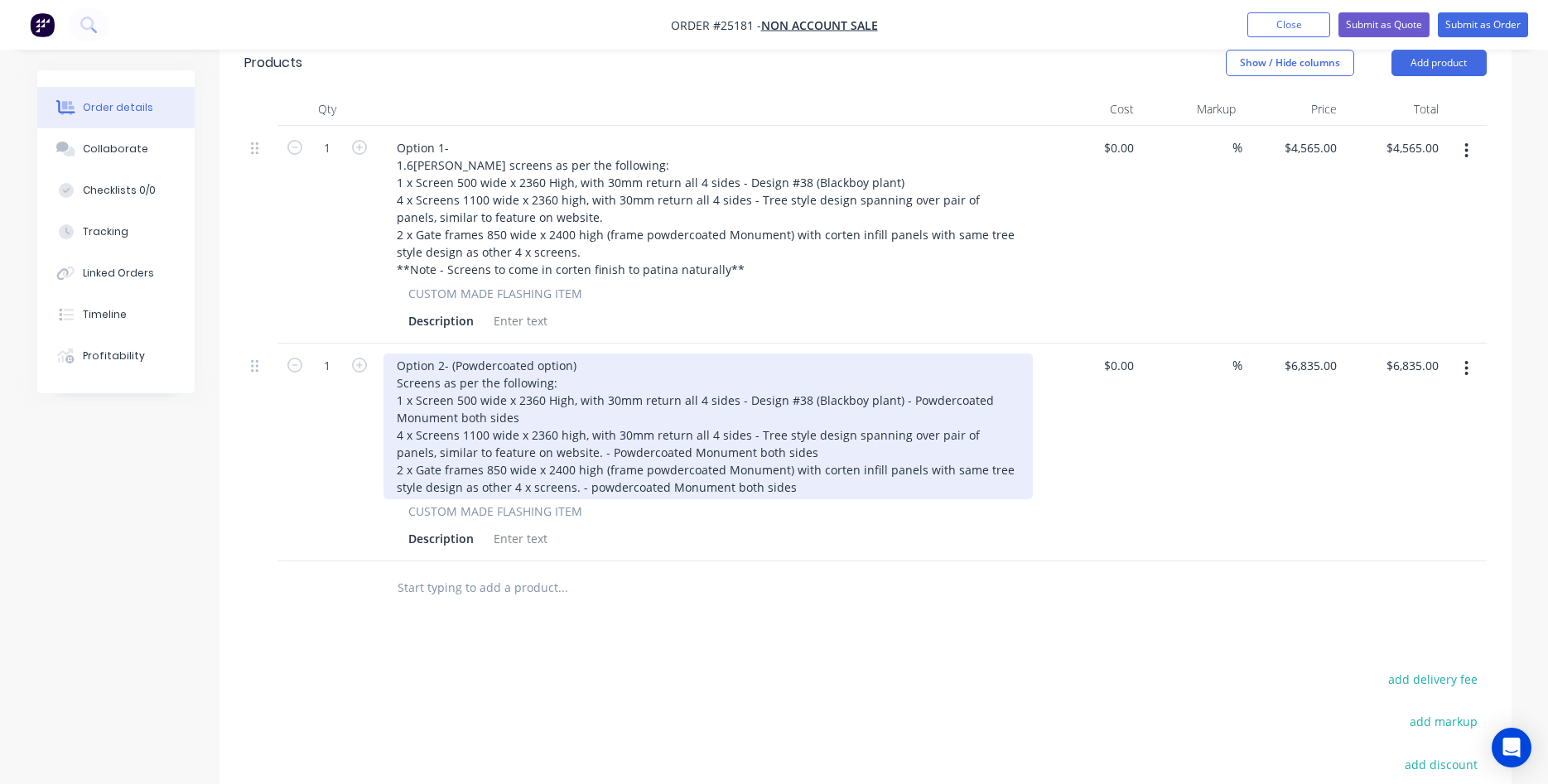
click at [396, 390] on div "Option 2- (Powdercoated option) Screens as per the following: 1 x Screen 500 wi…" at bounding box center [707, 426] width 649 height 146
click at [395, 389] on div "Option 2- (Powdercoated option) Screens as per the following: 1 x Screen 500 wi…" at bounding box center [707, 426] width 649 height 146
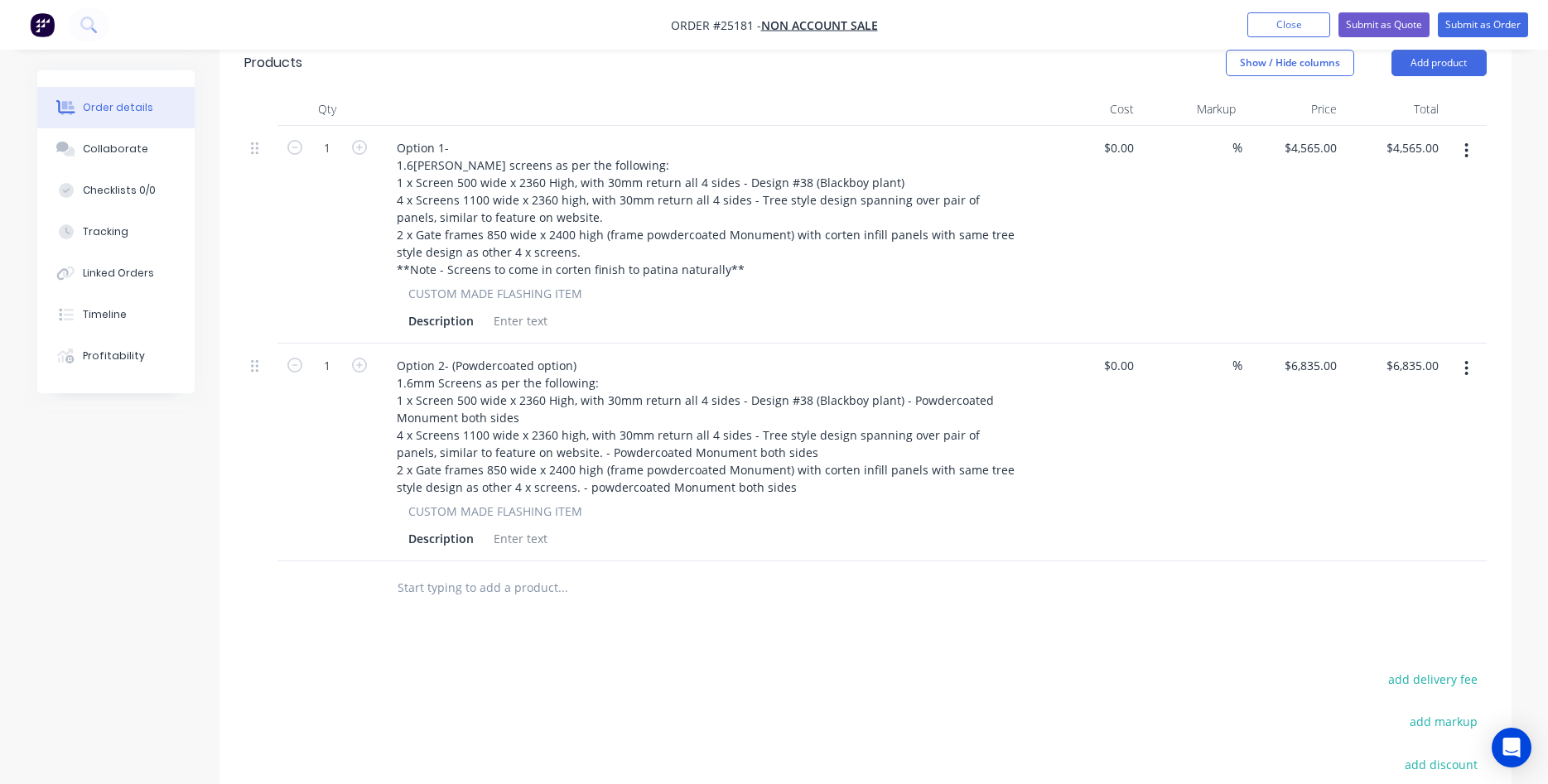
click at [812, 540] on div "Description" at bounding box center [704, 538] width 606 height 24
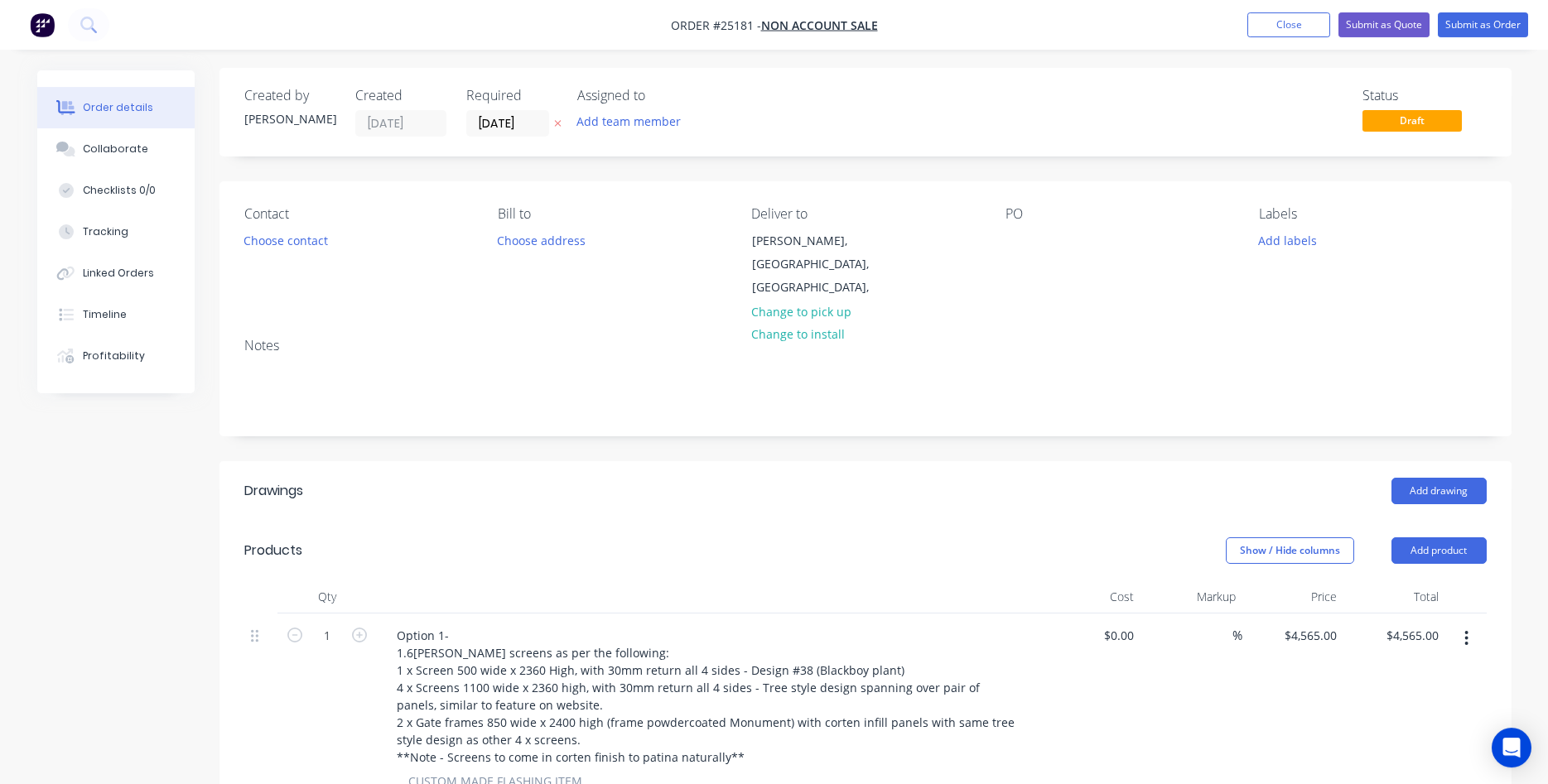
scroll to position [0, 0]
click at [1021, 242] on div at bounding box center [1018, 243] width 26 height 24
click at [286, 237] on button "Choose contact" at bounding box center [284, 242] width 102 height 22
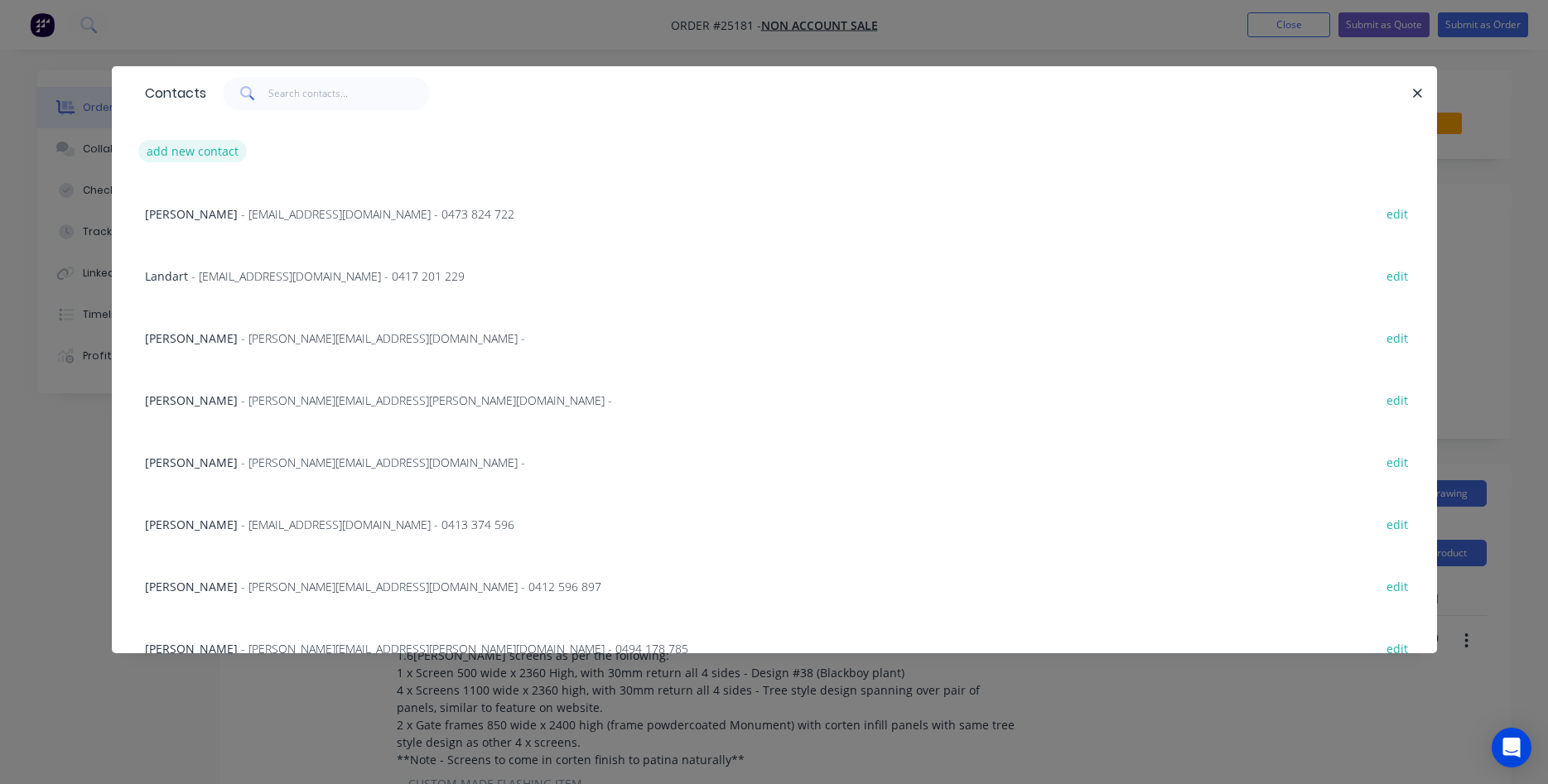
click at [199, 151] on button "add new contact" at bounding box center [192, 151] width 109 height 22
select select "AU"
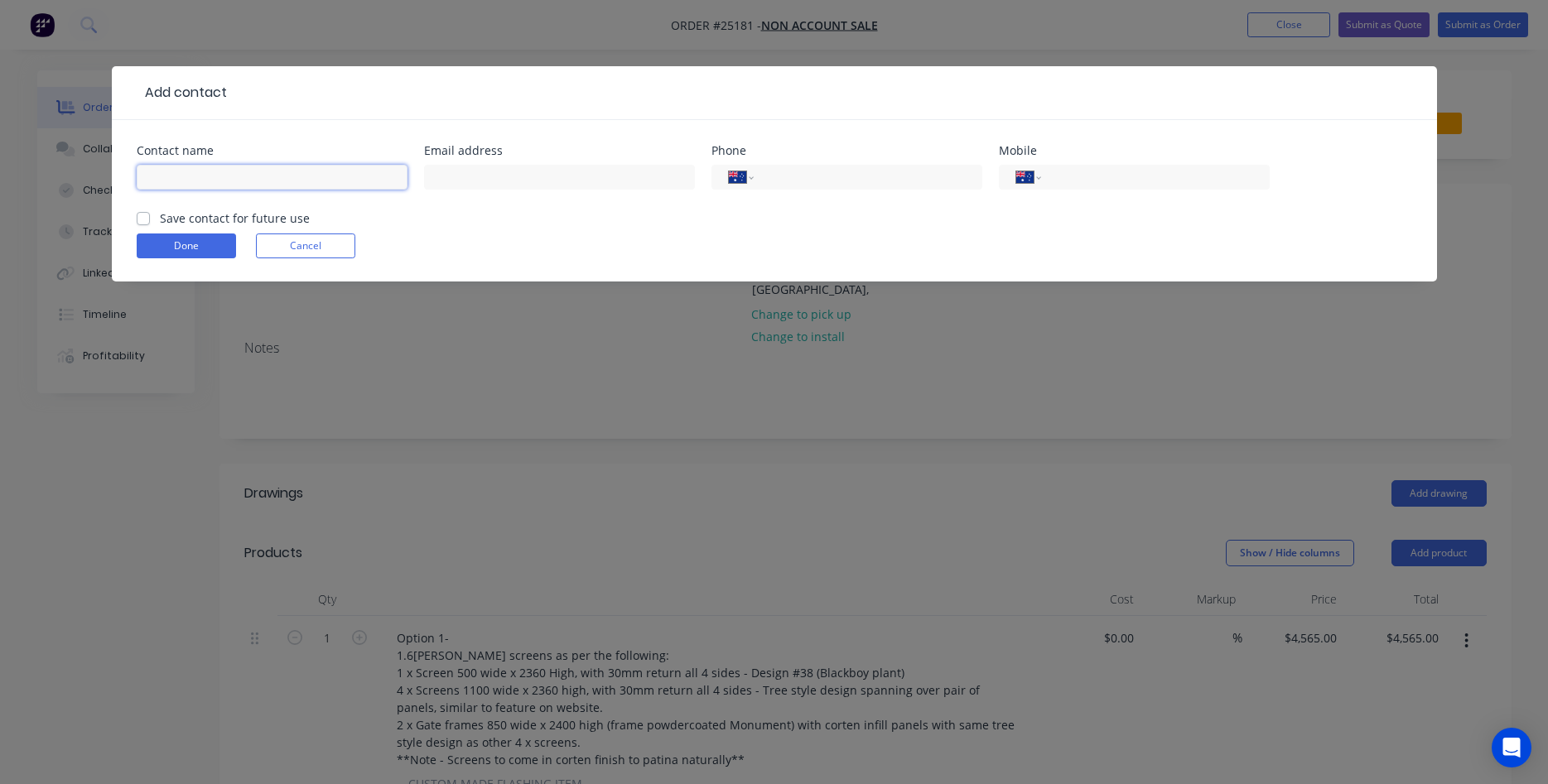
click at [209, 179] on input "text" at bounding box center [272, 177] width 271 height 25
click at [259, 178] on input "[PERSON_NAME] & [PERSON_NAME]" at bounding box center [272, 177] width 271 height 25
type input "[PERSON_NAME] & [PERSON_NAME]"
type input "[EMAIL_ADDRESS][DOMAIN_NAME]"
type input "0417 715 946"
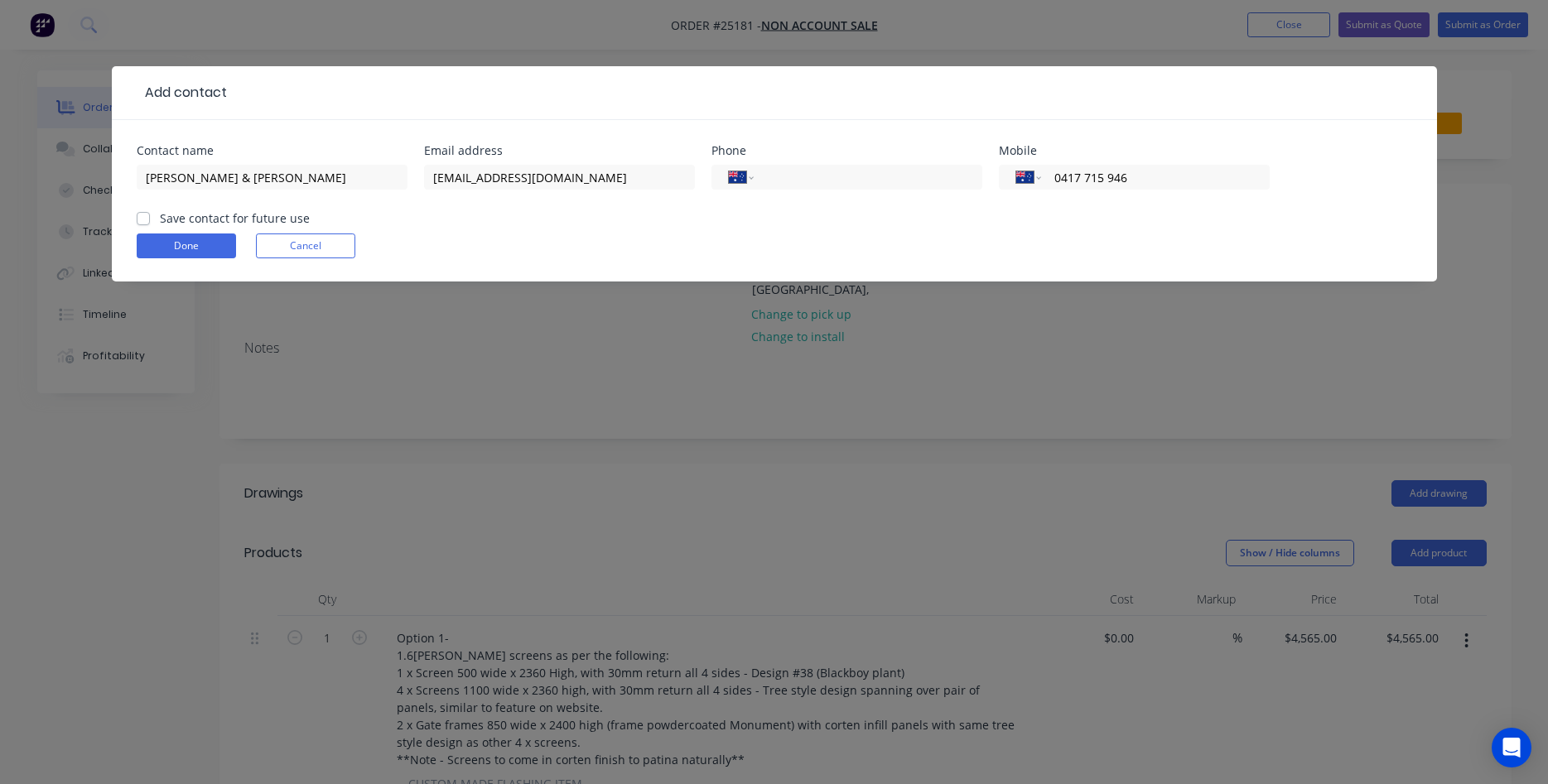
click at [148, 221] on div "Save contact for future use" at bounding box center [222, 218] width 173 height 17
click at [160, 221] on label "Save contact for future use" at bounding box center [234, 218] width 150 height 17
click at [148, 221] on input "Save contact for future use" at bounding box center [143, 218] width 14 height 15
checkbox input "true"
click at [182, 243] on button "Done" at bounding box center [186, 246] width 100 height 25
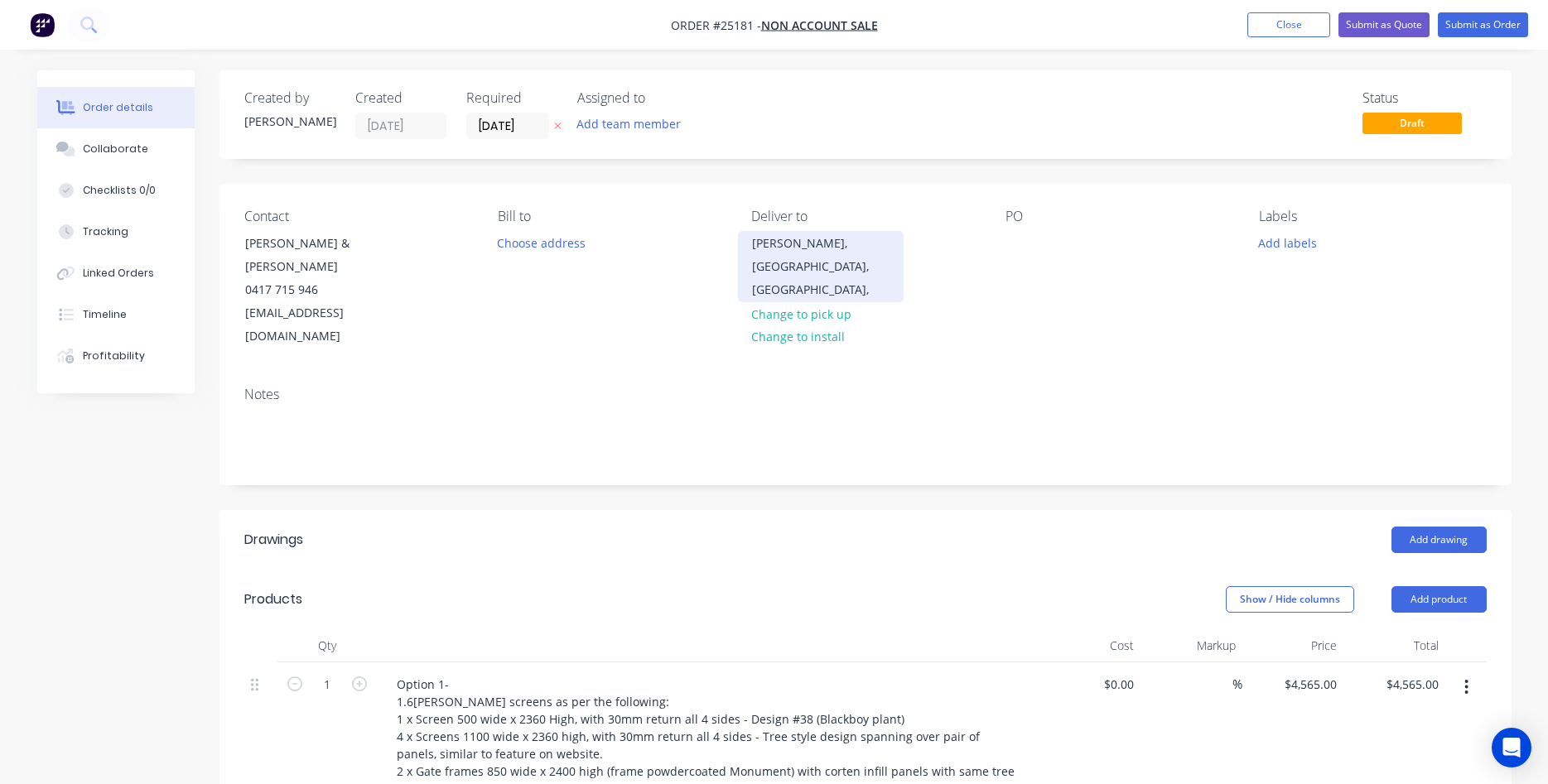
click at [801, 274] on div "[PERSON_NAME], [GEOGRAPHIC_DATA], [GEOGRAPHIC_DATA]," at bounding box center [821, 267] width 137 height 70
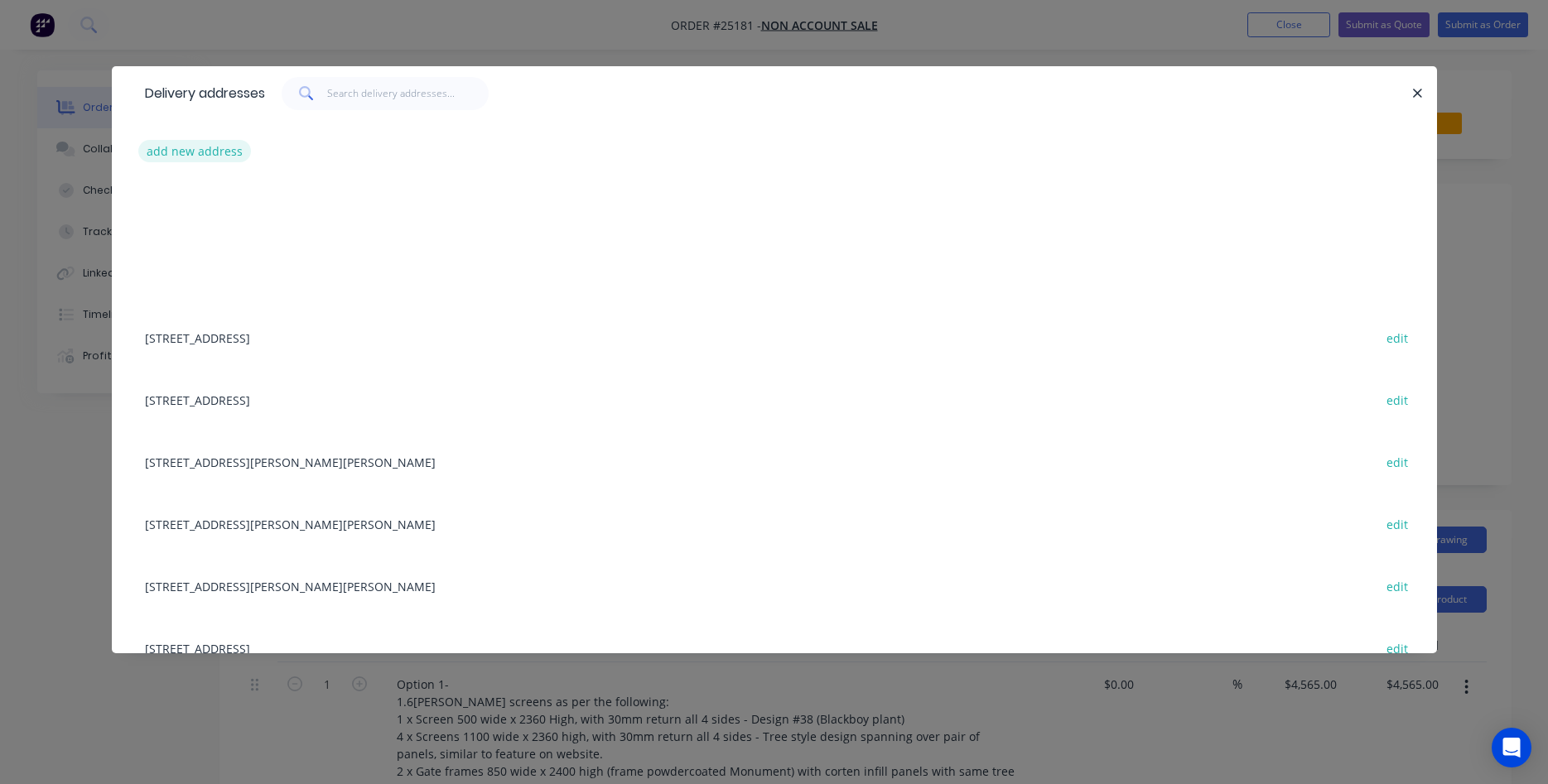
click at [217, 144] on button "add new address" at bounding box center [194, 151] width 113 height 22
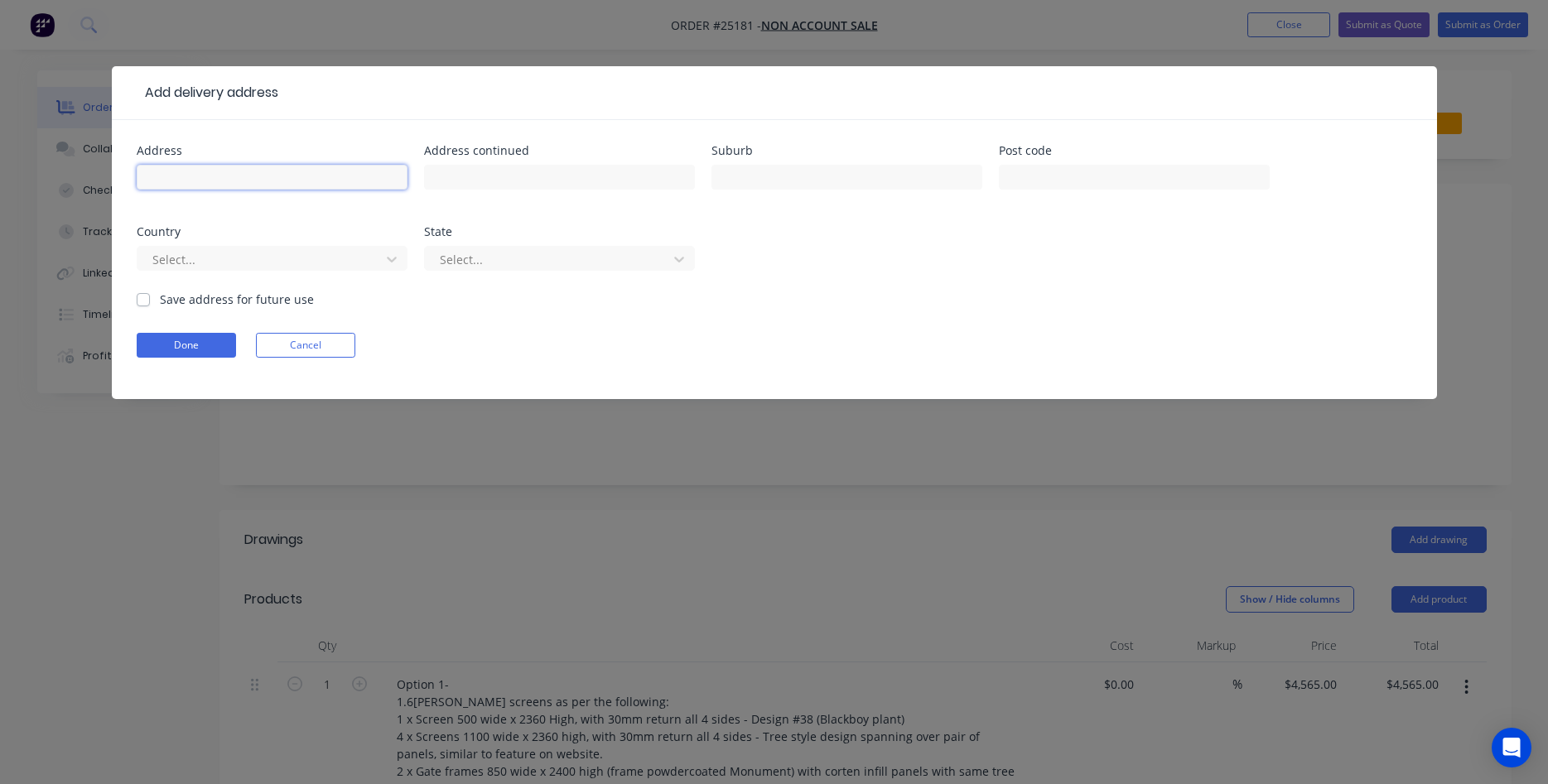
click at [274, 168] on input "text" at bounding box center [272, 177] width 271 height 25
type input "[STREET_ADDRESS]"
type input "[PERSON_NAME]"
type input "2906"
type input "a"
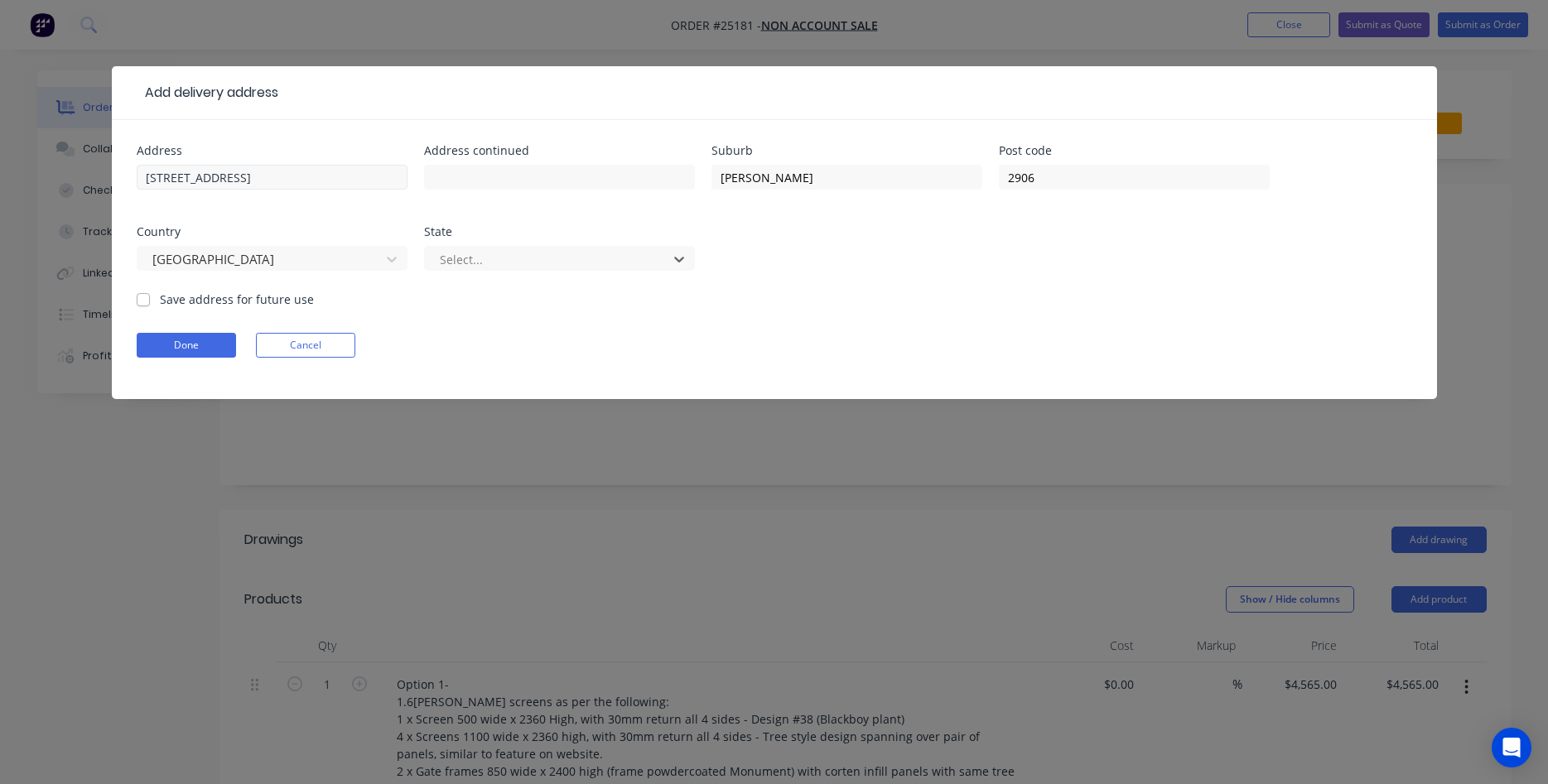
type input "a"
click at [182, 351] on button "Done" at bounding box center [186, 345] width 100 height 25
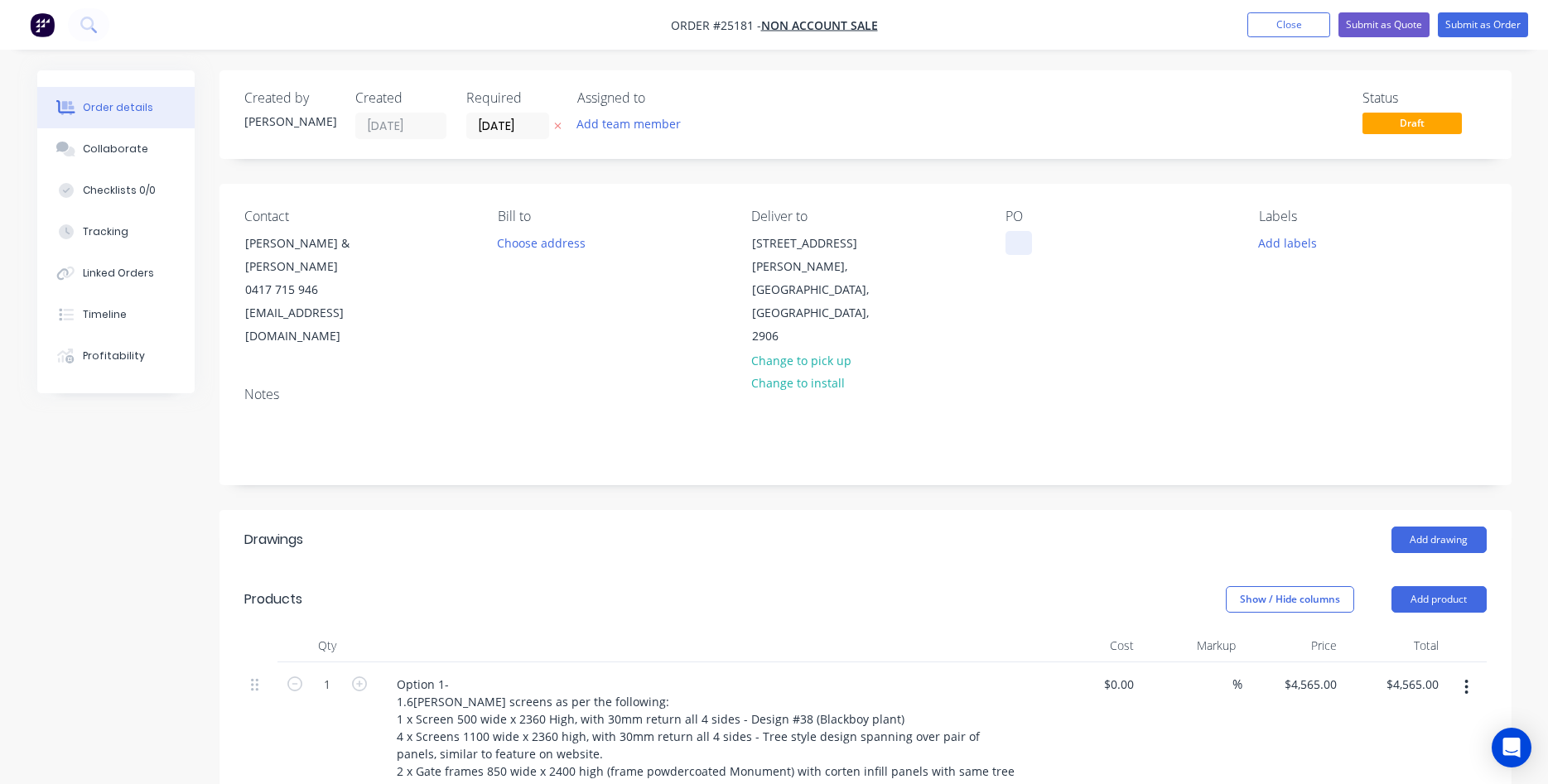
click at [1014, 243] on div at bounding box center [1018, 243] width 26 height 24
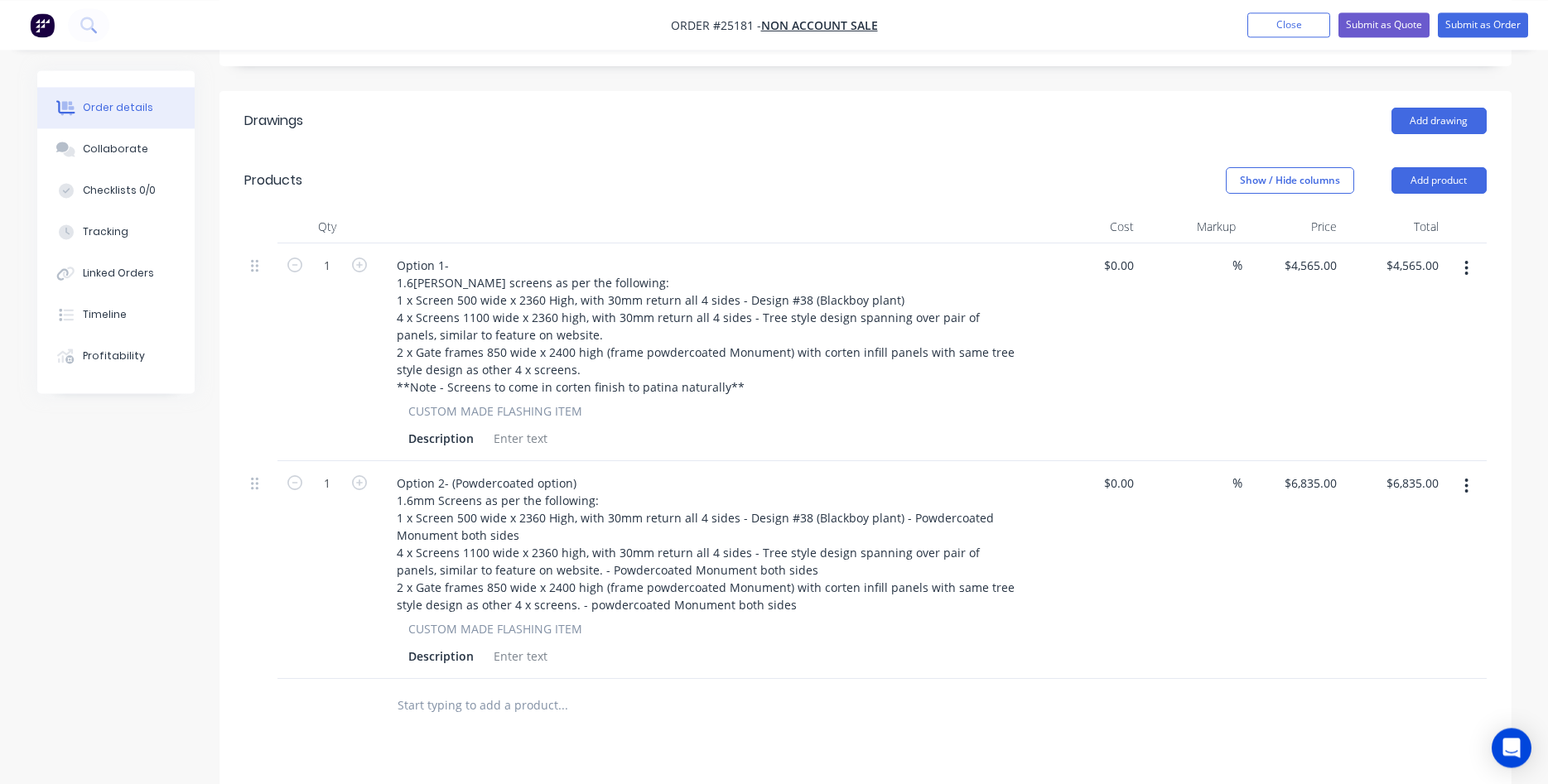
scroll to position [422, 0]
click at [1353, 26] on button "Submit as Quote" at bounding box center [1384, 25] width 91 height 25
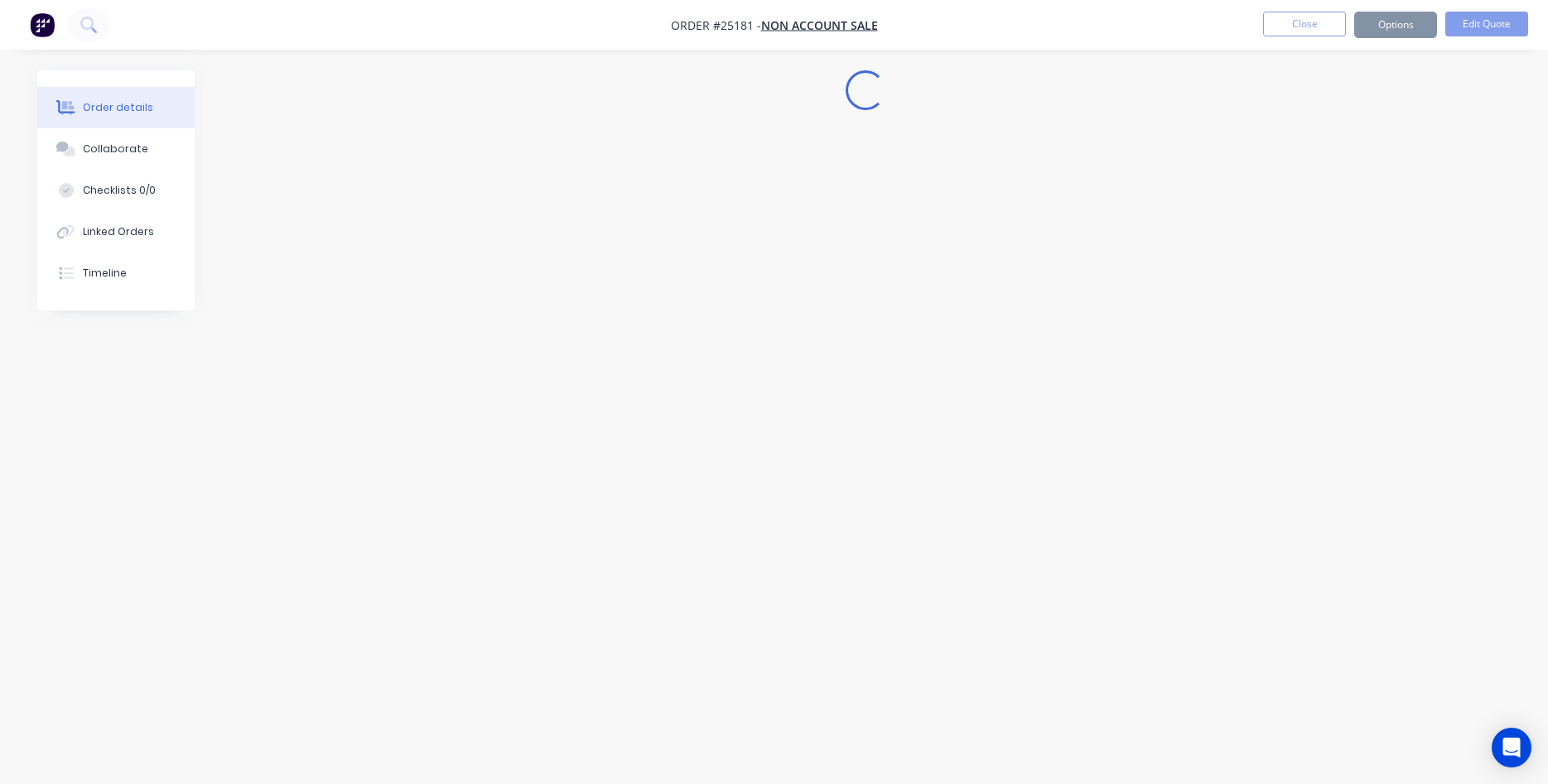
scroll to position [0, 0]
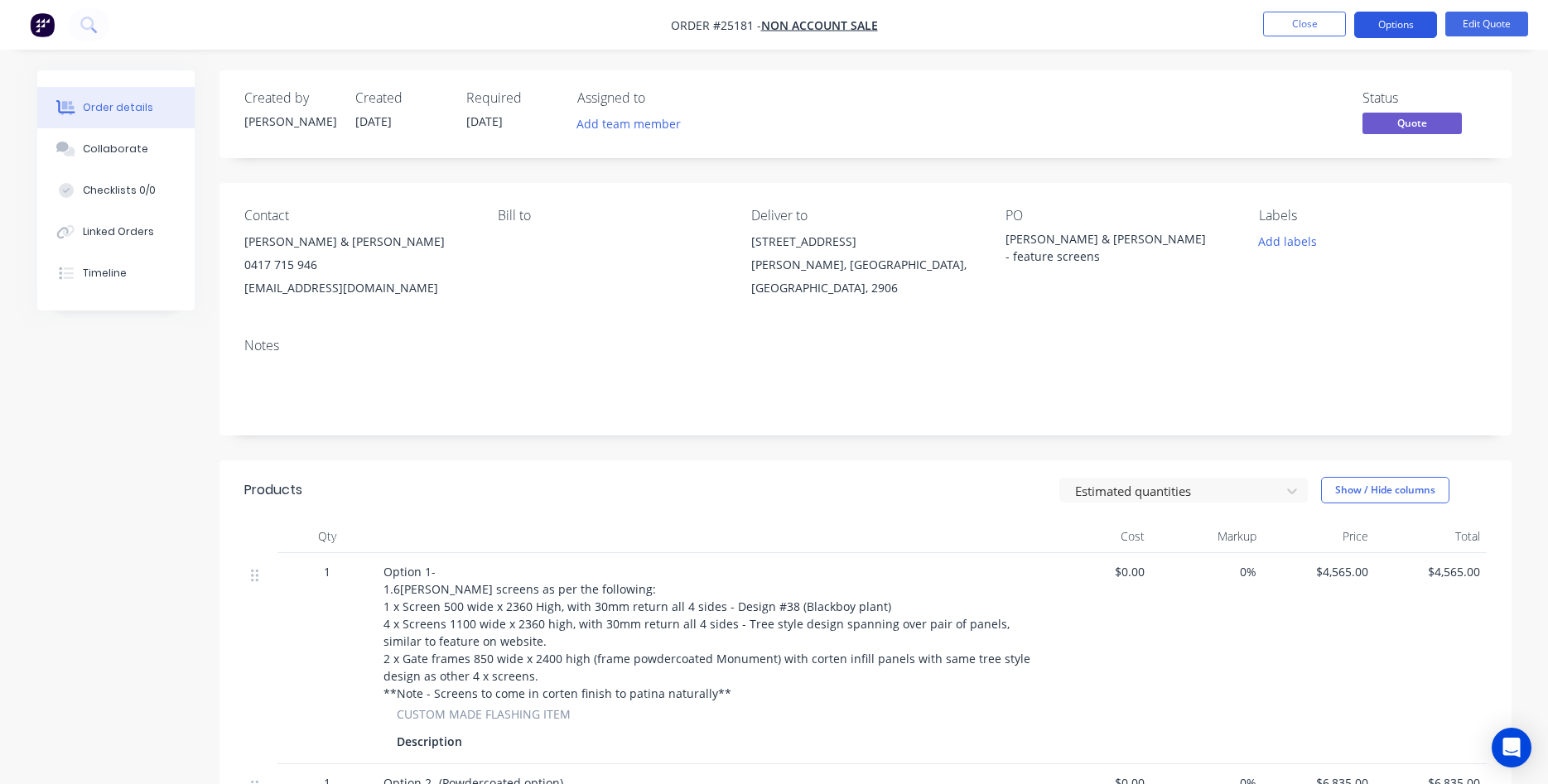
click at [1395, 29] on button "Options" at bounding box center [1395, 24] width 83 height 26
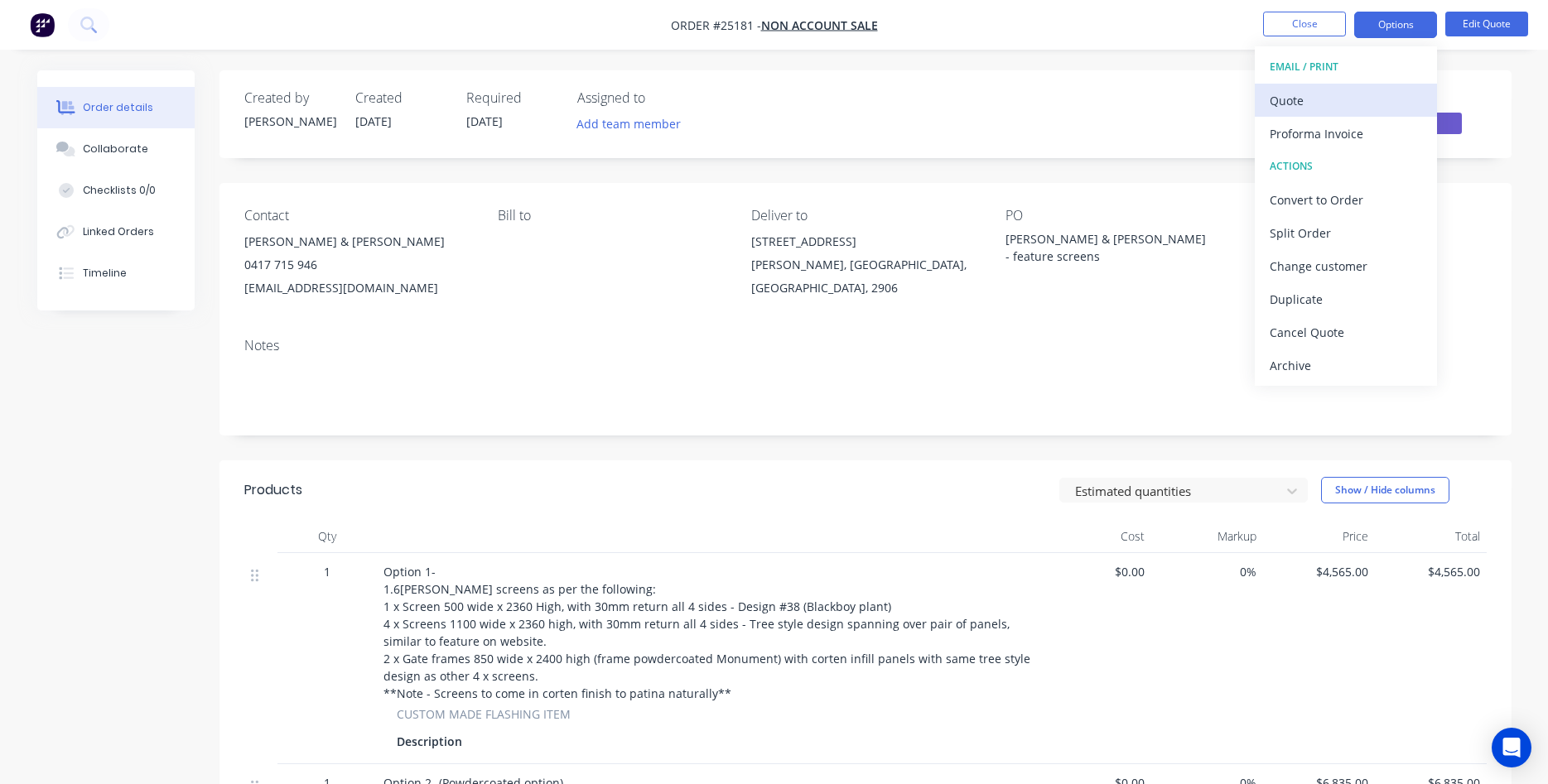
click at [1293, 103] on div "Quote" at bounding box center [1346, 101] width 153 height 24
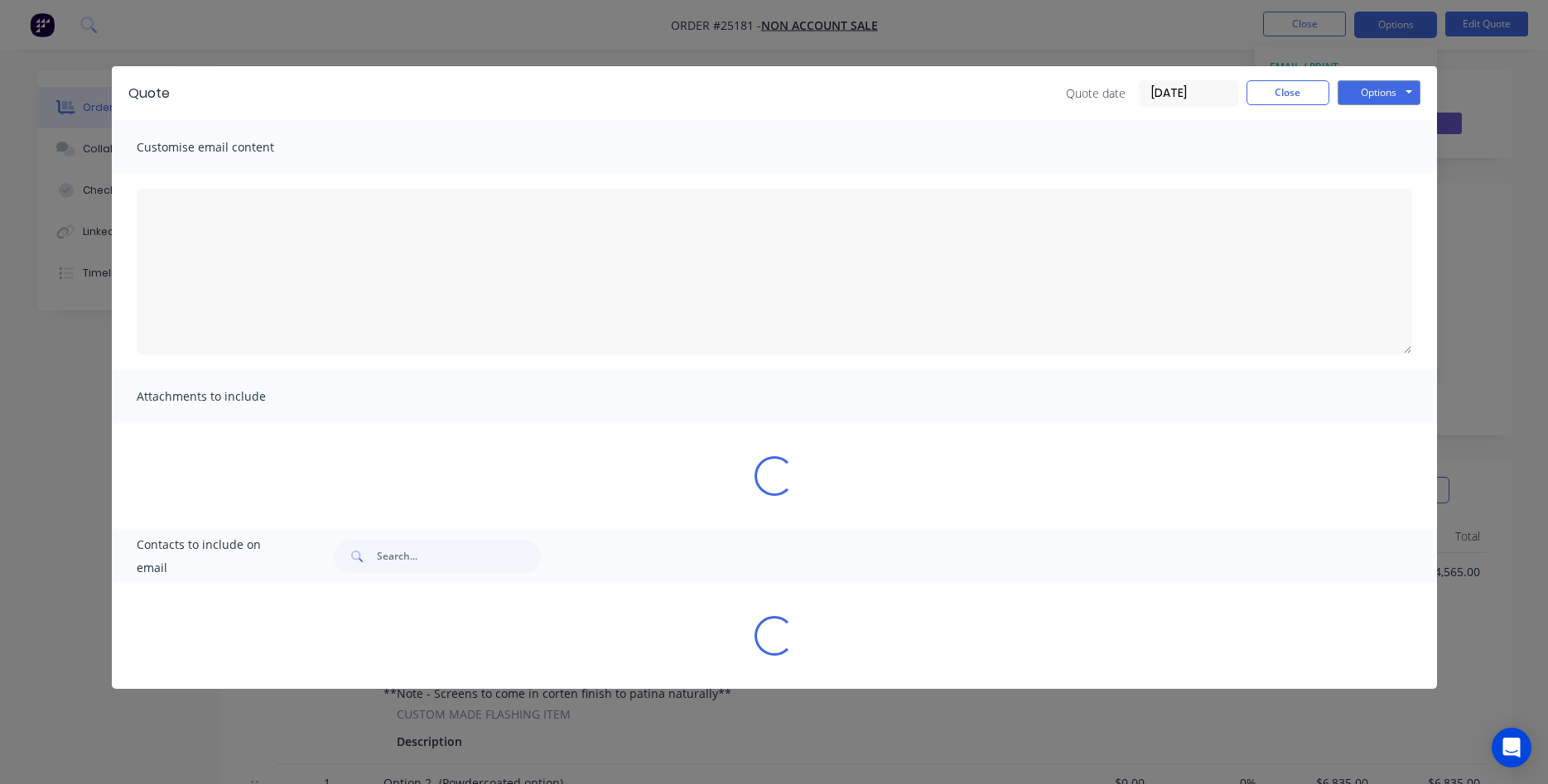
type textarea "Lorem ips dol sitametcons Adipi Elitseddoe Tem Inc utl etdo magnaal. En adm ven…"
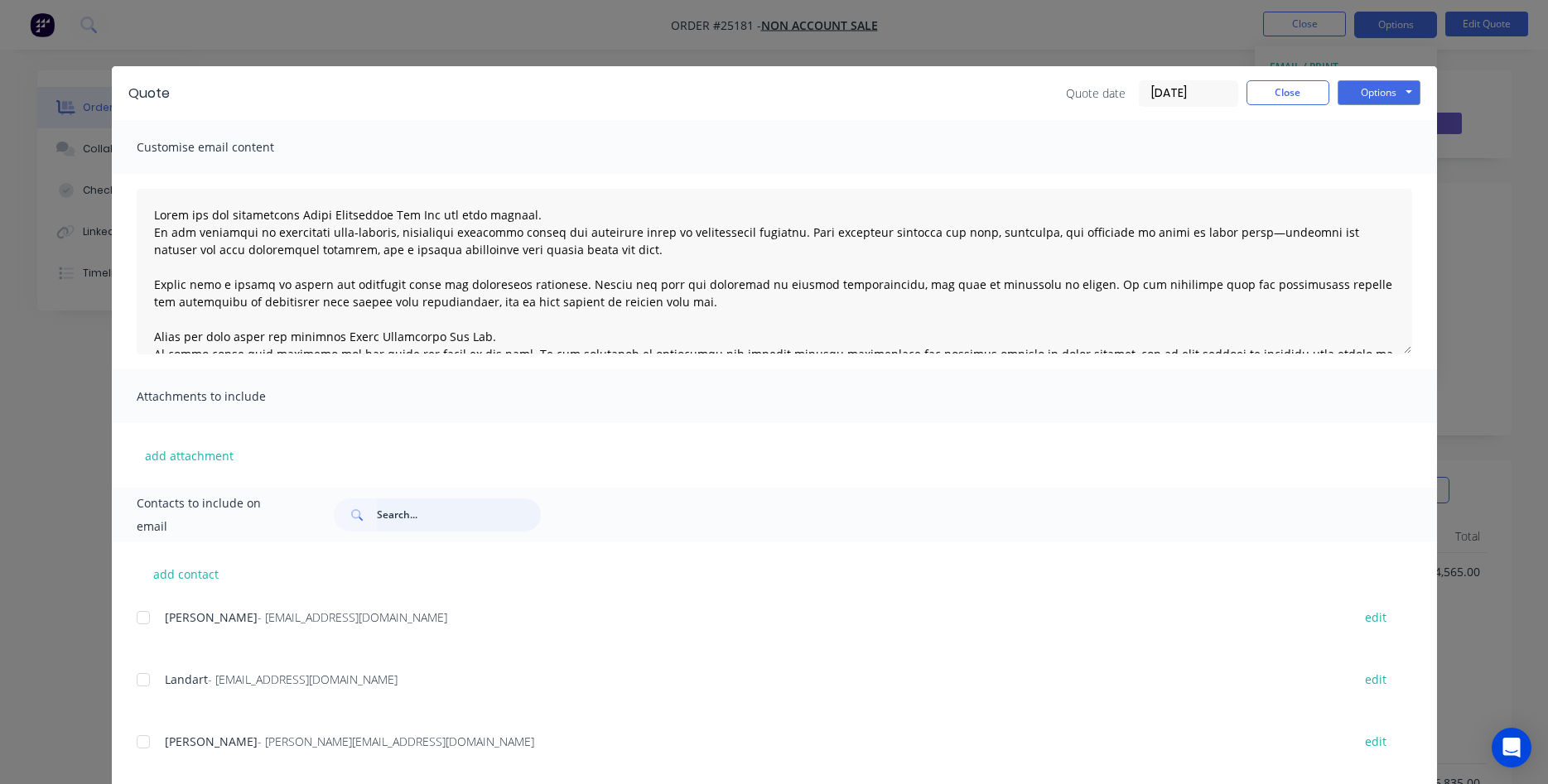
click at [433, 510] on input "text" at bounding box center [459, 515] width 164 height 33
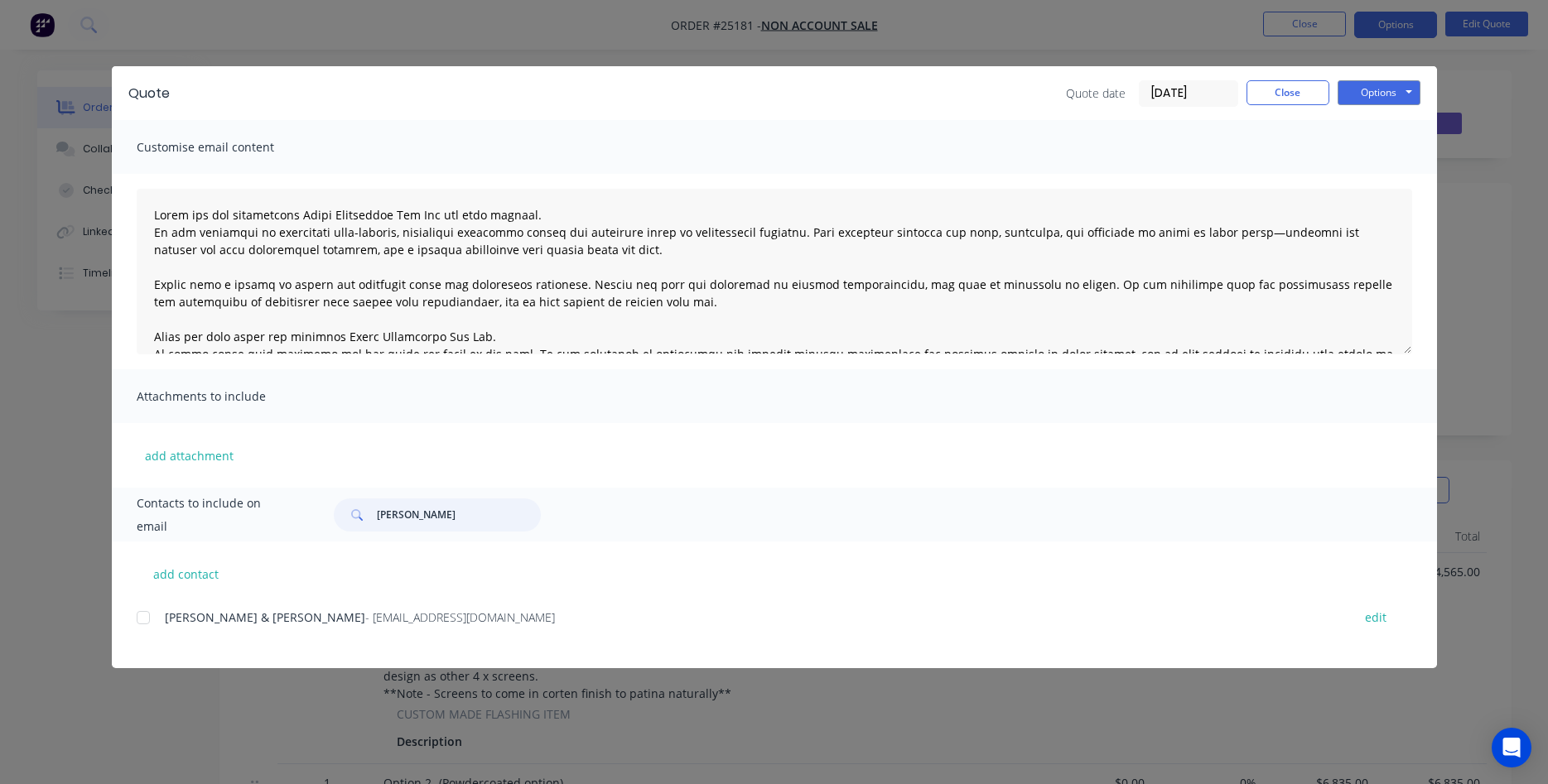
click at [142, 617] on div at bounding box center [143, 618] width 33 height 33
type input "[PERSON_NAME]"
click at [1378, 101] on button "Options" at bounding box center [1379, 93] width 83 height 25
click at [1382, 182] on button "Email" at bounding box center [1390, 177] width 106 height 27
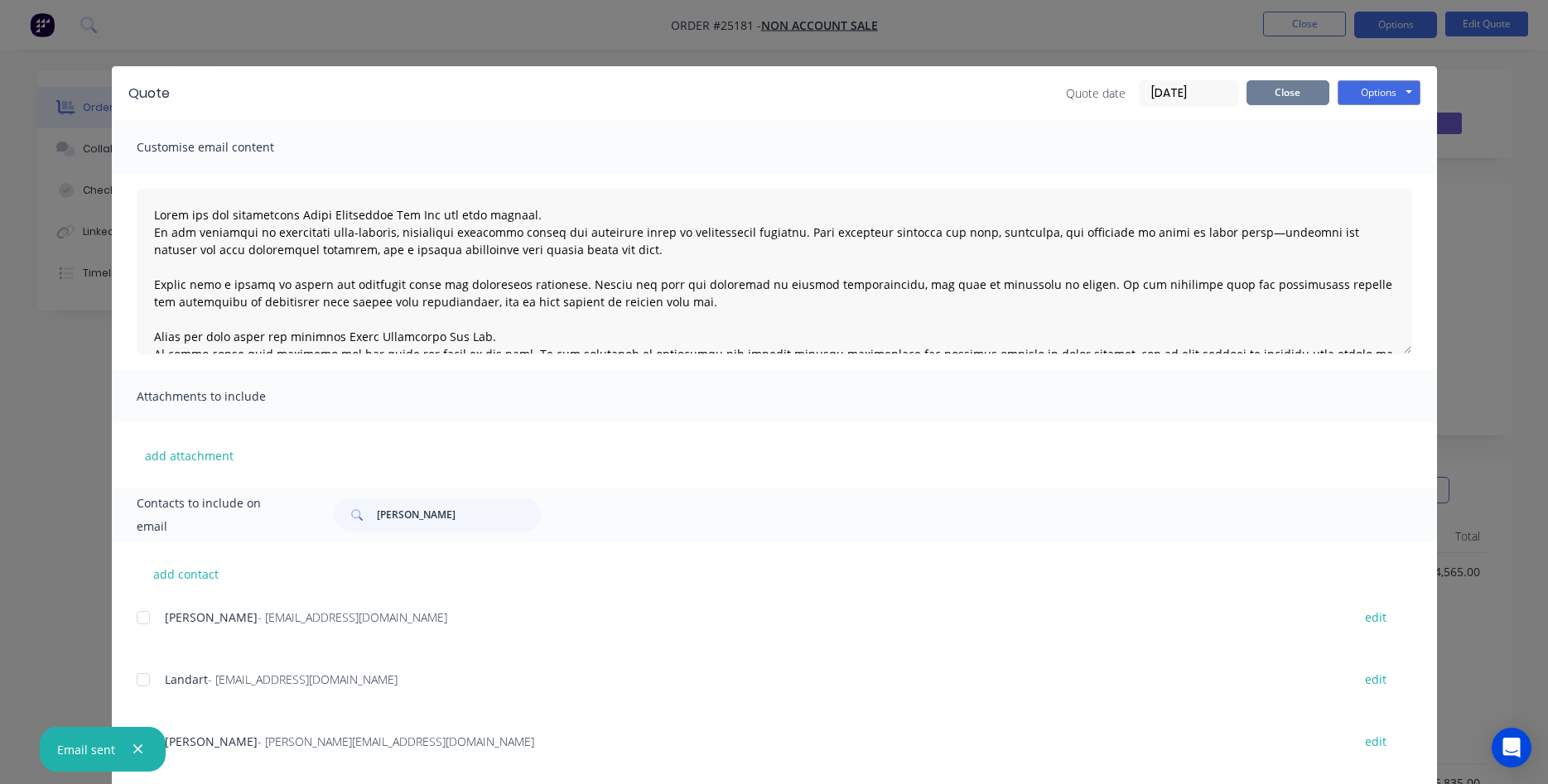
click at [1300, 88] on button "Close" at bounding box center [1288, 93] width 83 height 25
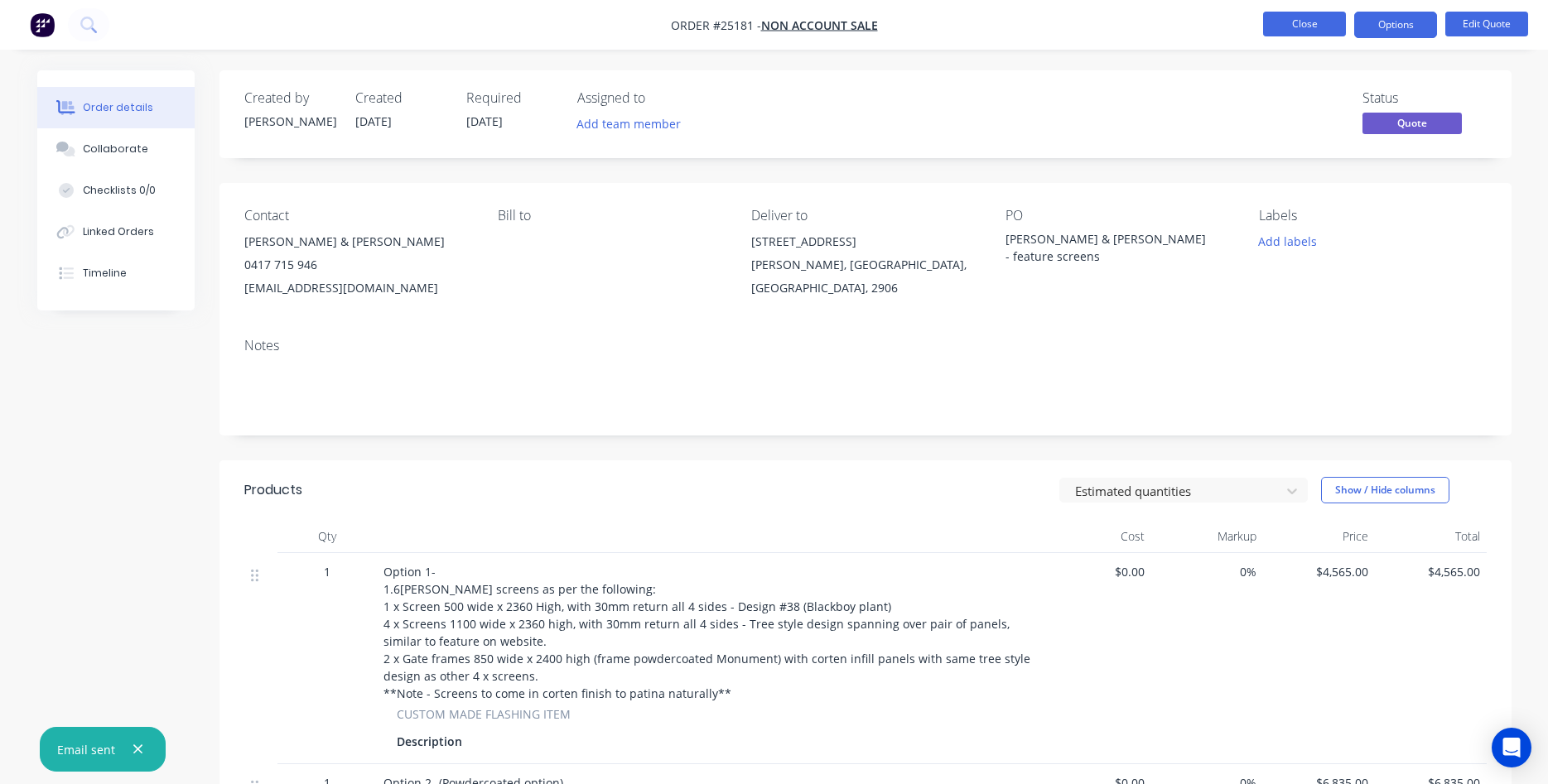
click at [1300, 26] on button "Close" at bounding box center [1304, 24] width 83 height 25
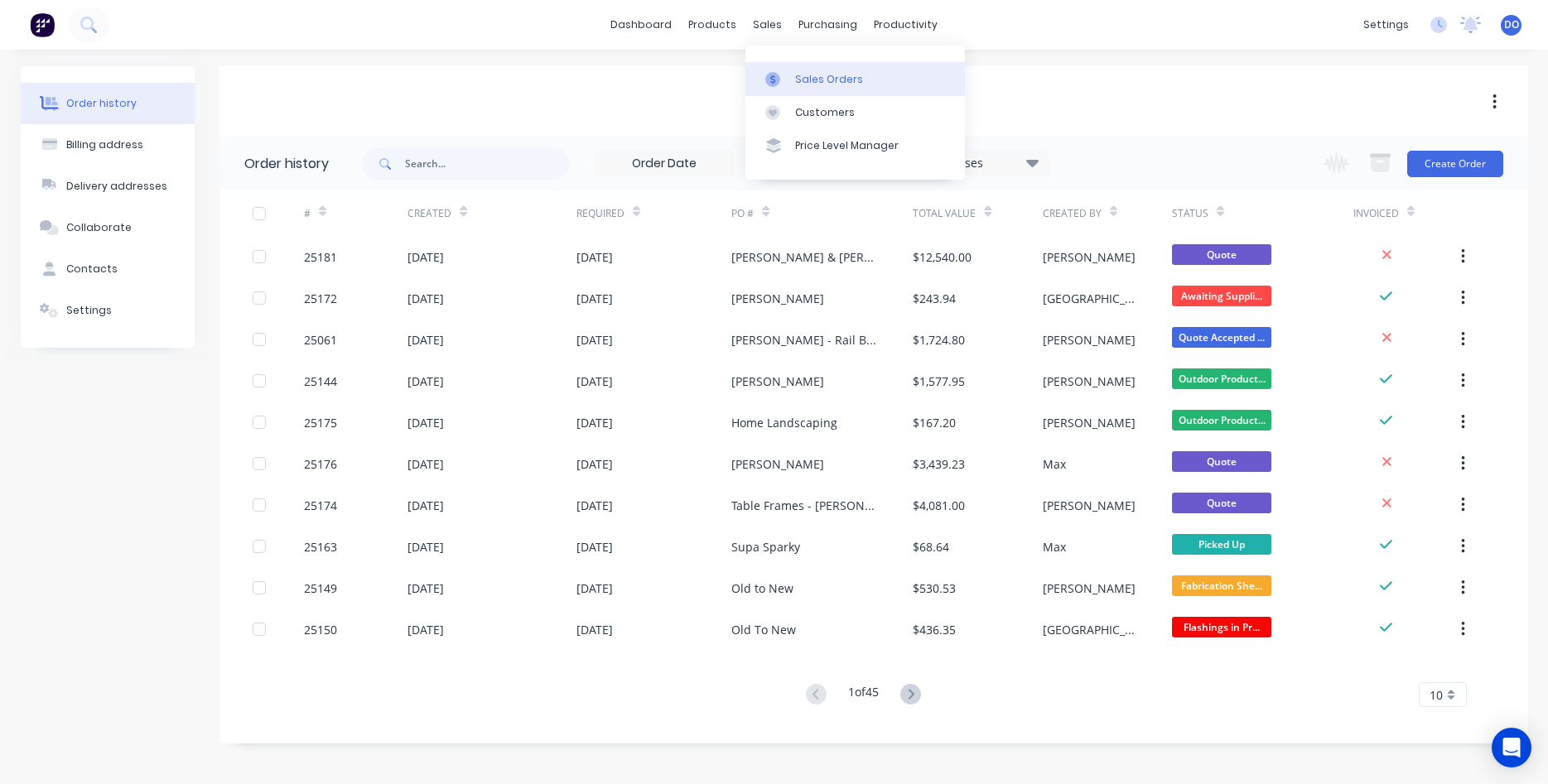
click at [802, 77] on div "Sales Orders" at bounding box center [829, 79] width 68 height 15
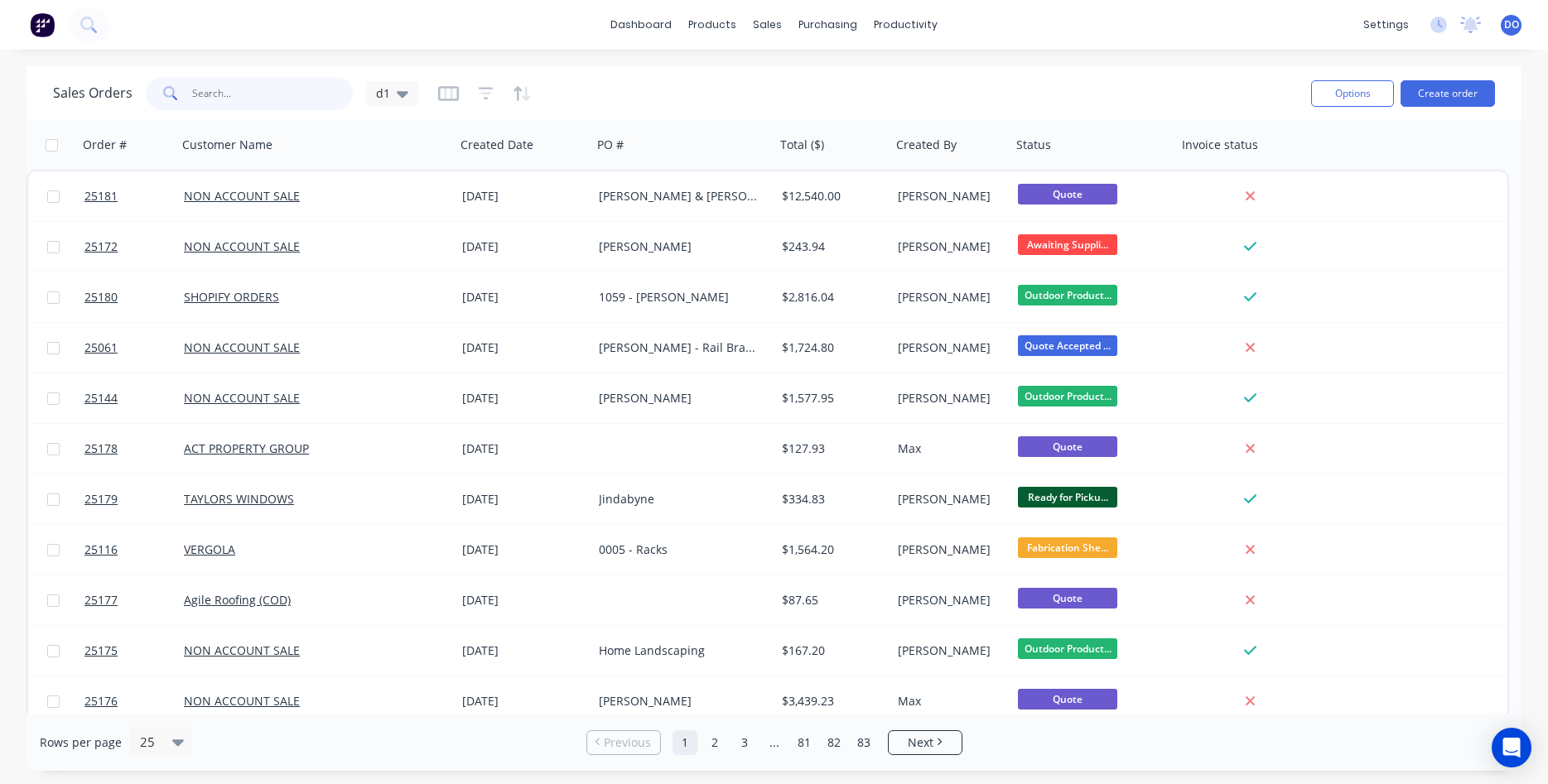
click at [243, 101] on input "text" at bounding box center [273, 94] width 161 height 33
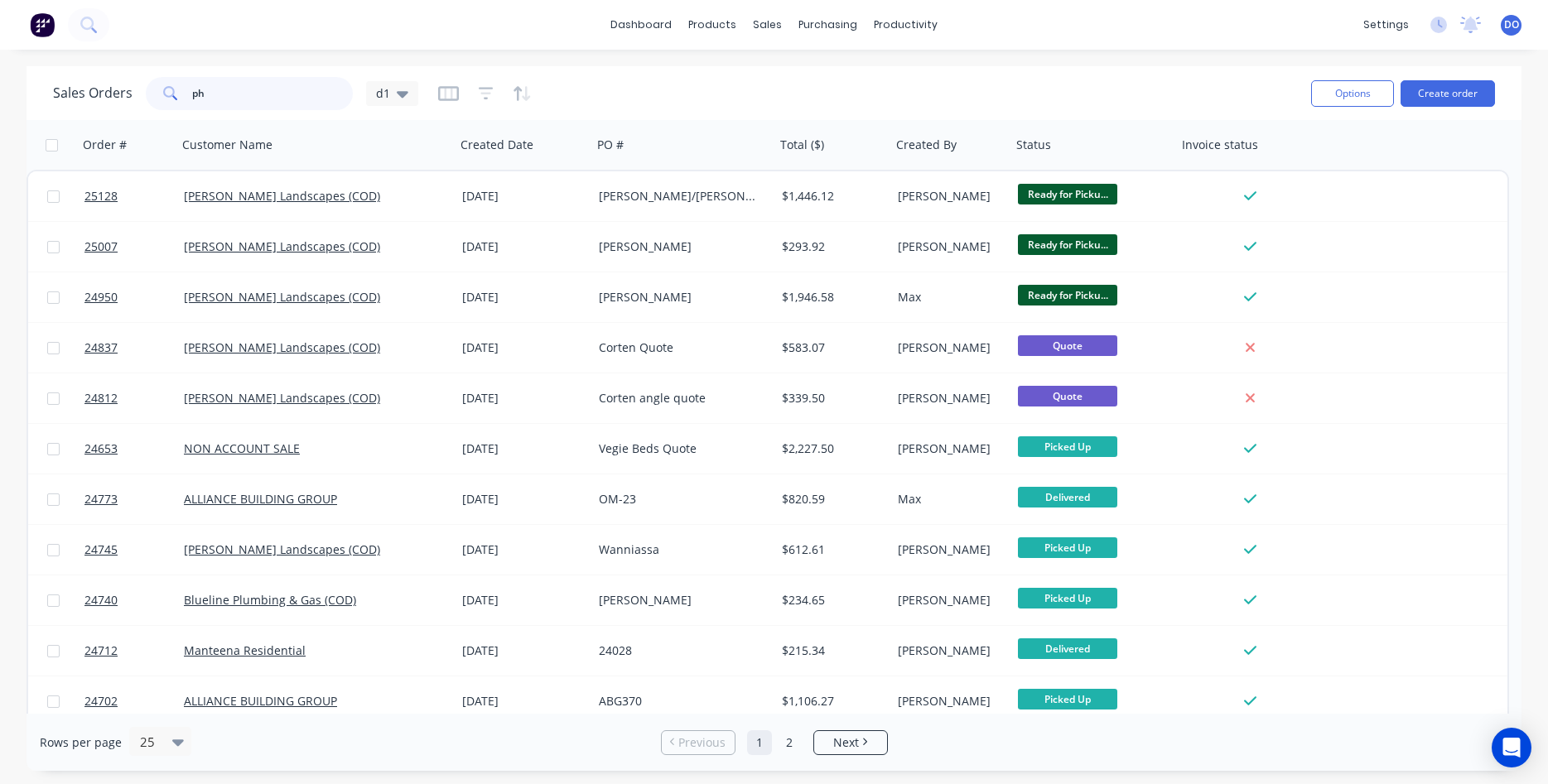
type input "p"
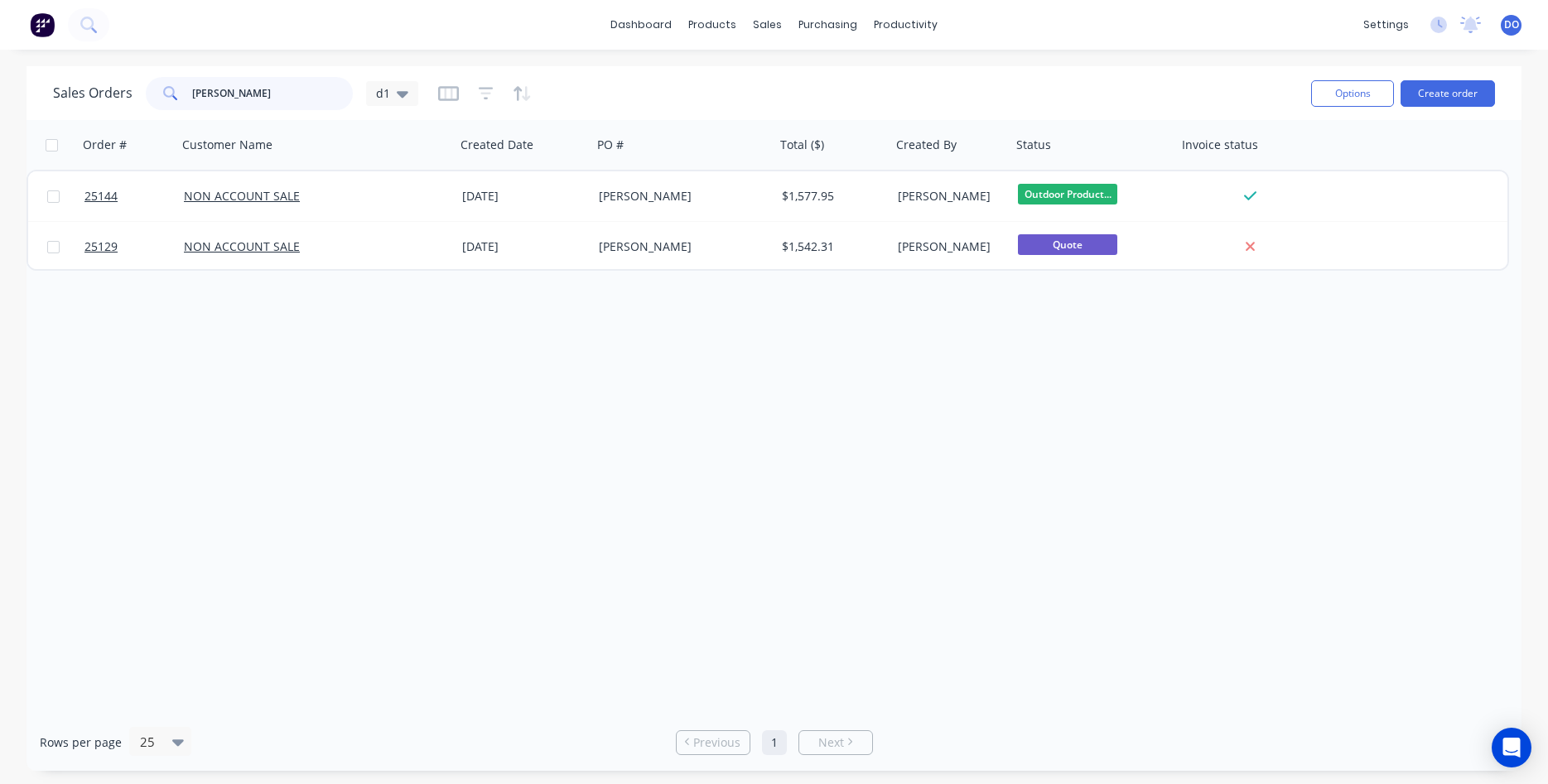
type input "[PERSON_NAME]"
click at [1433, 92] on button "Create order" at bounding box center [1447, 93] width 95 height 26
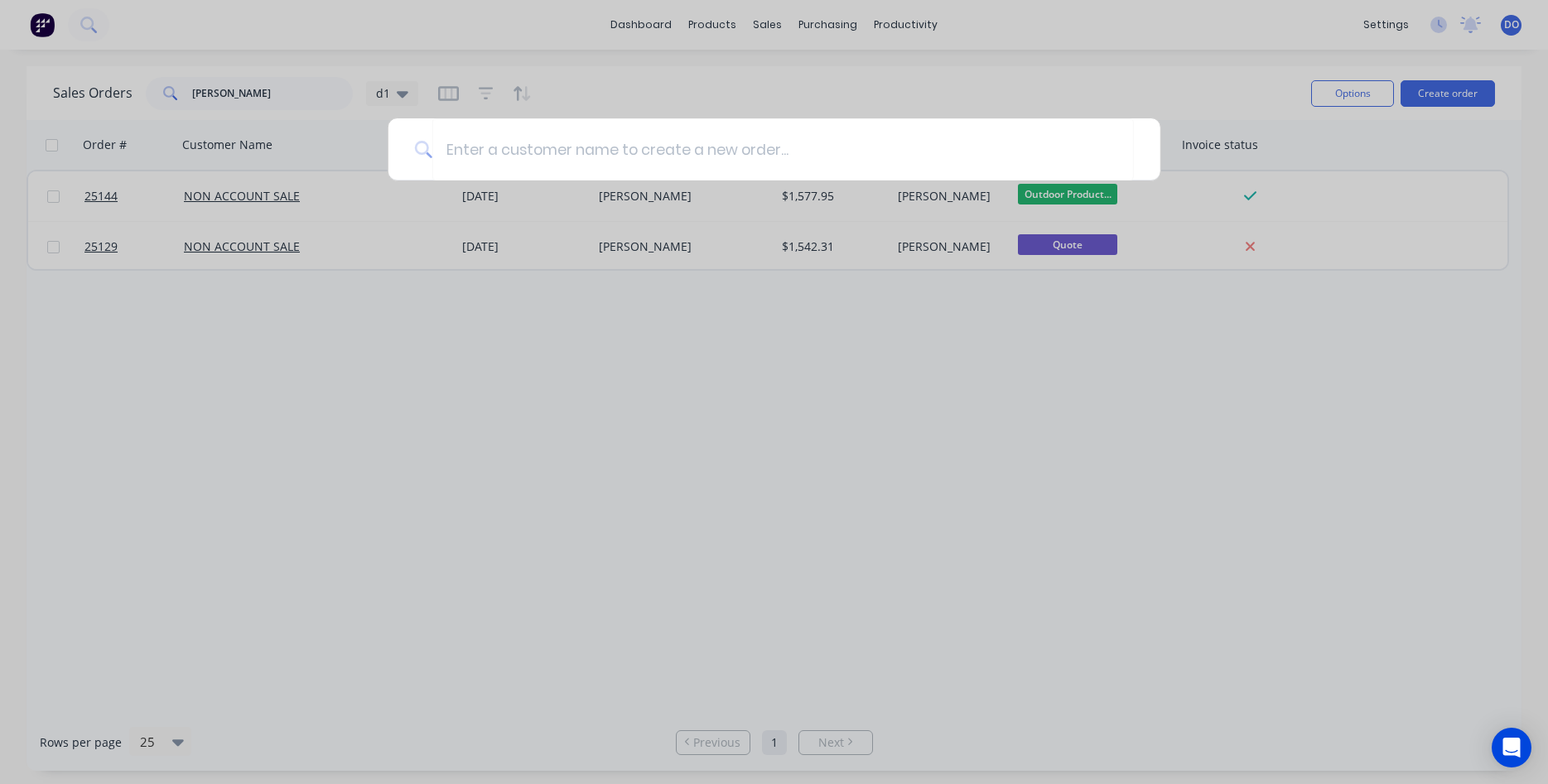
click at [1165, 74] on div at bounding box center [774, 392] width 1548 height 784
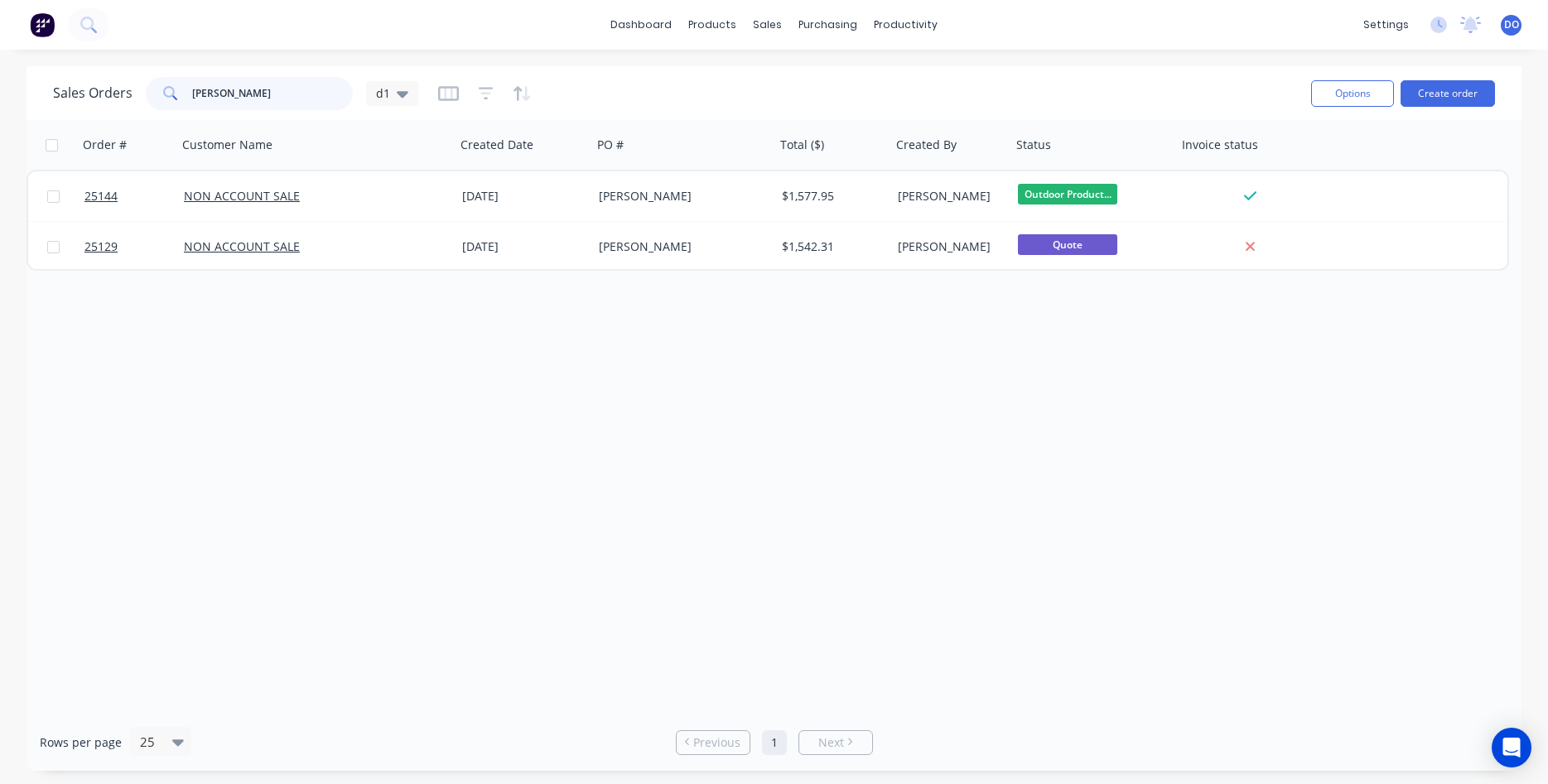
drag, startPoint x: 253, startPoint y: 96, endPoint x: 61, endPoint y: 60, distance: 195.3
click at [192, 77] on input "[PERSON_NAME]" at bounding box center [273, 94] width 161 height 33
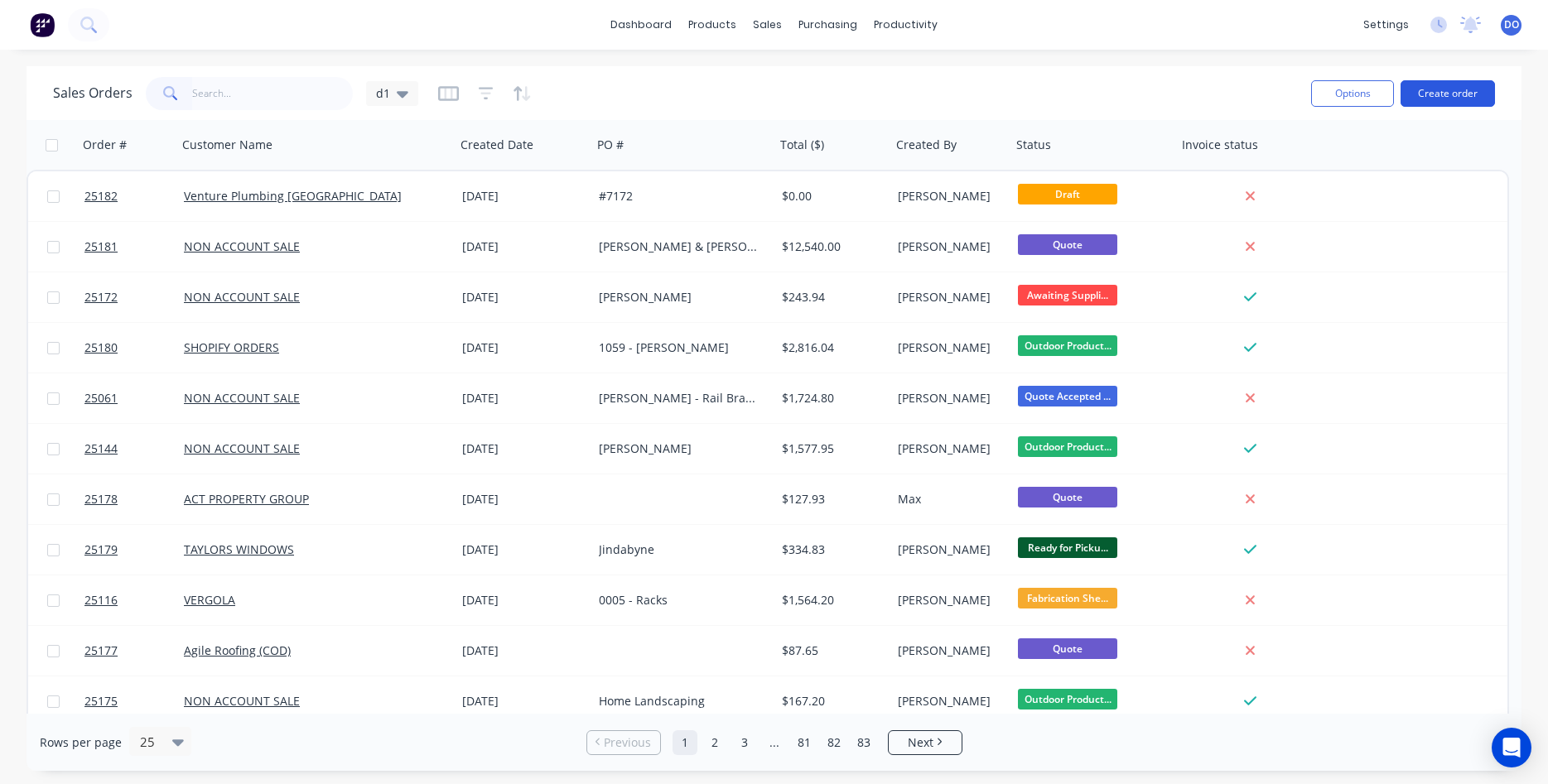
click at [1446, 94] on button "Create order" at bounding box center [1447, 93] width 95 height 26
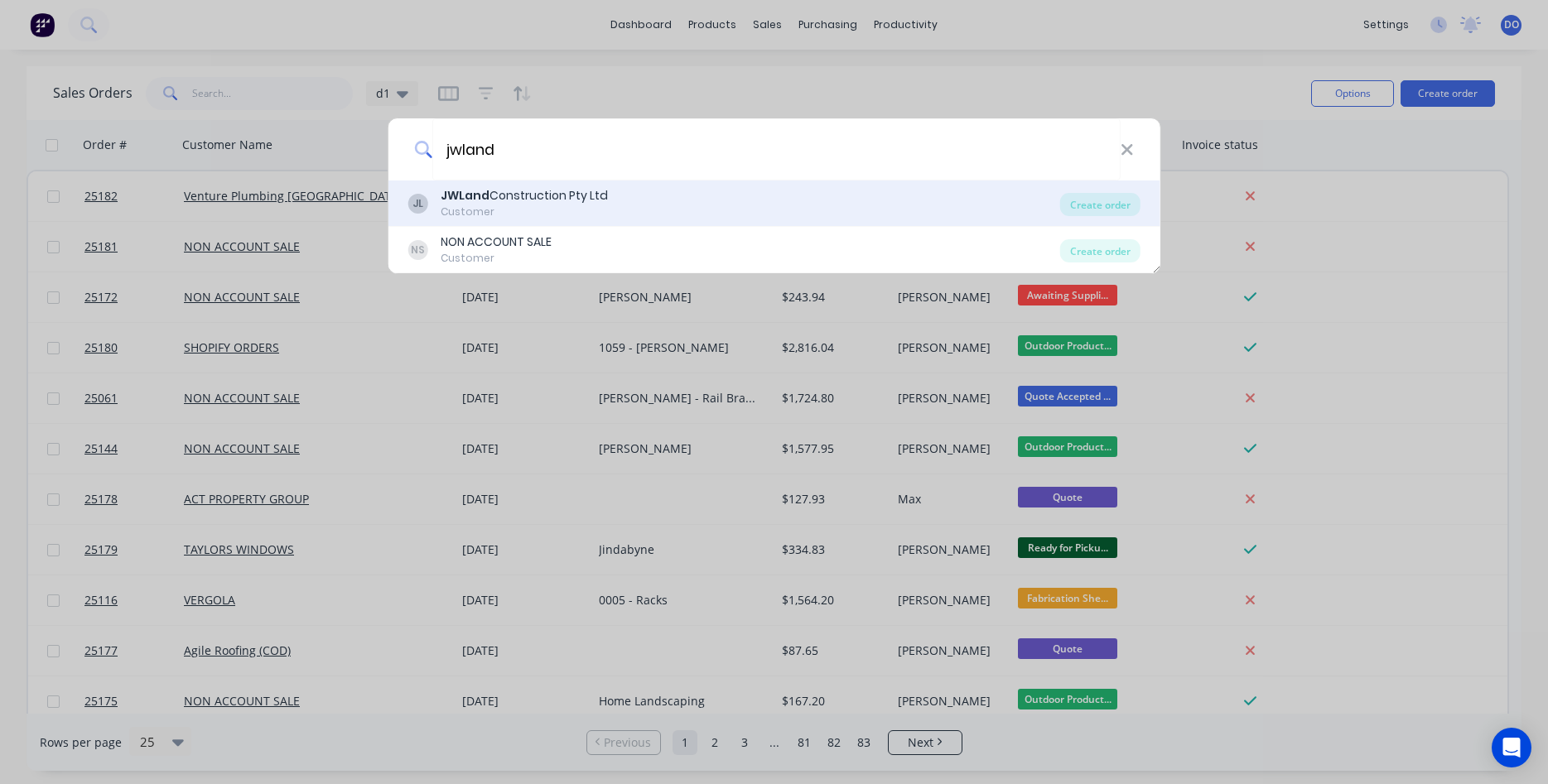
type input "jwland"
click at [502, 209] on div "Customer" at bounding box center [524, 212] width 167 height 15
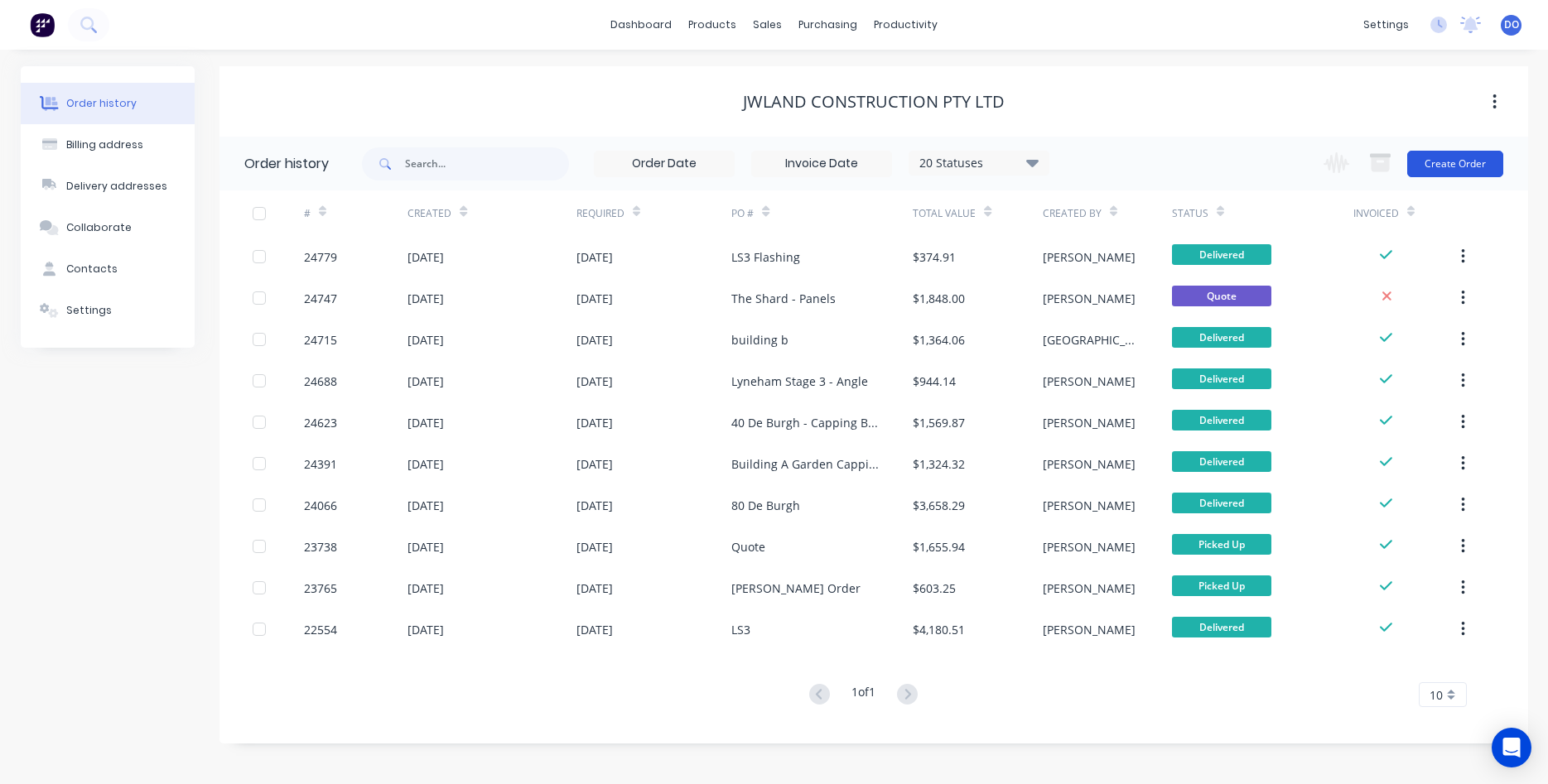
click at [1449, 166] on button "Create Order" at bounding box center [1454, 163] width 96 height 26
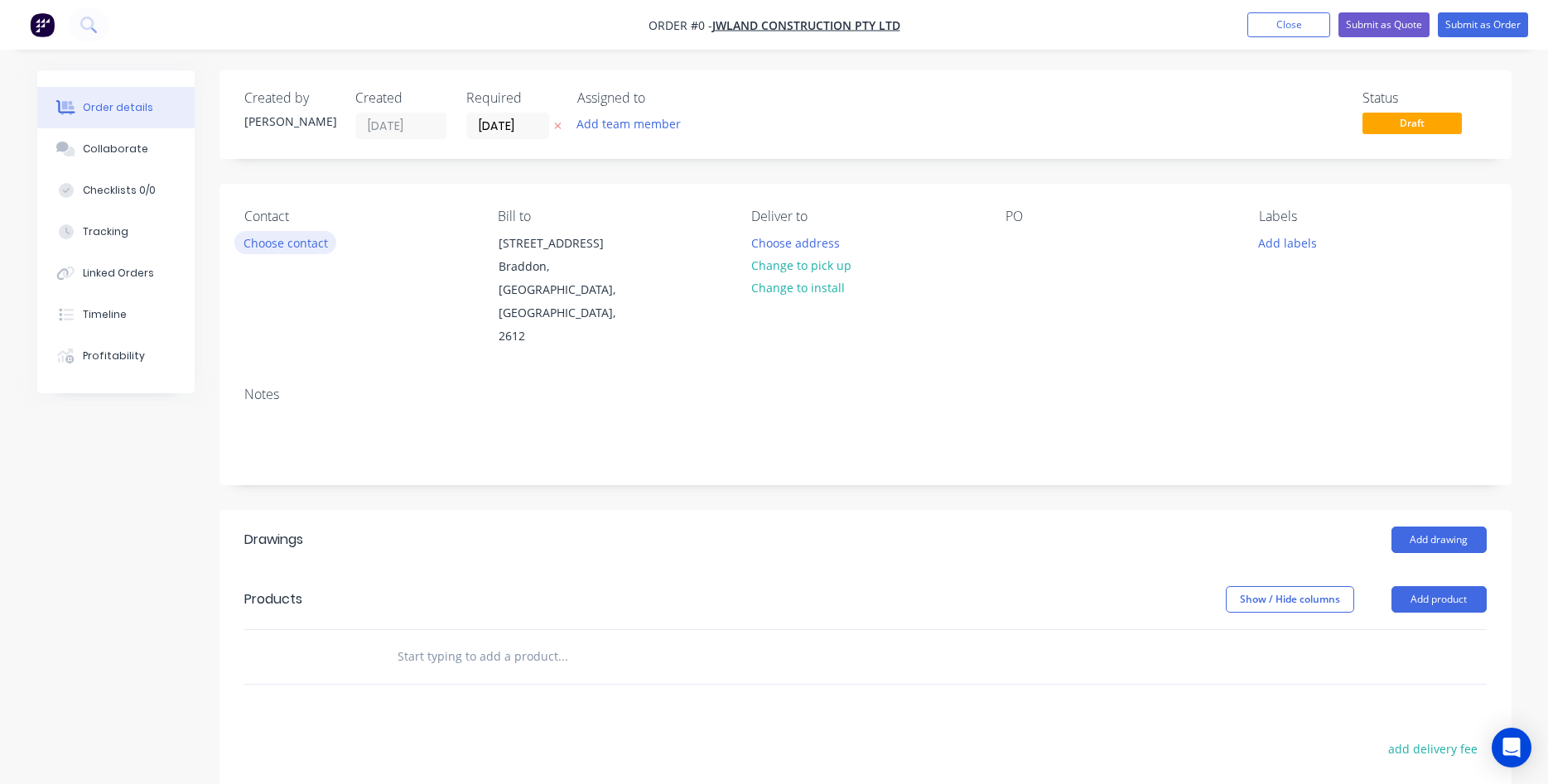
click at [296, 245] on button "Choose contact" at bounding box center [284, 242] width 102 height 22
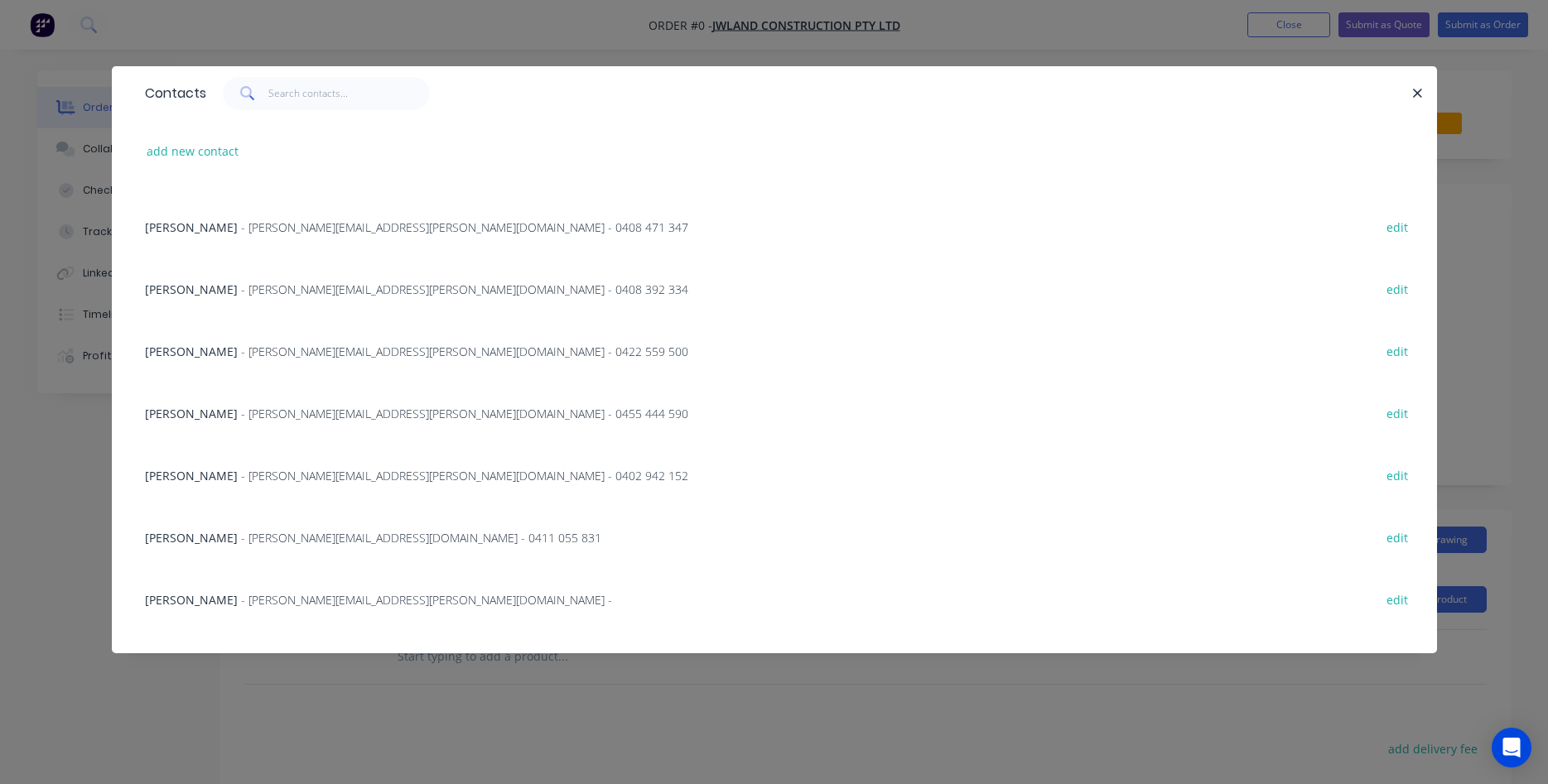
scroll to position [189, 0]
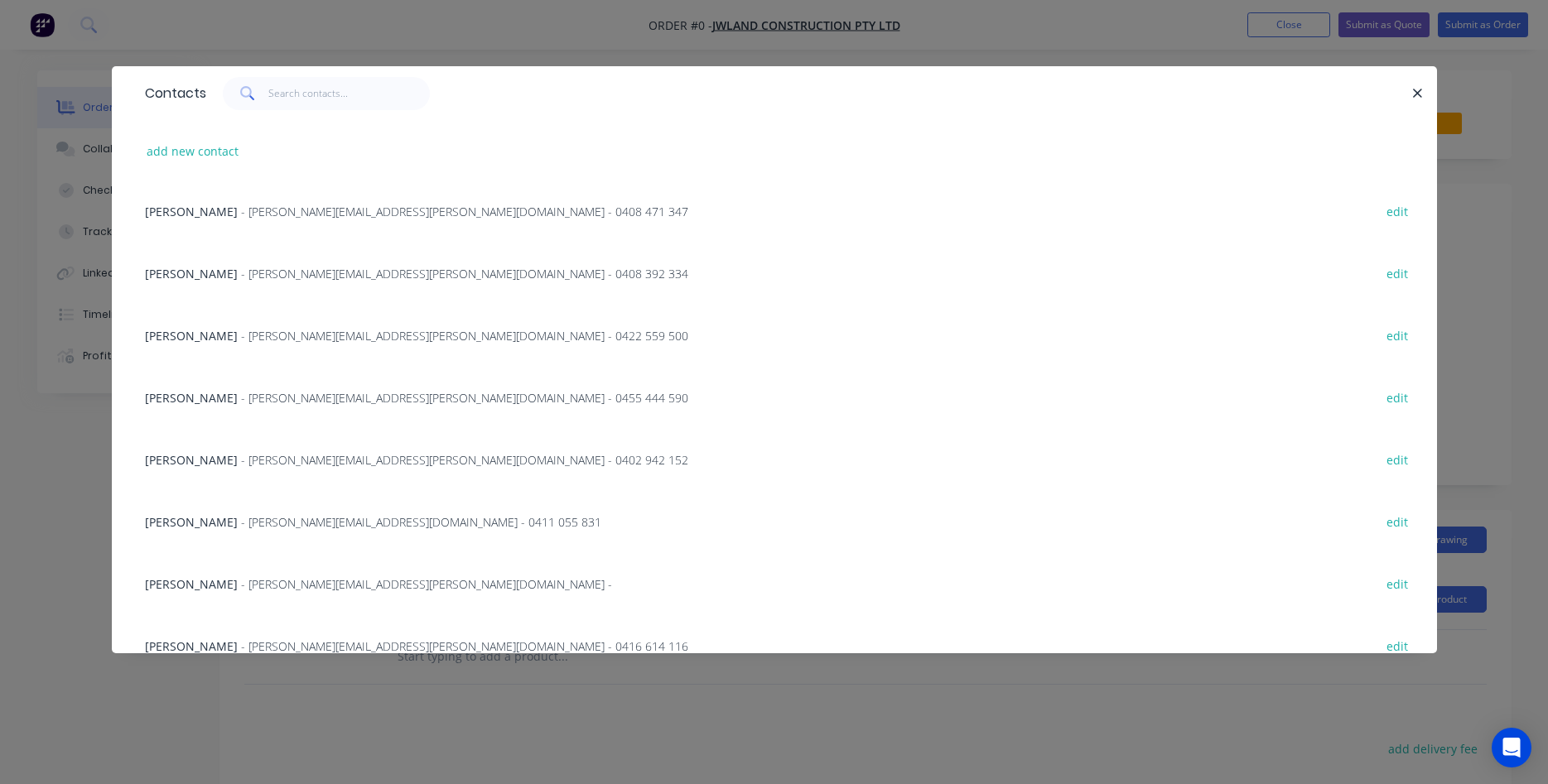
click at [241, 332] on span "- [PERSON_NAME][EMAIL_ADDRESS][PERSON_NAME][DOMAIN_NAME] - 0422 559 500" at bounding box center [464, 335] width 447 height 15
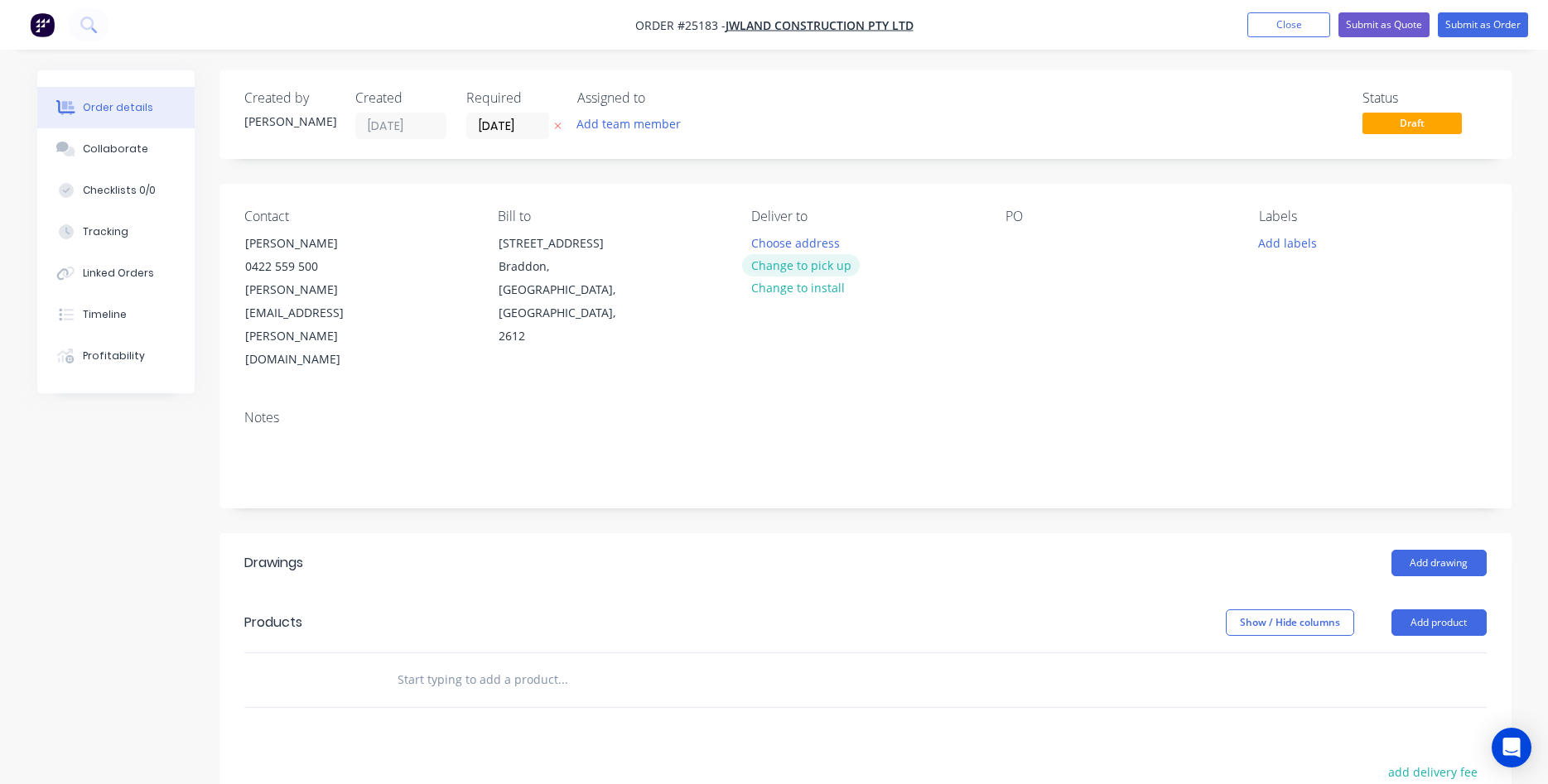
click at [813, 268] on button "Change to pick up" at bounding box center [801, 265] width 118 height 22
click at [1019, 233] on div at bounding box center [1018, 243] width 26 height 24
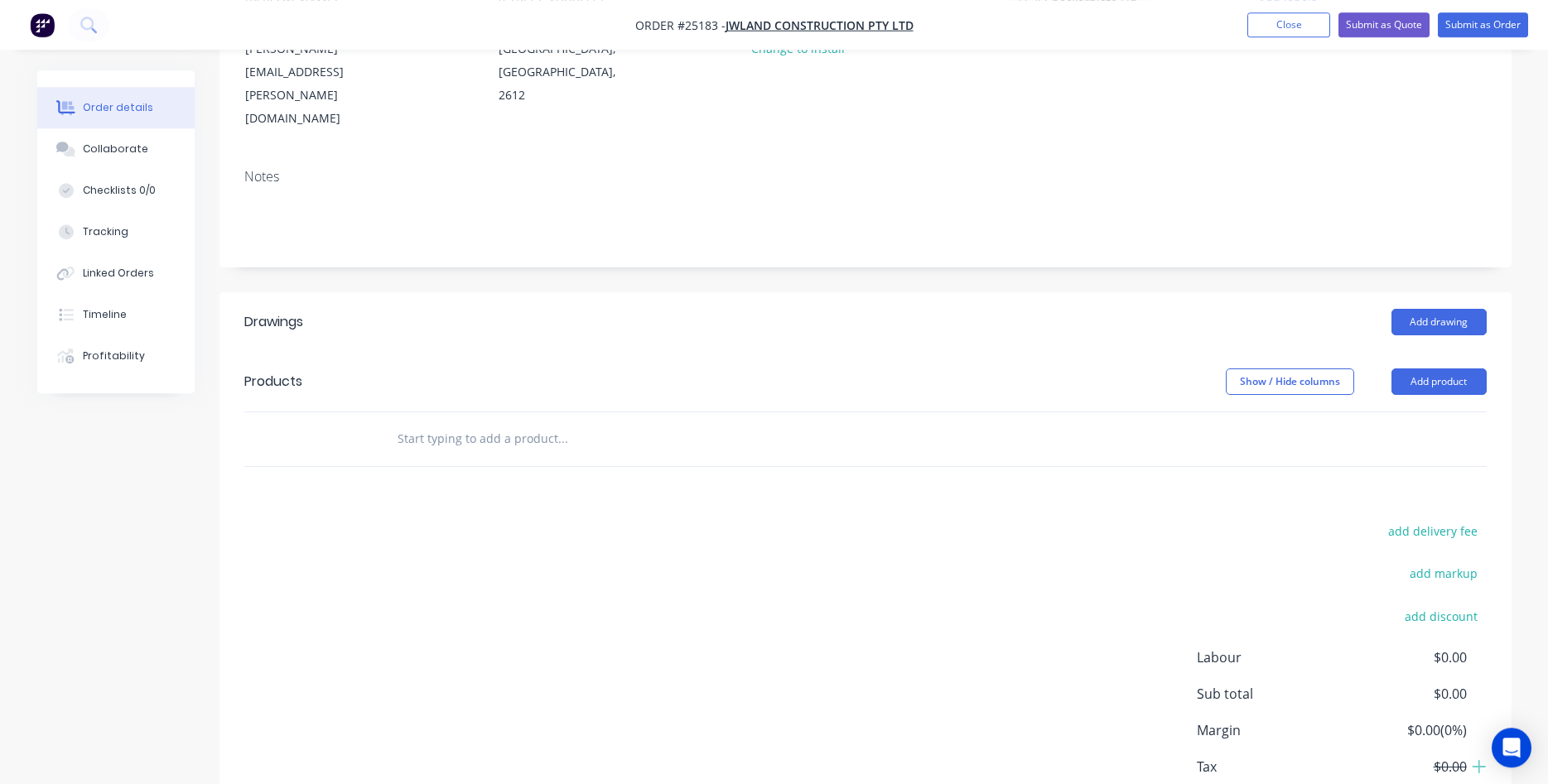
scroll to position [253, 0]
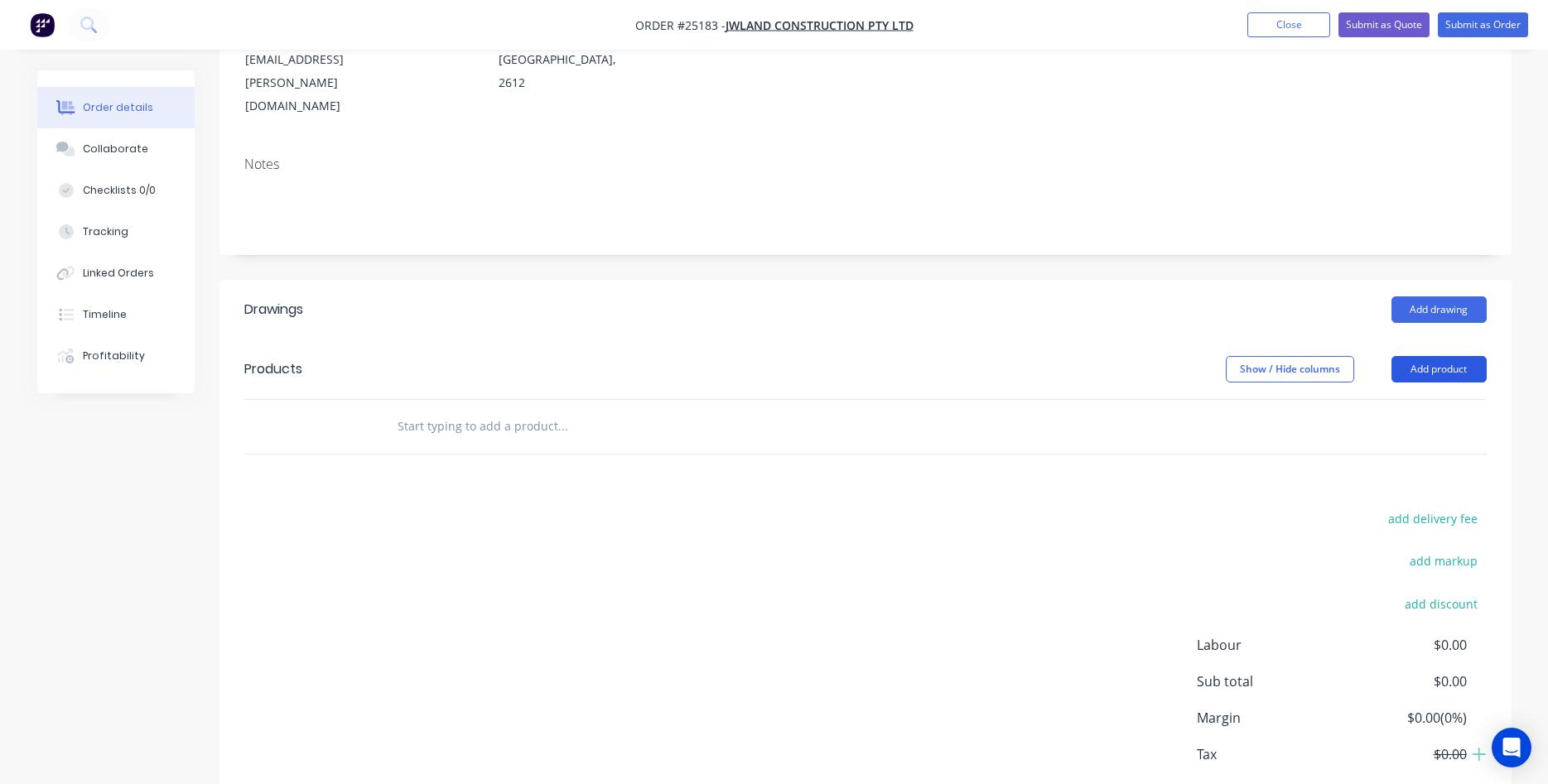
click at [1425, 356] on button "Add product" at bounding box center [1439, 368] width 95 height 26
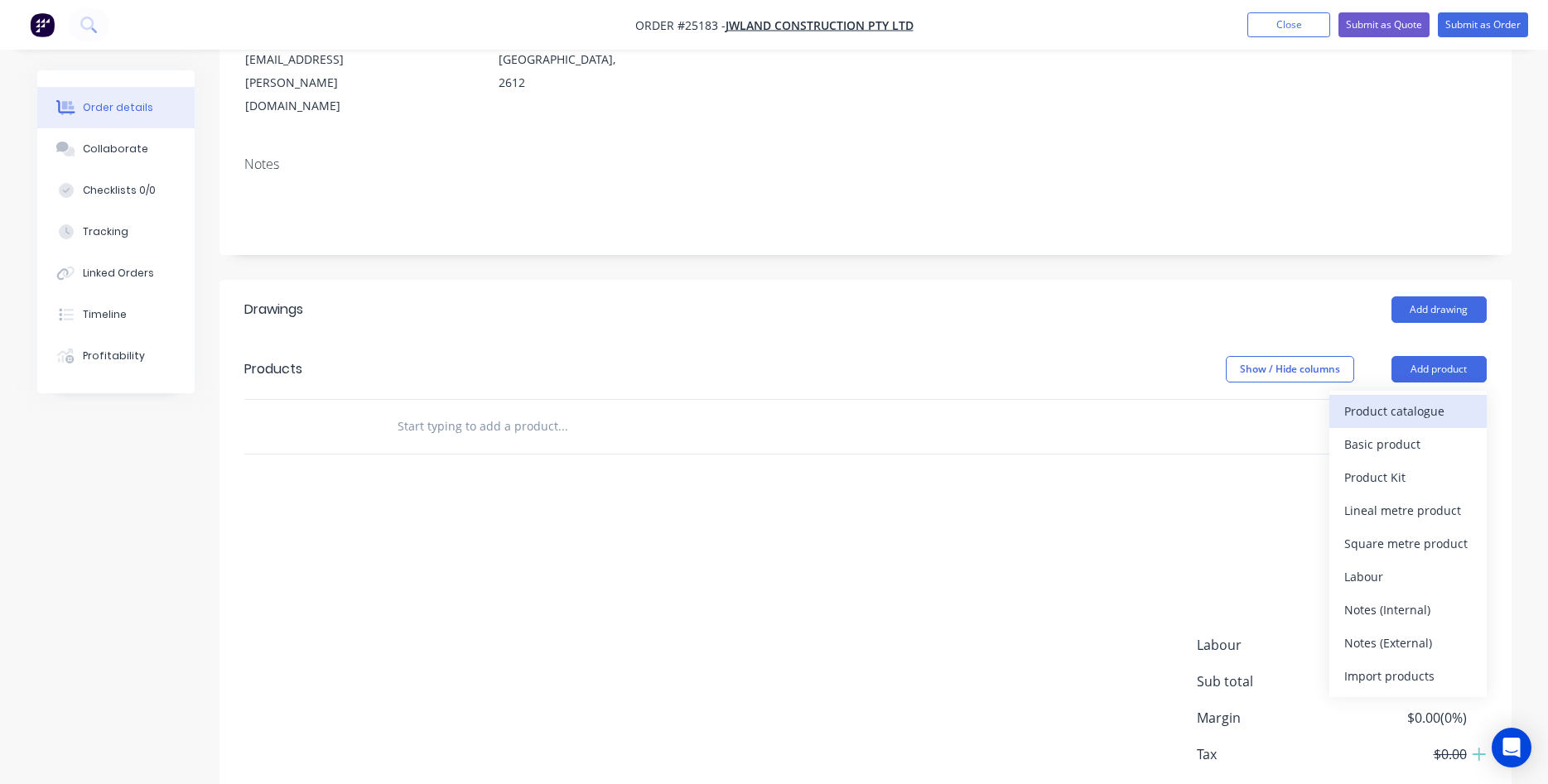
click at [1398, 399] on div "Product catalogue" at bounding box center [1408, 411] width 128 height 24
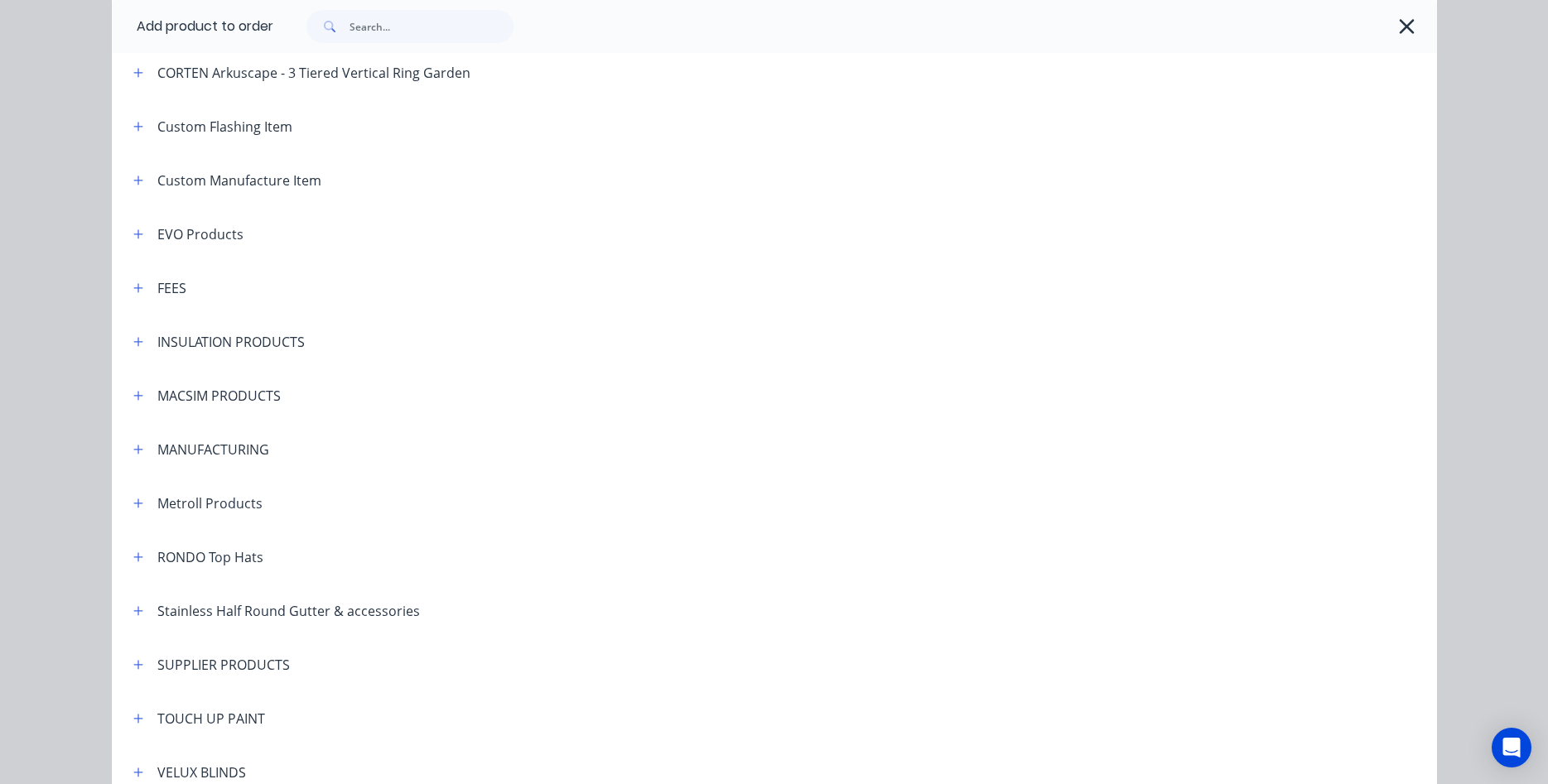
scroll to position [944, 0]
click at [201, 449] on div "MANUFACTURING" at bounding box center [214, 449] width 112 height 20
click at [141, 452] on icon "button" at bounding box center [138, 449] width 10 height 12
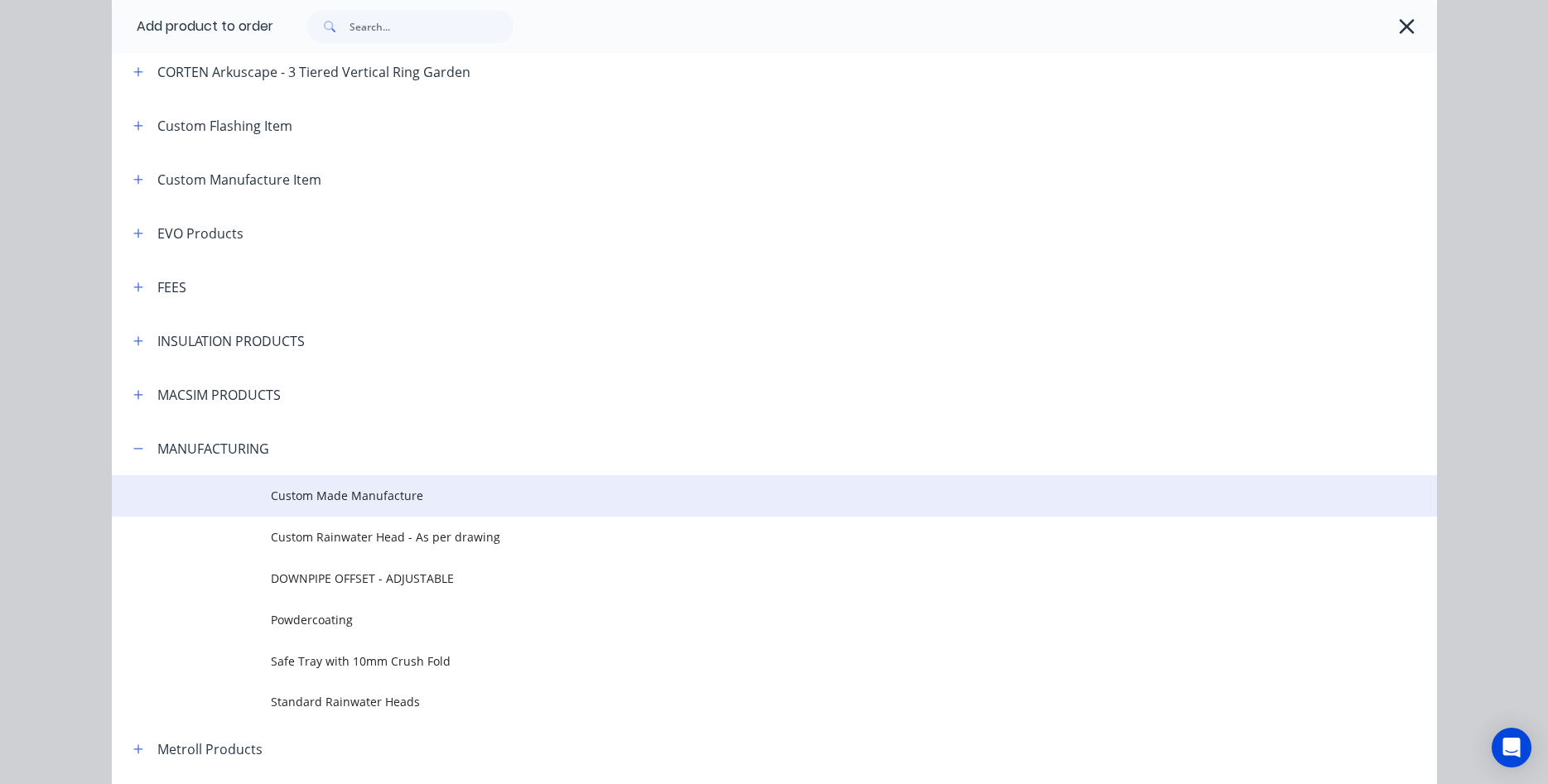
click at [313, 496] on span "Custom Made Manufacture" at bounding box center [737, 496] width 932 height 17
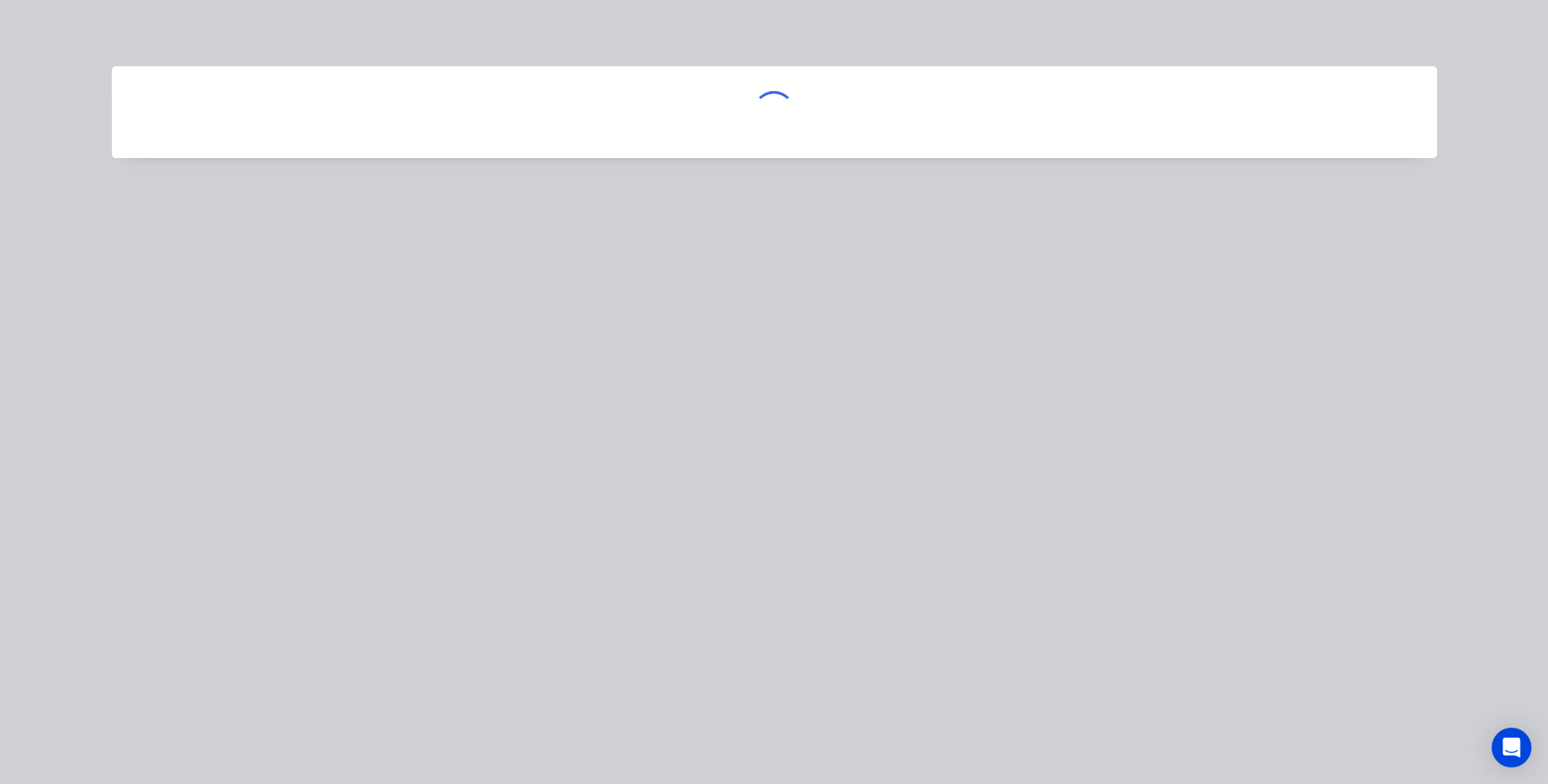
scroll to position [0, 0]
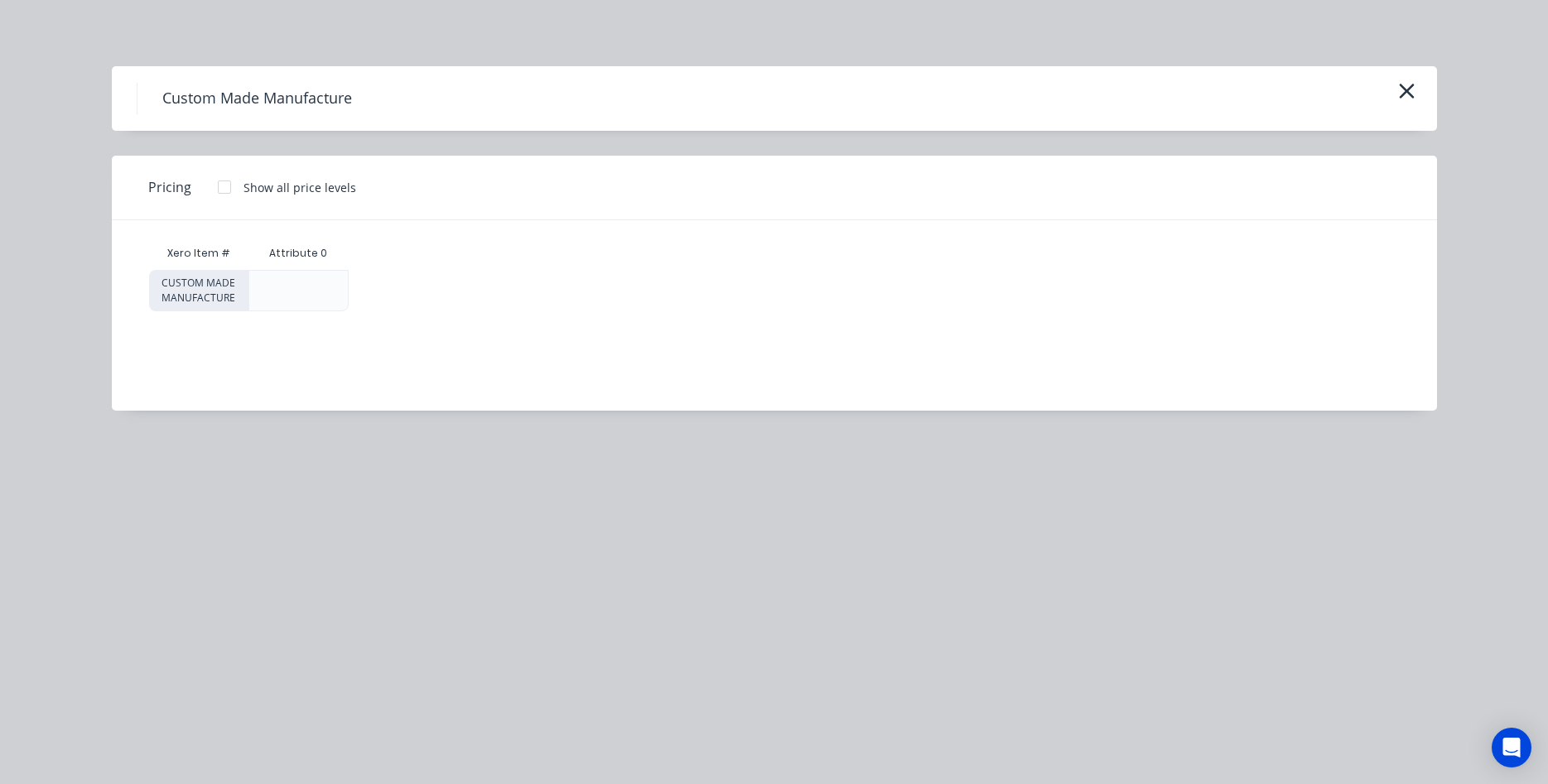
click at [226, 189] on div at bounding box center [224, 187] width 33 height 33
click at [391, 297] on div "$0.00" at bounding box center [415, 290] width 131 height 40
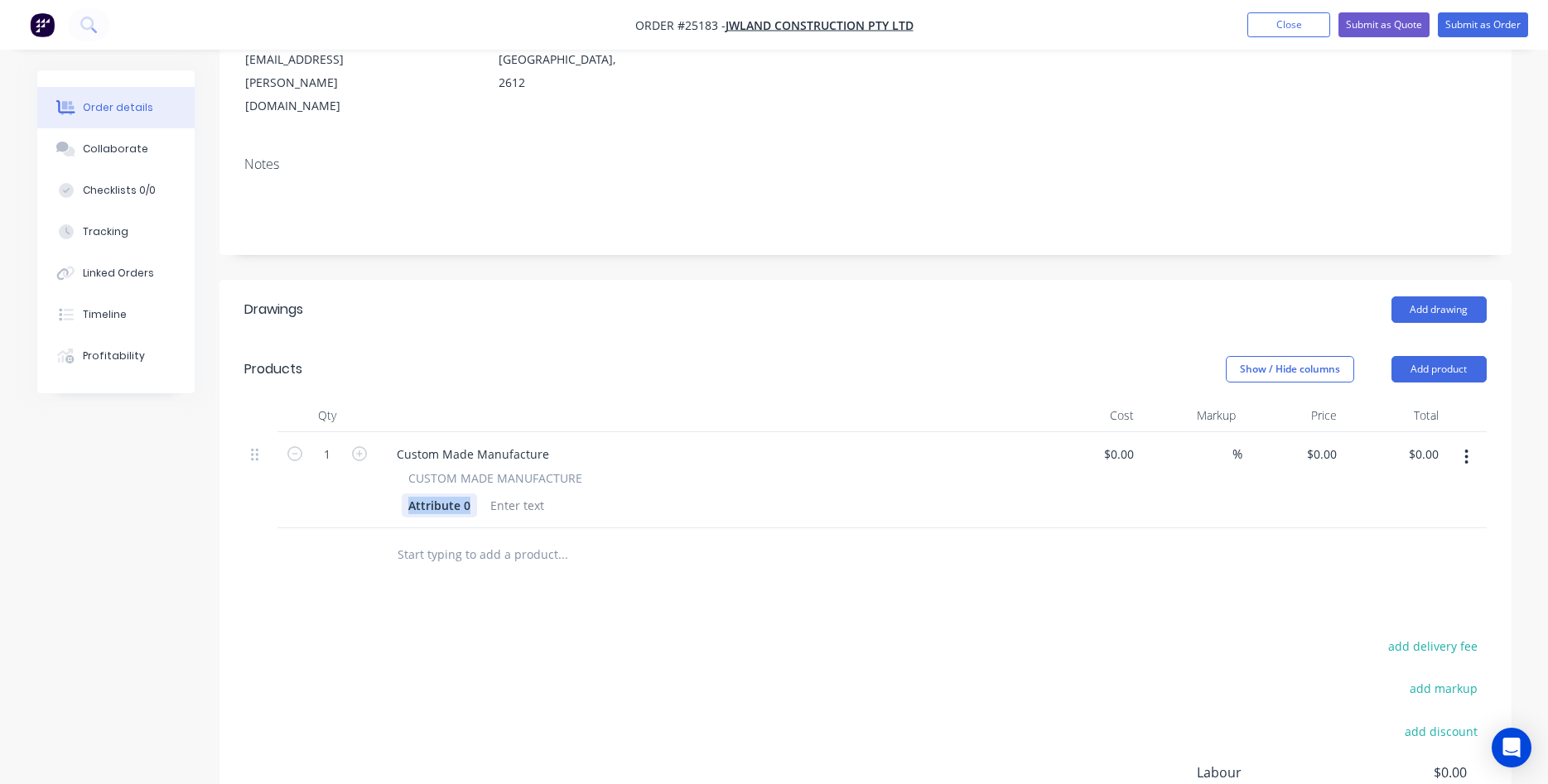
drag, startPoint x: 468, startPoint y: 479, endPoint x: 394, endPoint y: 476, distance: 74.1
click at [401, 493] on div "Attribute 0" at bounding box center [439, 505] width 75 height 24
drag, startPoint x: 394, startPoint y: 432, endPoint x: 564, endPoint y: 426, distance: 170.1
click at [562, 442] on div "Custom Made Manufacture" at bounding box center [472, 453] width 179 height 24
click at [1324, 442] on input "0" at bounding box center [1333, 453] width 19 height 24
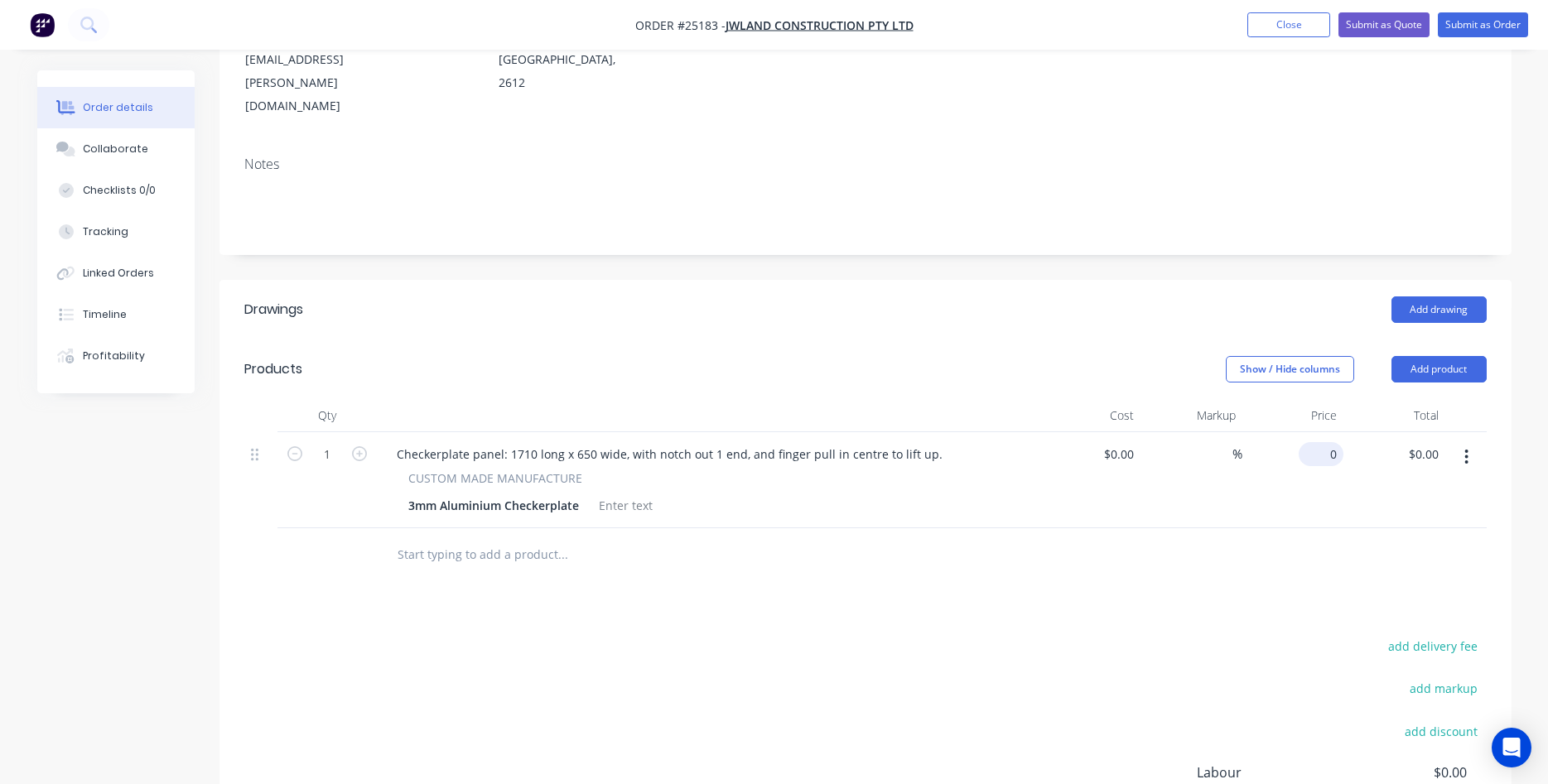
click at [1321, 442] on div "0 $0.00" at bounding box center [1321, 453] width 44 height 24
type input "$297.60"
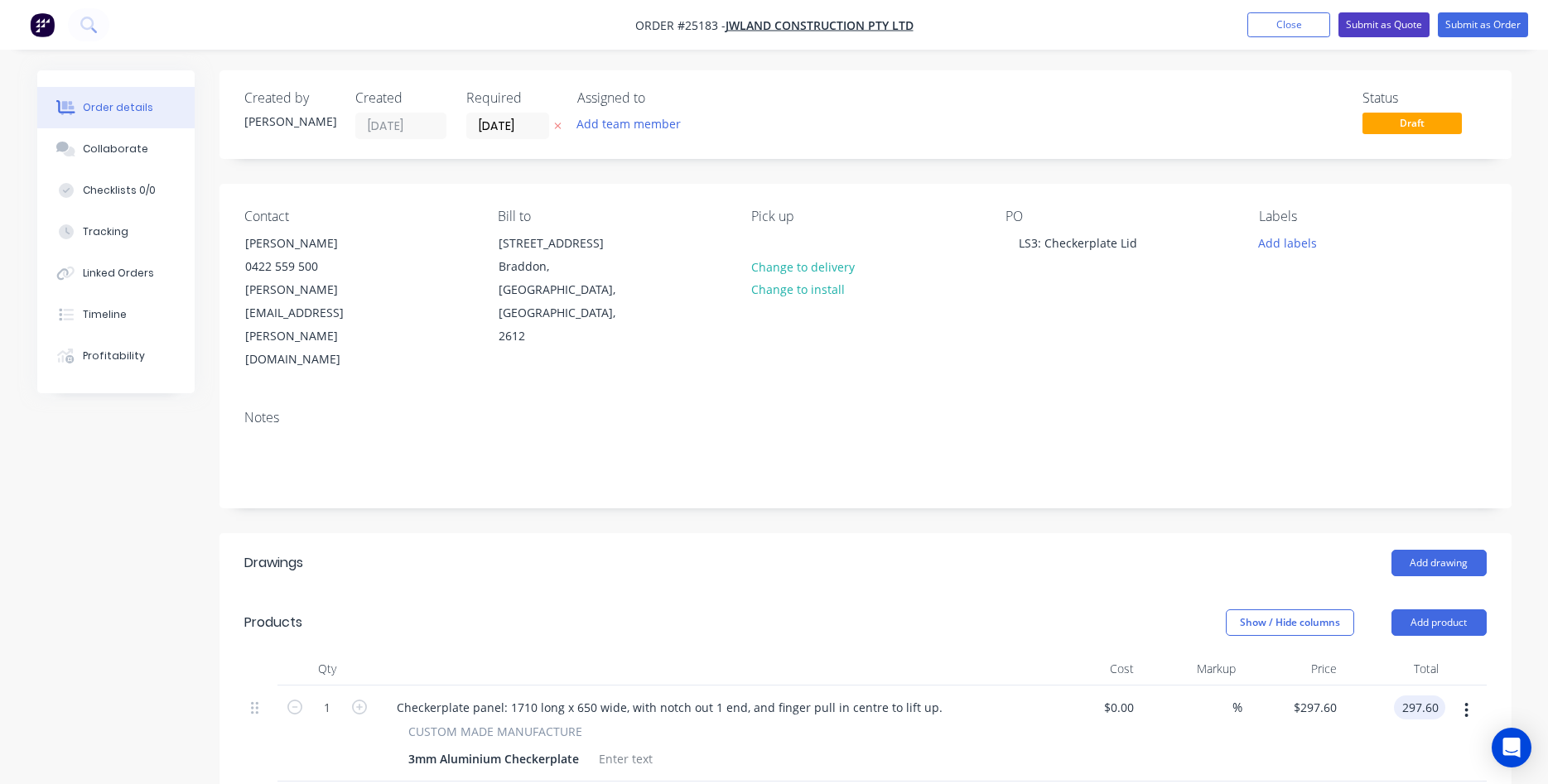
type input "$297.60"
click at [1382, 21] on button "Submit as Quote" at bounding box center [1384, 25] width 91 height 25
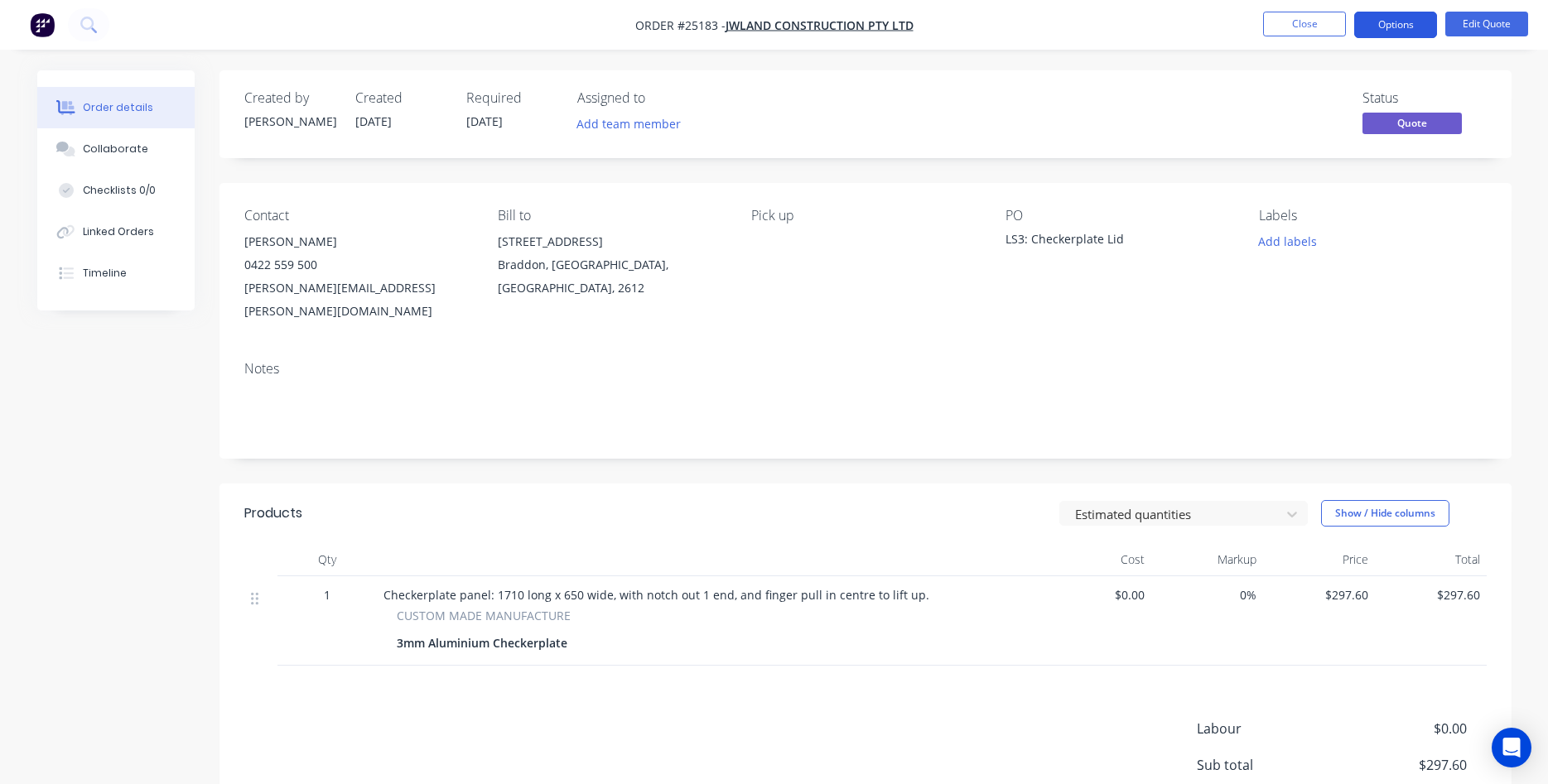
click at [1421, 23] on button "Options" at bounding box center [1395, 24] width 83 height 26
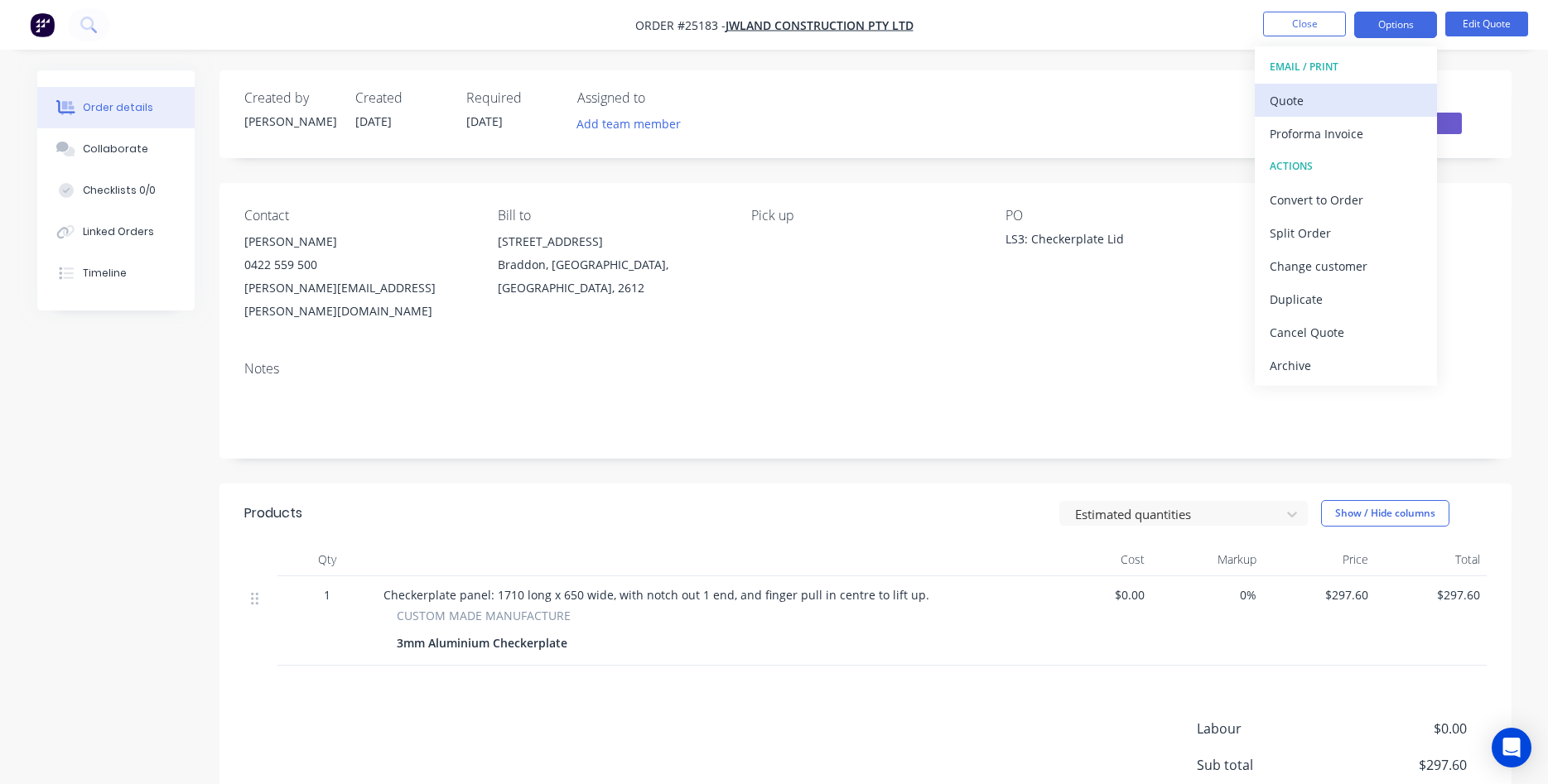
click at [1302, 99] on div "Quote" at bounding box center [1346, 101] width 153 height 24
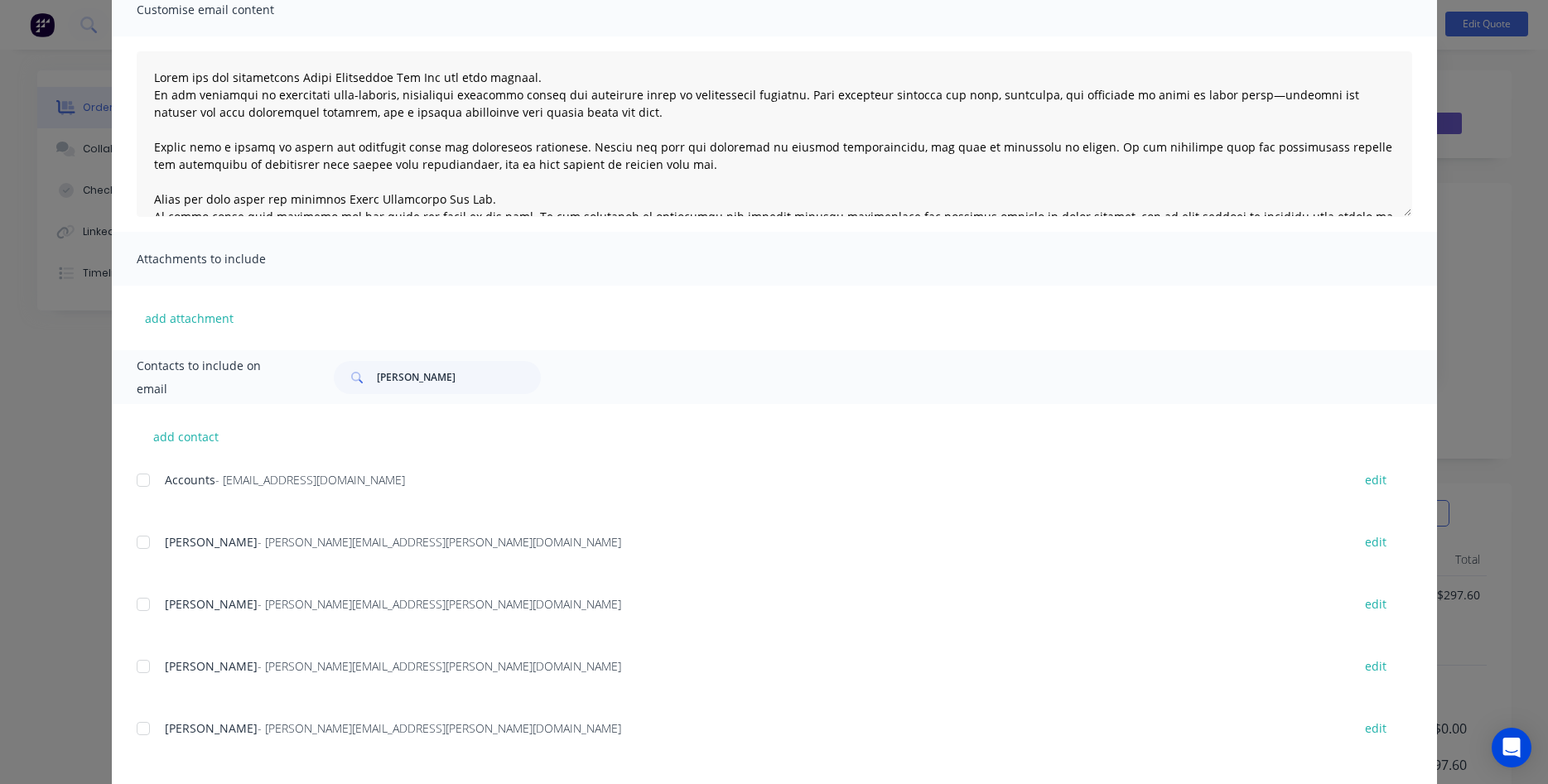
scroll to position [238, 0]
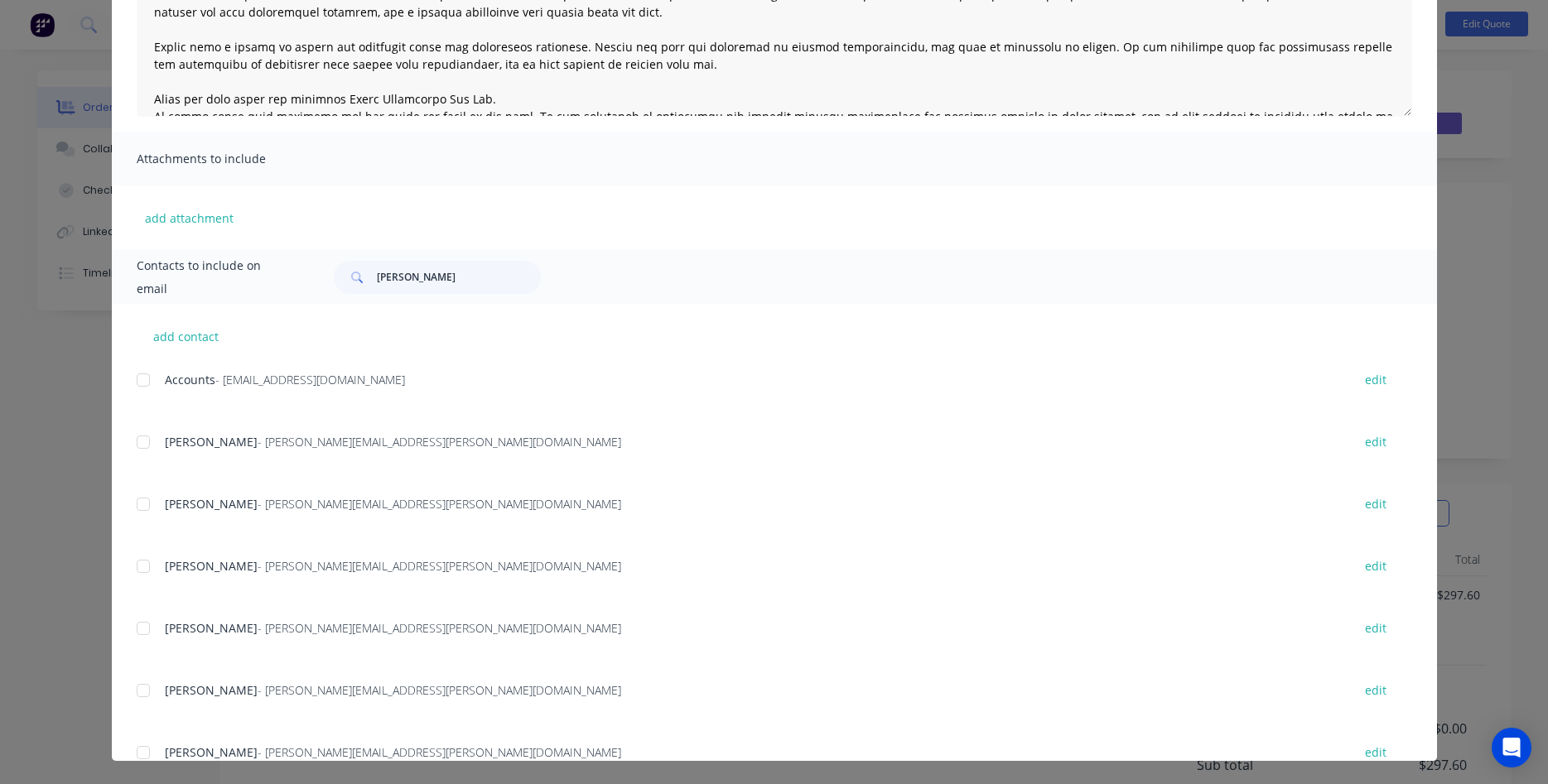
click at [143, 688] on div at bounding box center [143, 690] width 33 height 33
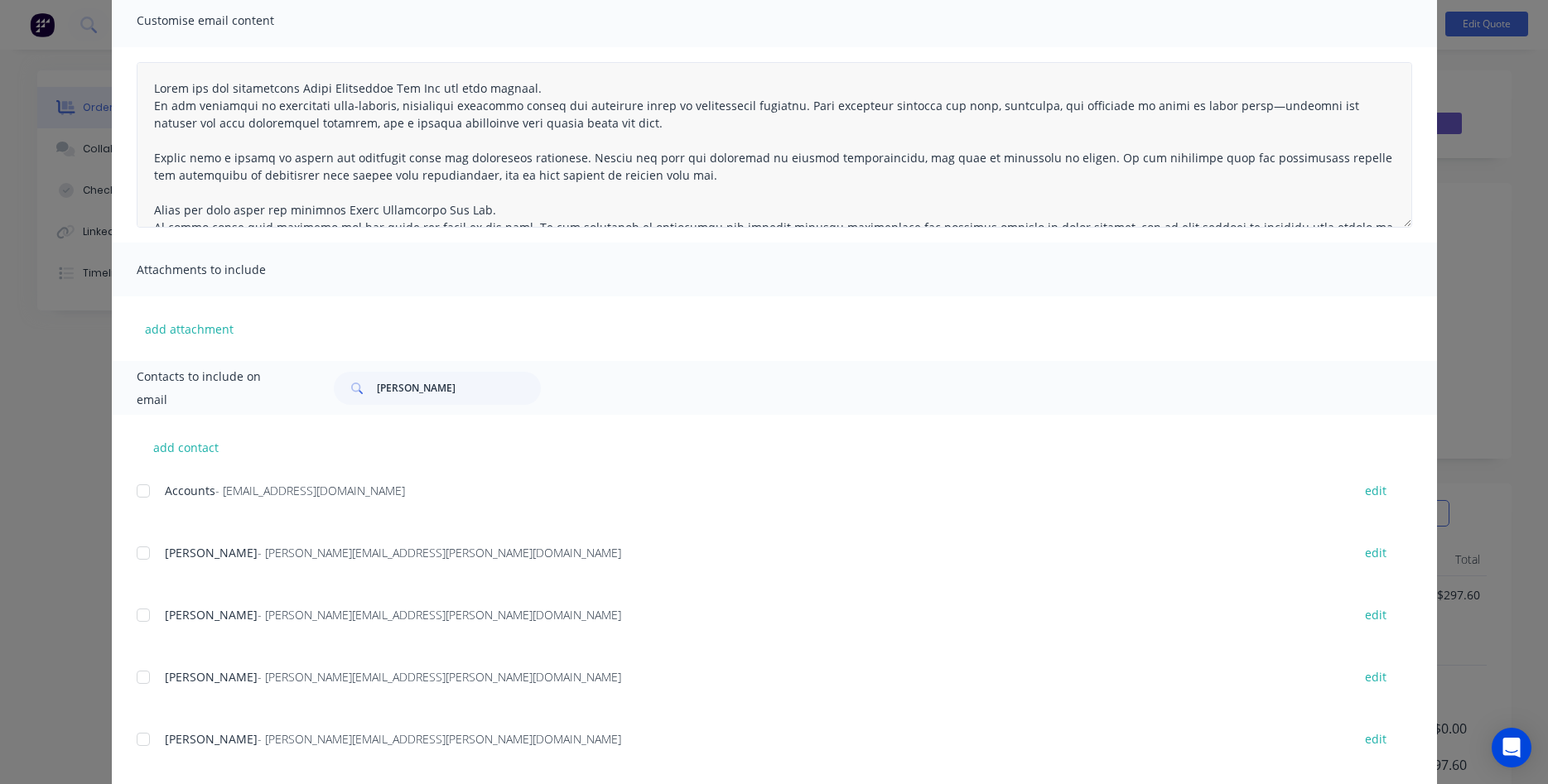
scroll to position [0, 0]
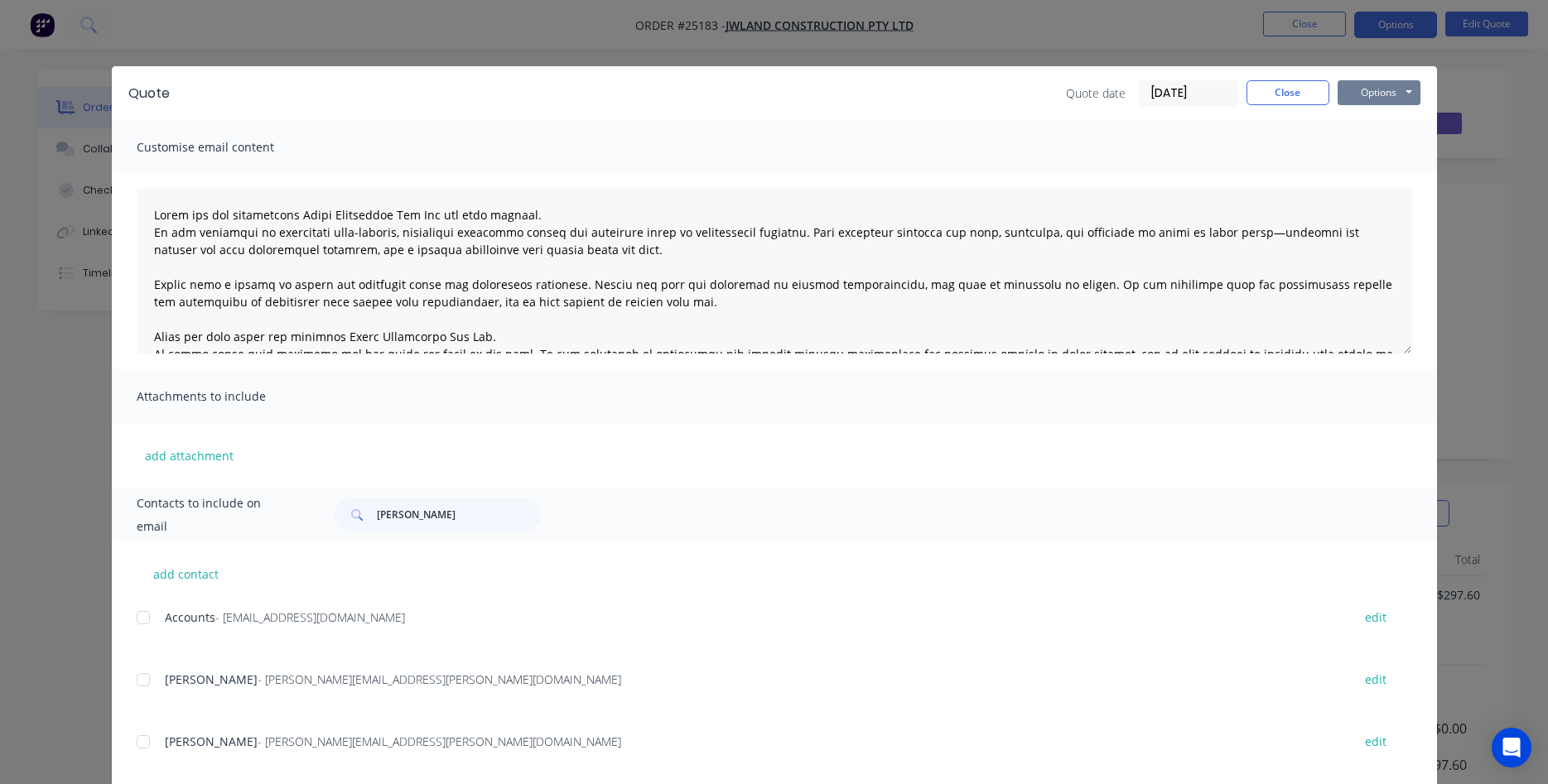
click at [1368, 97] on button "Options" at bounding box center [1379, 93] width 83 height 25
click at [1379, 186] on button "Email" at bounding box center [1390, 177] width 106 height 27
